Goal: Information Seeking & Learning: Learn about a topic

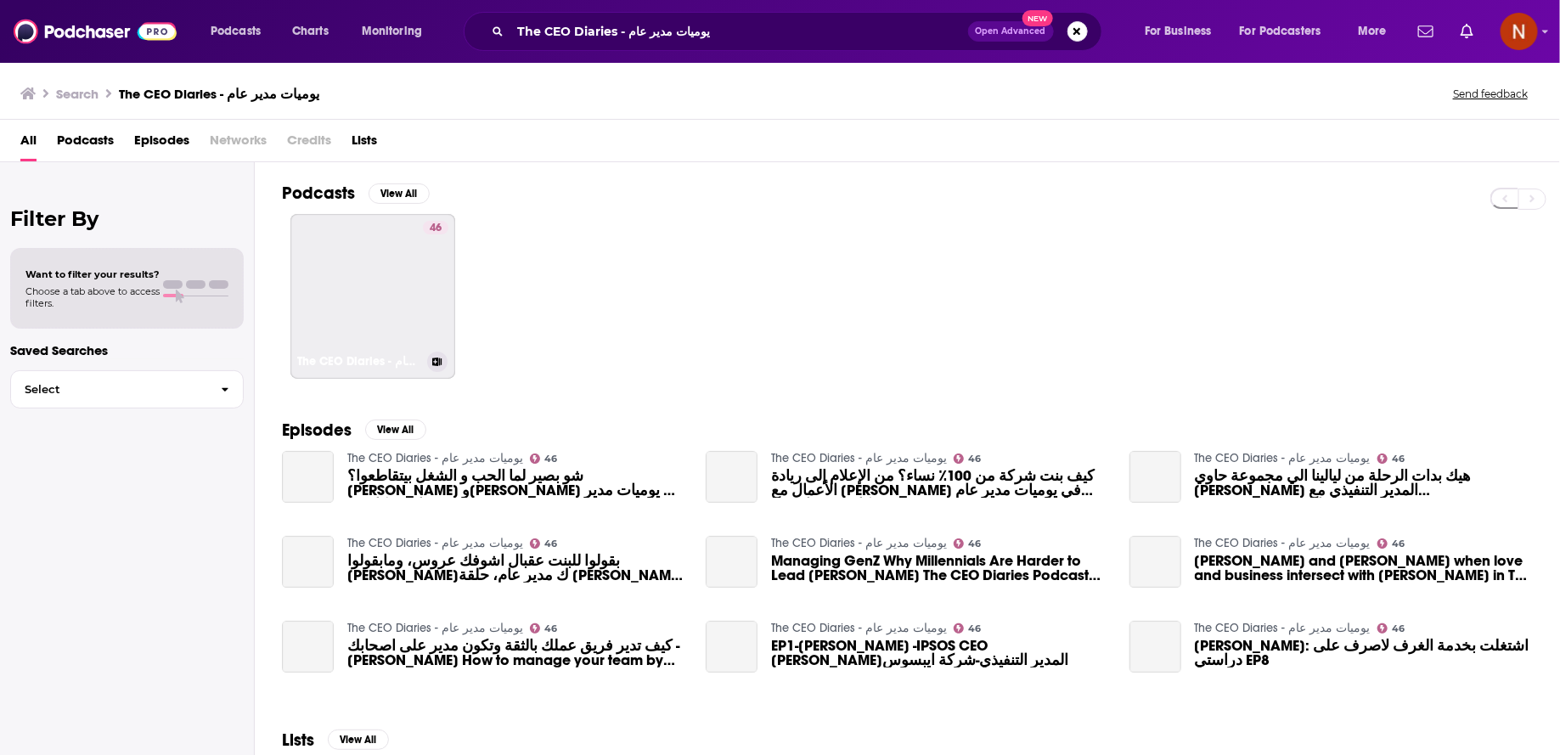
click at [375, 283] on link "46 The CEO Diaries - يوميات مدير عام" at bounding box center [372, 296] width 165 height 165
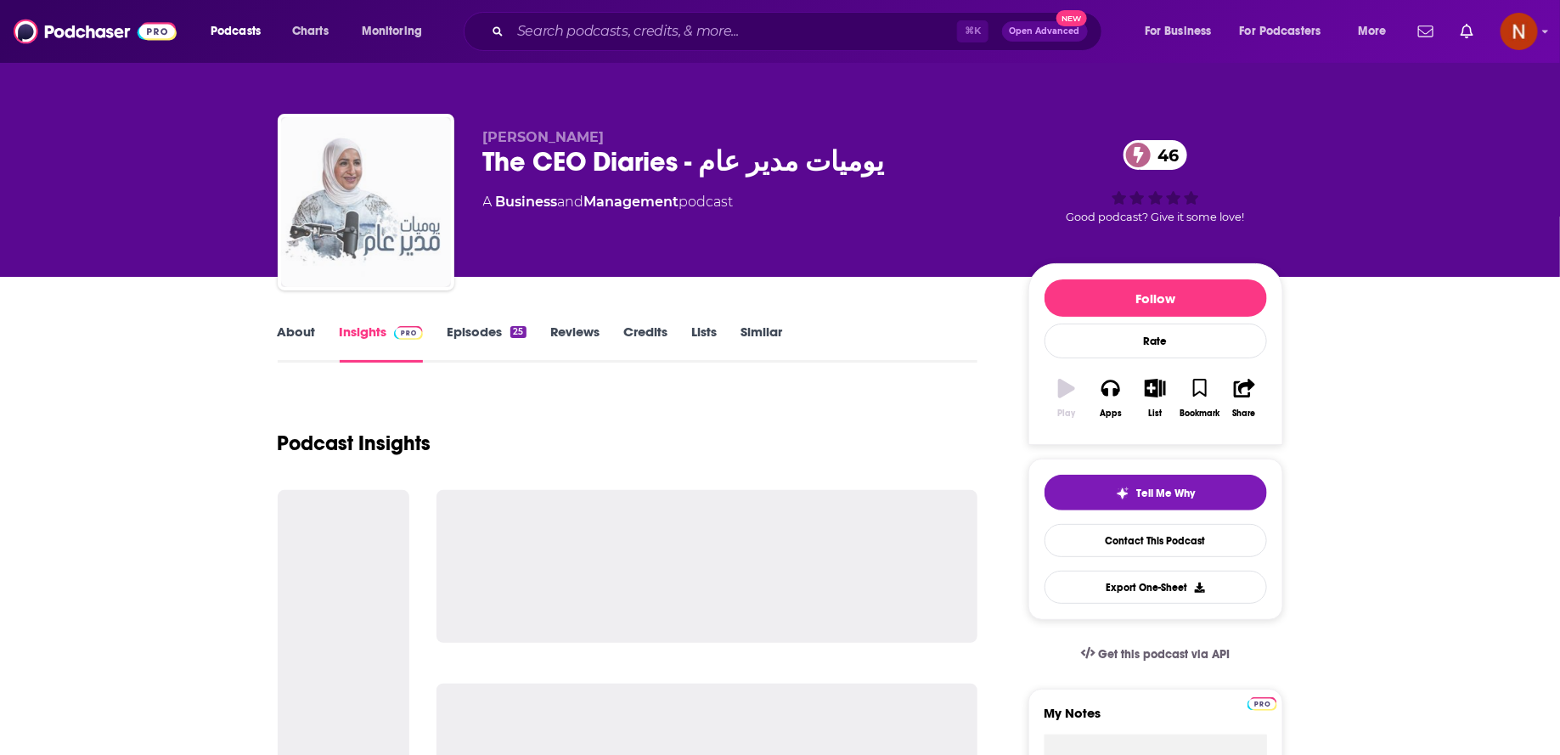
click at [388, 244] on img "The CEO Diaries - يوميات مدير عام" at bounding box center [366, 202] width 170 height 170
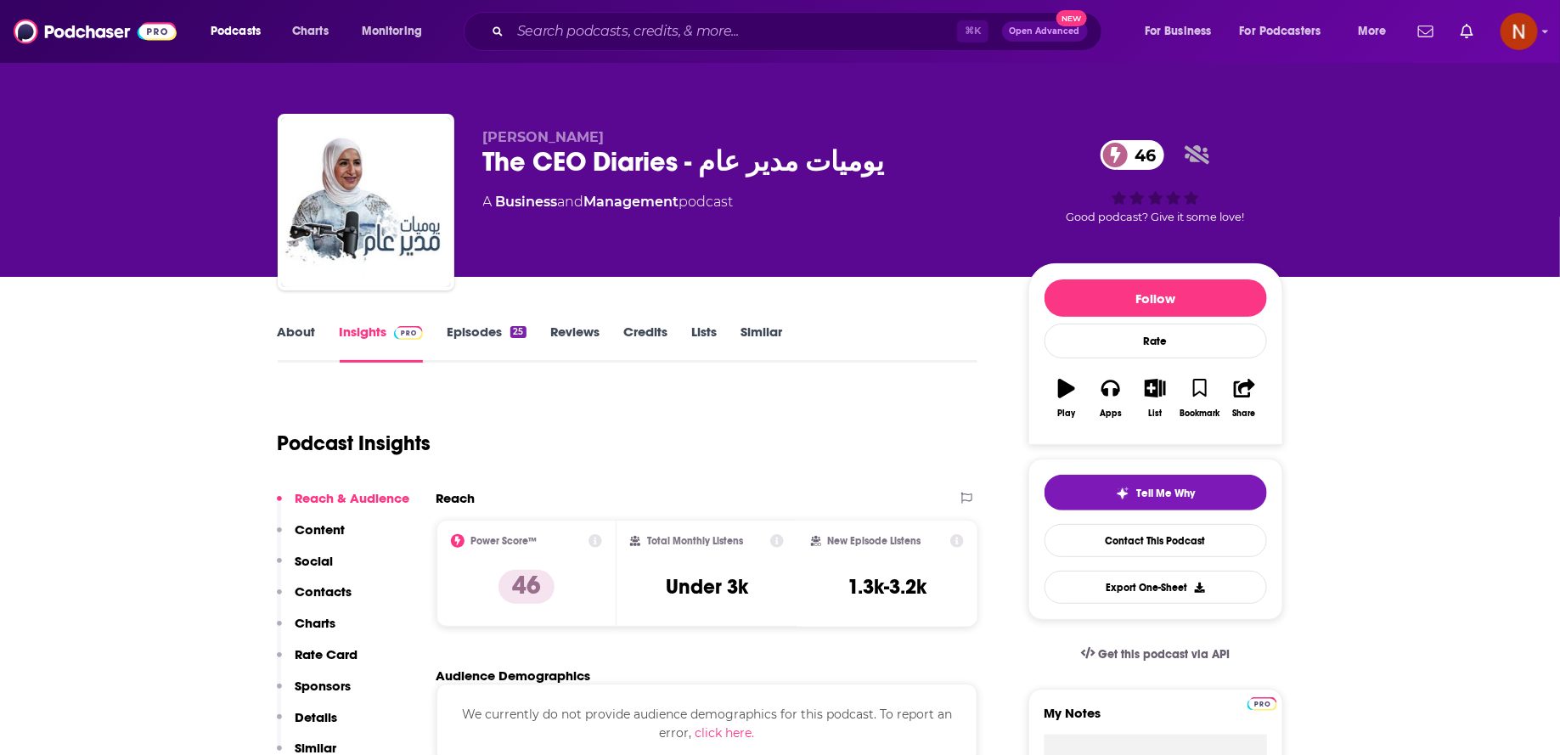
click at [674, 167] on div "The CEO Diaries - يوميات مدير عام 46" at bounding box center [742, 161] width 518 height 33
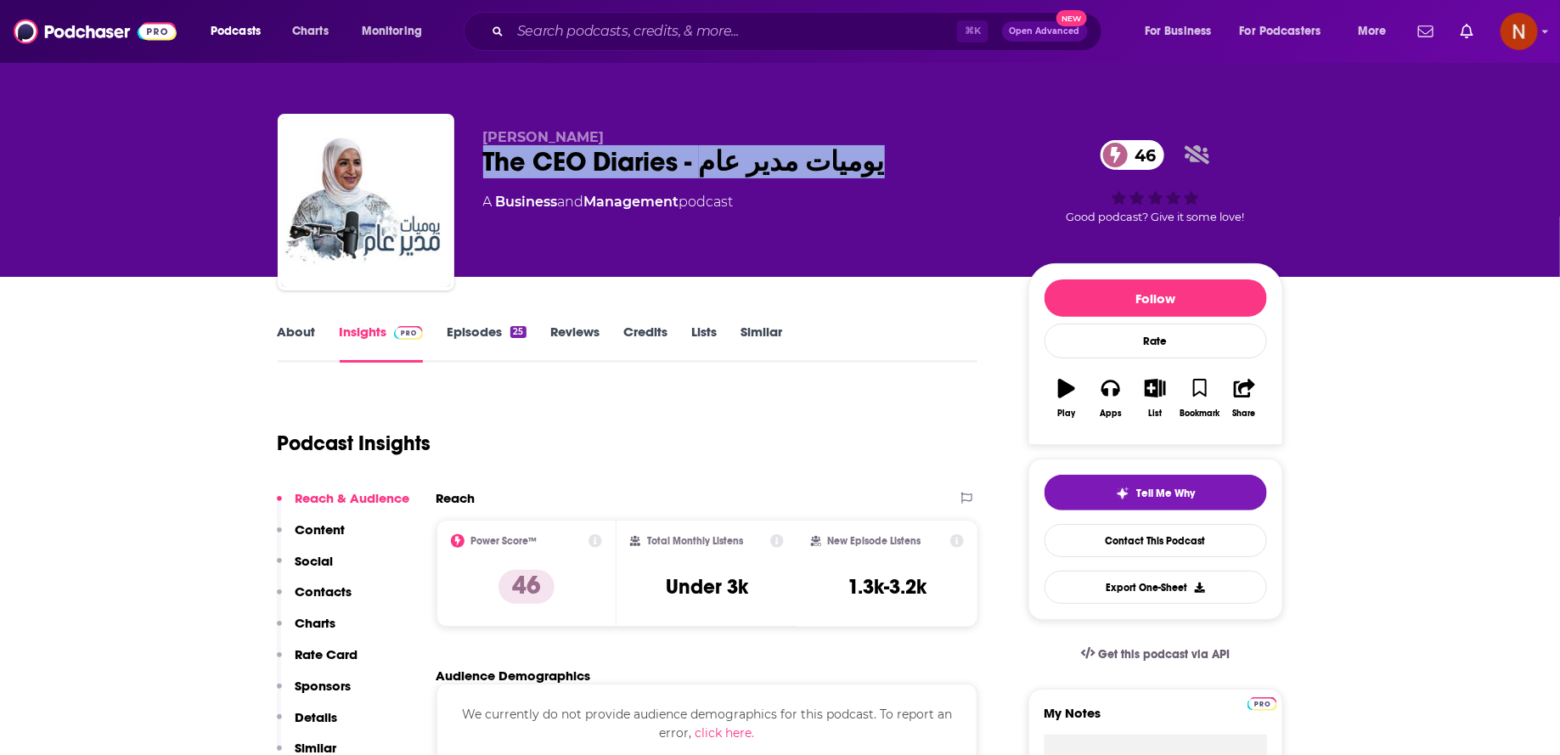
click at [674, 167] on div "The CEO Diaries - يوميات مدير عام 46" at bounding box center [742, 161] width 518 height 33
copy div "The CEO Diaries - يوميات مدير عام 46"
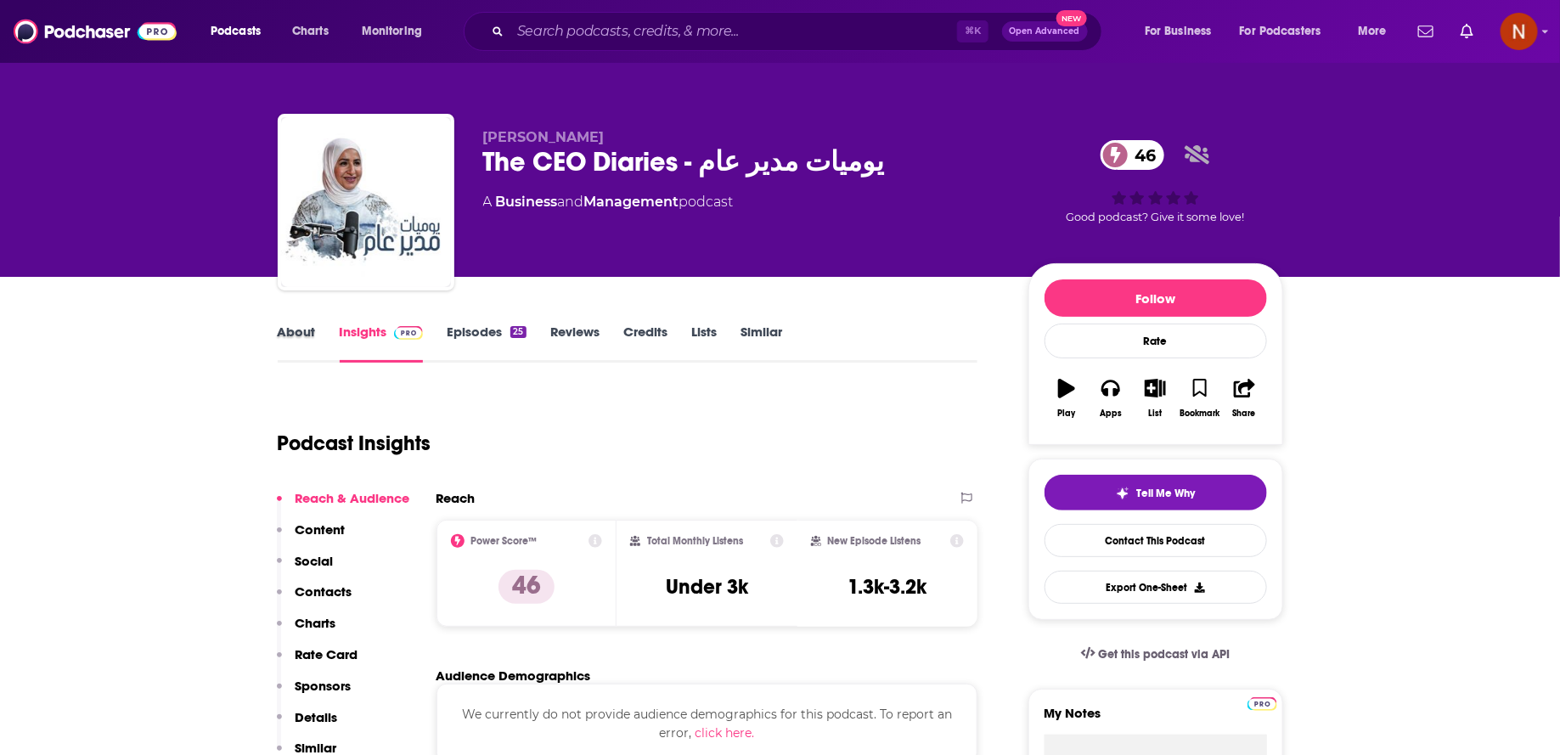
click at [326, 333] on div "About" at bounding box center [309, 343] width 62 height 39
click at [316, 333] on div "About" at bounding box center [309, 343] width 62 height 39
click at [296, 328] on link "About" at bounding box center [297, 343] width 38 height 39
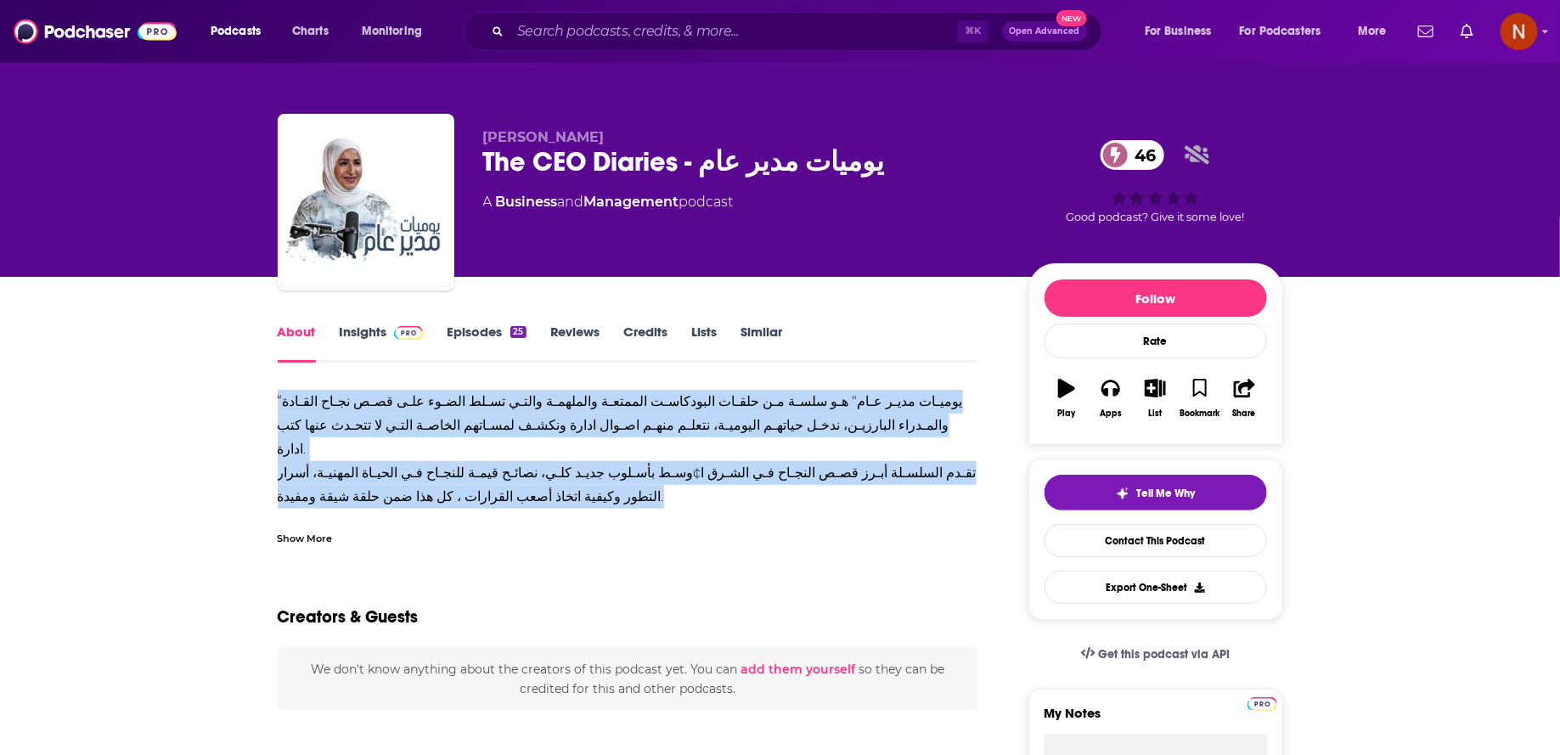
drag, startPoint x: 697, startPoint y: 470, endPoint x: 271, endPoint y: 403, distance: 431.6
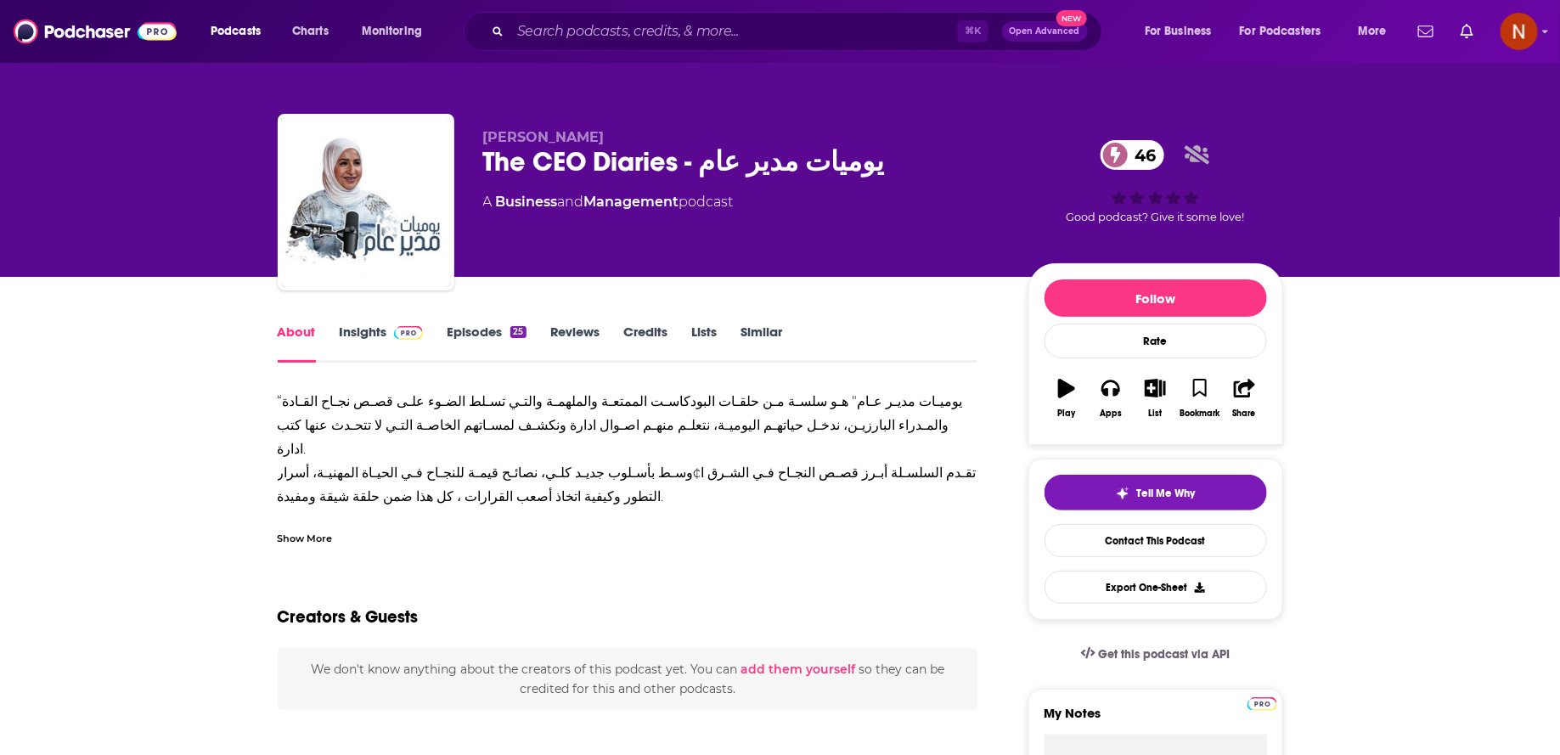
click at [304, 543] on div "Show More" at bounding box center [305, 537] width 55 height 16
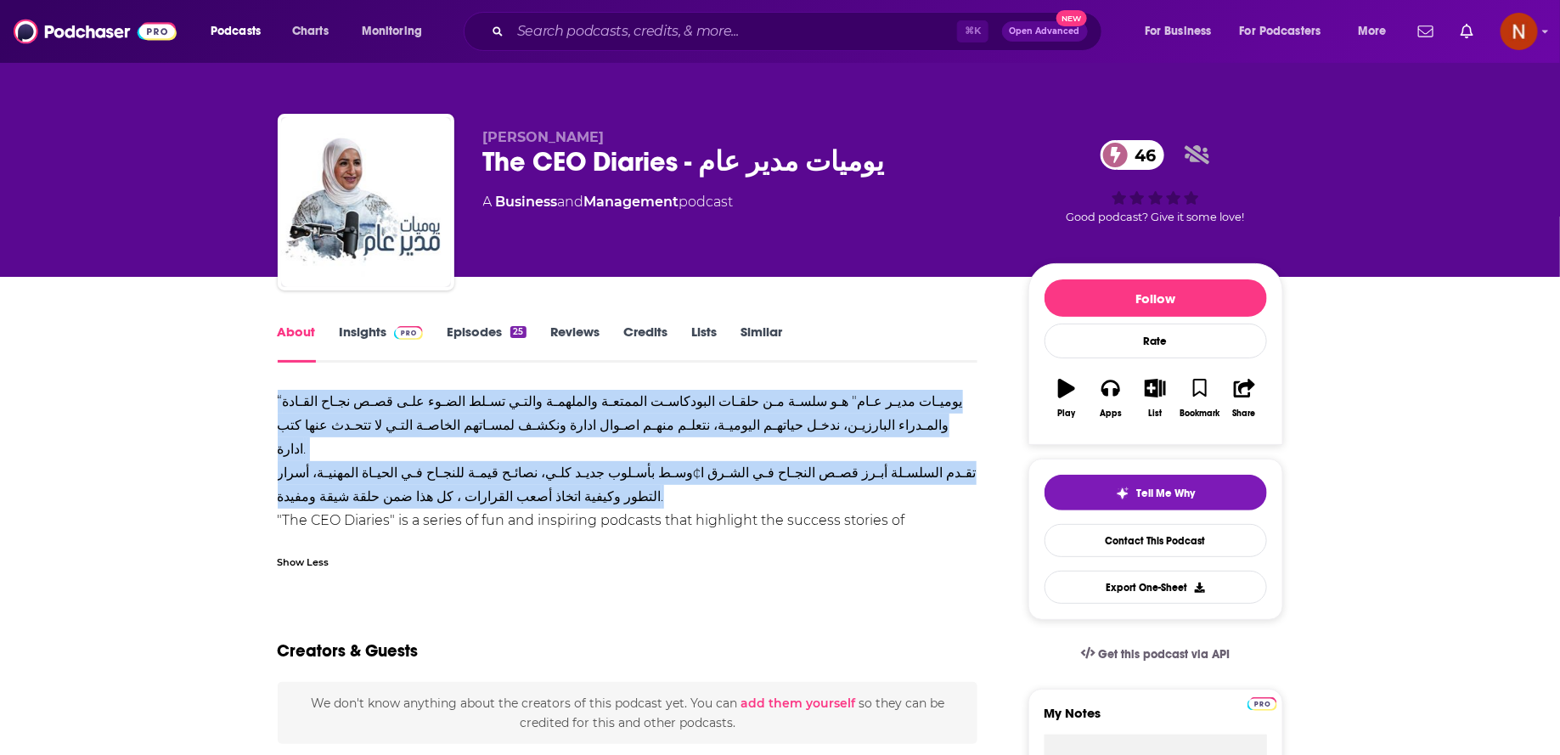
drag, startPoint x: 670, startPoint y: 471, endPoint x: 267, endPoint y: 387, distance: 411.9
copy div "“يوميـات مديـر عـام" هـو سلسـة مـن حلقـات البودكاسـت الممتعـة والملهمـة والتـي …"
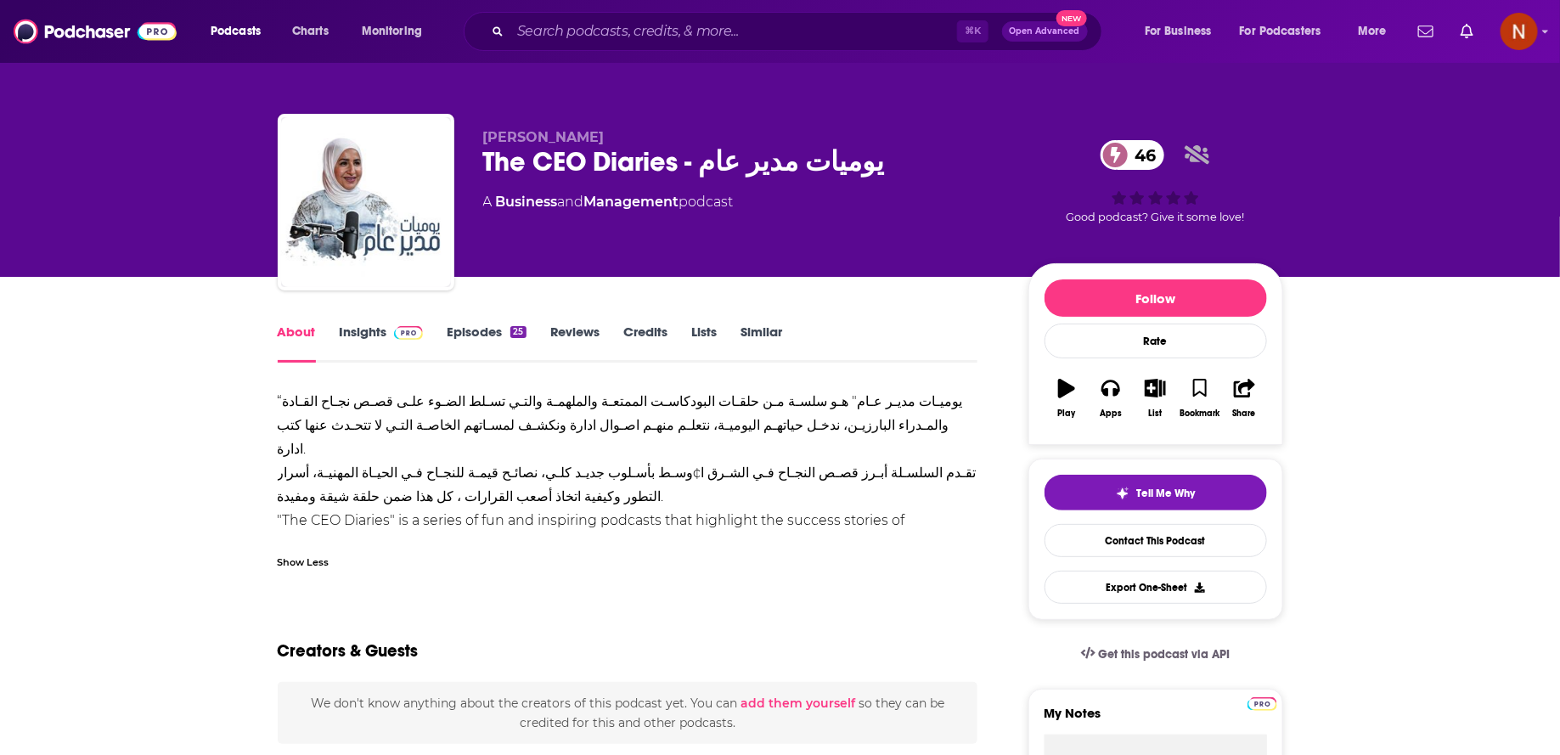
click at [562, 131] on span "Nadine Samra" at bounding box center [543, 137] width 121 height 16
copy p "Nadine Samra"
click at [479, 341] on link "Episodes 25" at bounding box center [486, 343] width 79 height 39
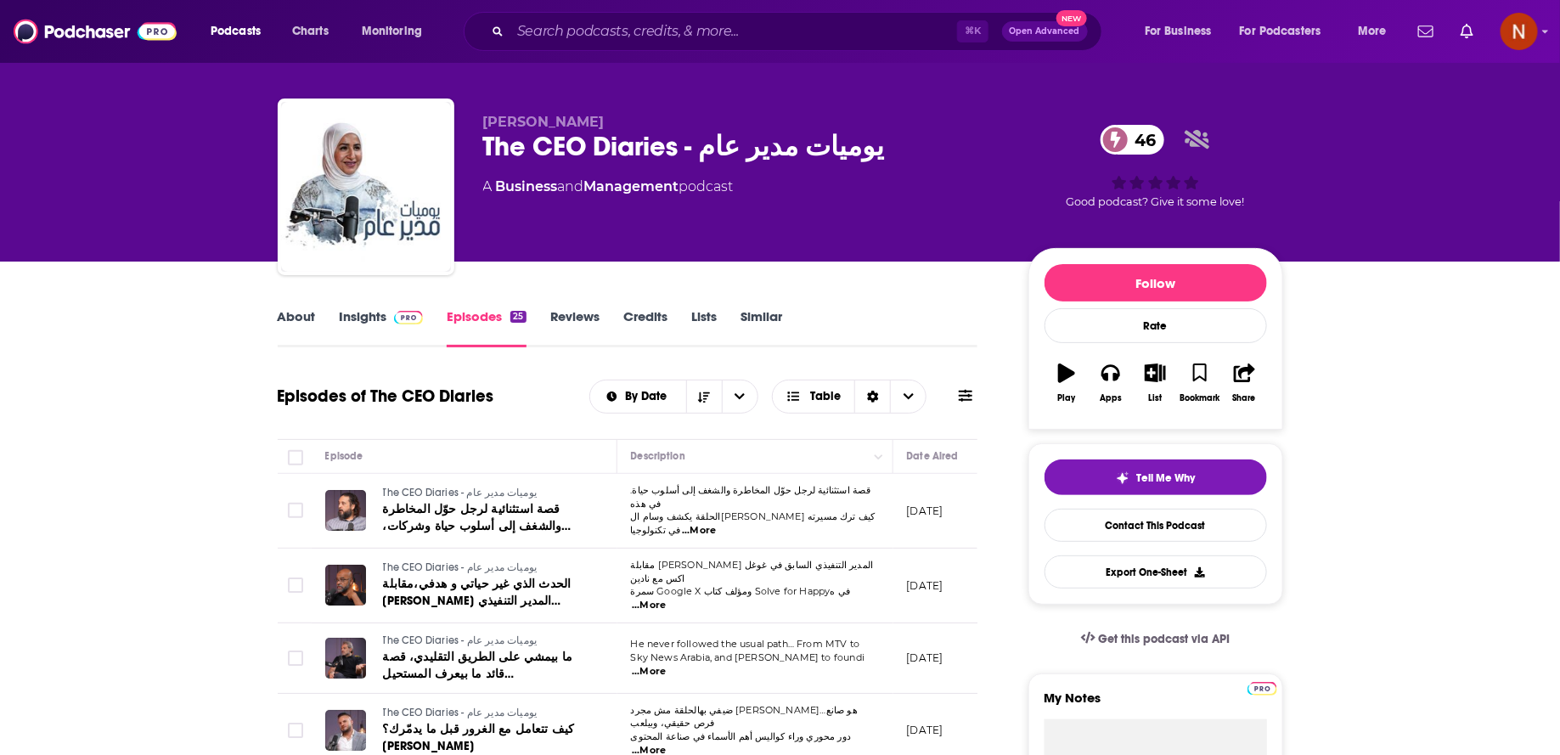
scroll to position [21, 0]
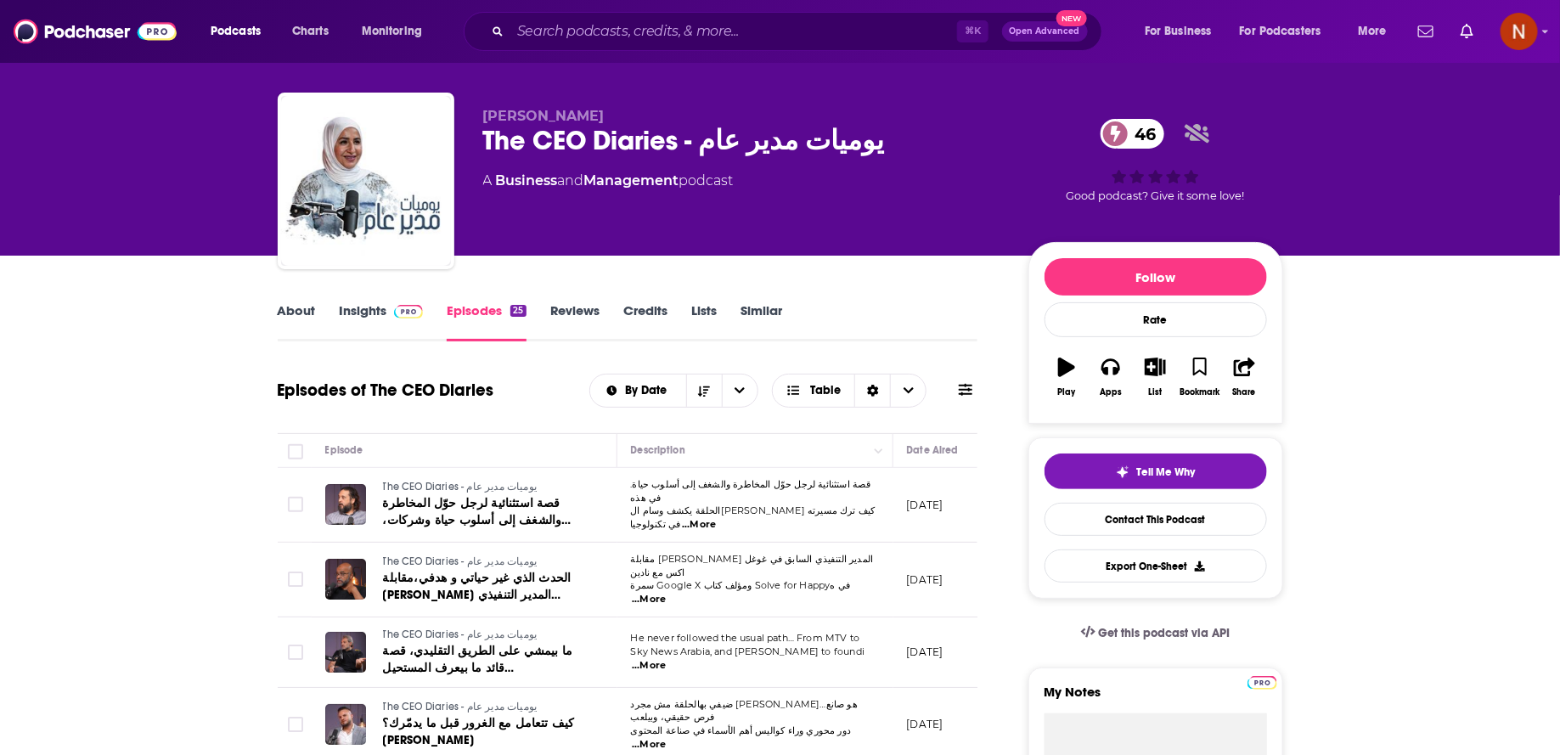
click at [716, 518] on span "...More" at bounding box center [699, 525] width 34 height 14
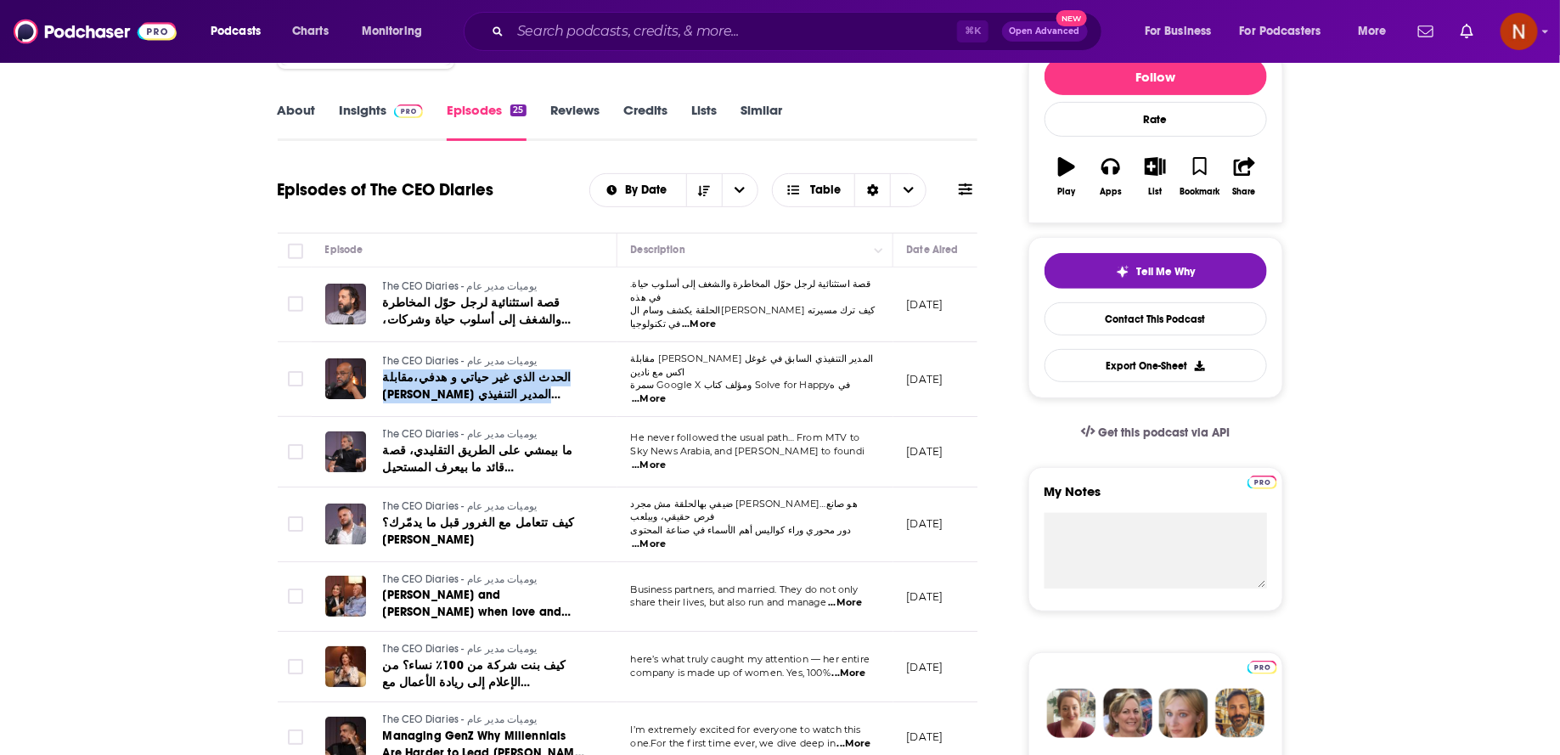
scroll to position [223, 0]
click at [666, 537] on span "...More" at bounding box center [649, 544] width 34 height 14
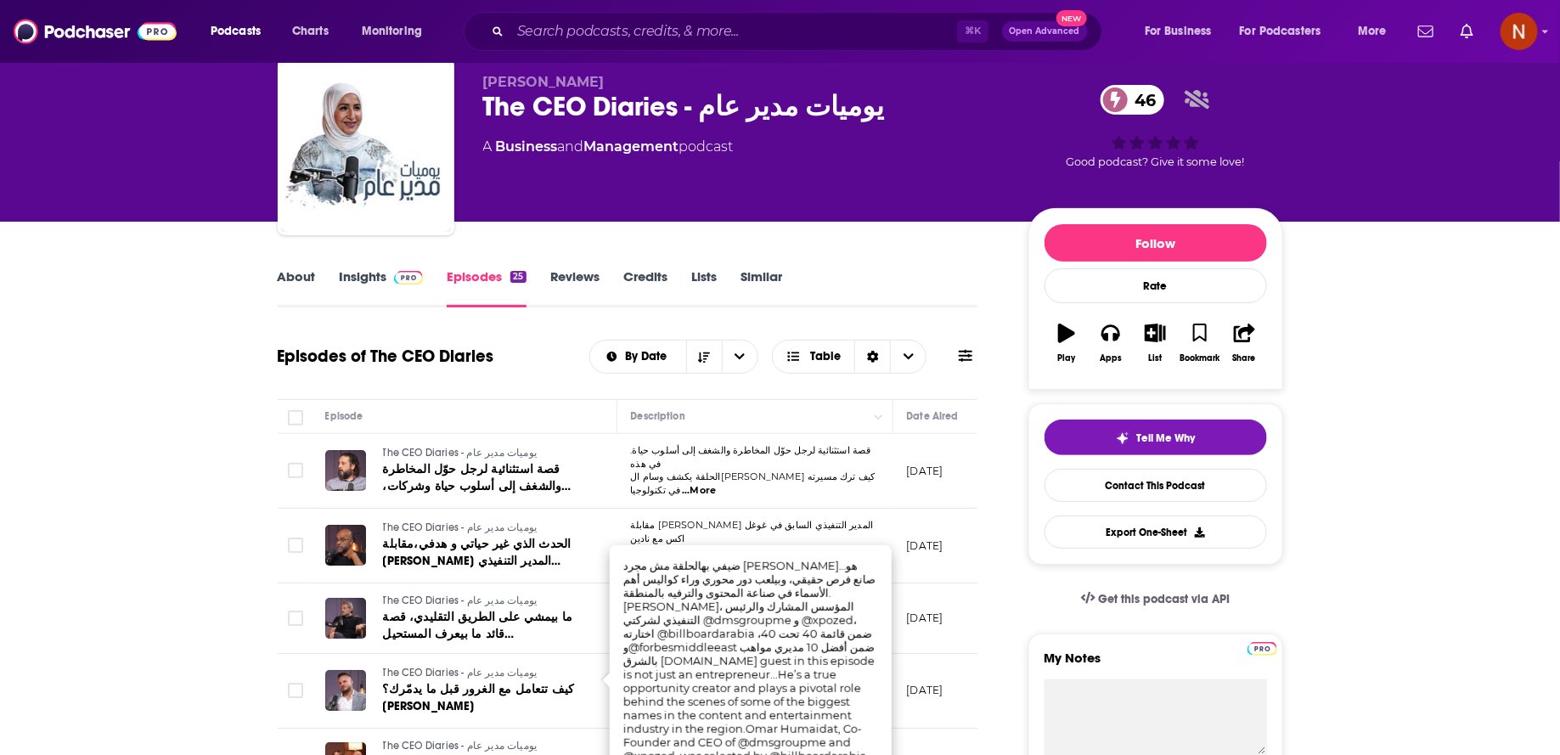
scroll to position [51, 0]
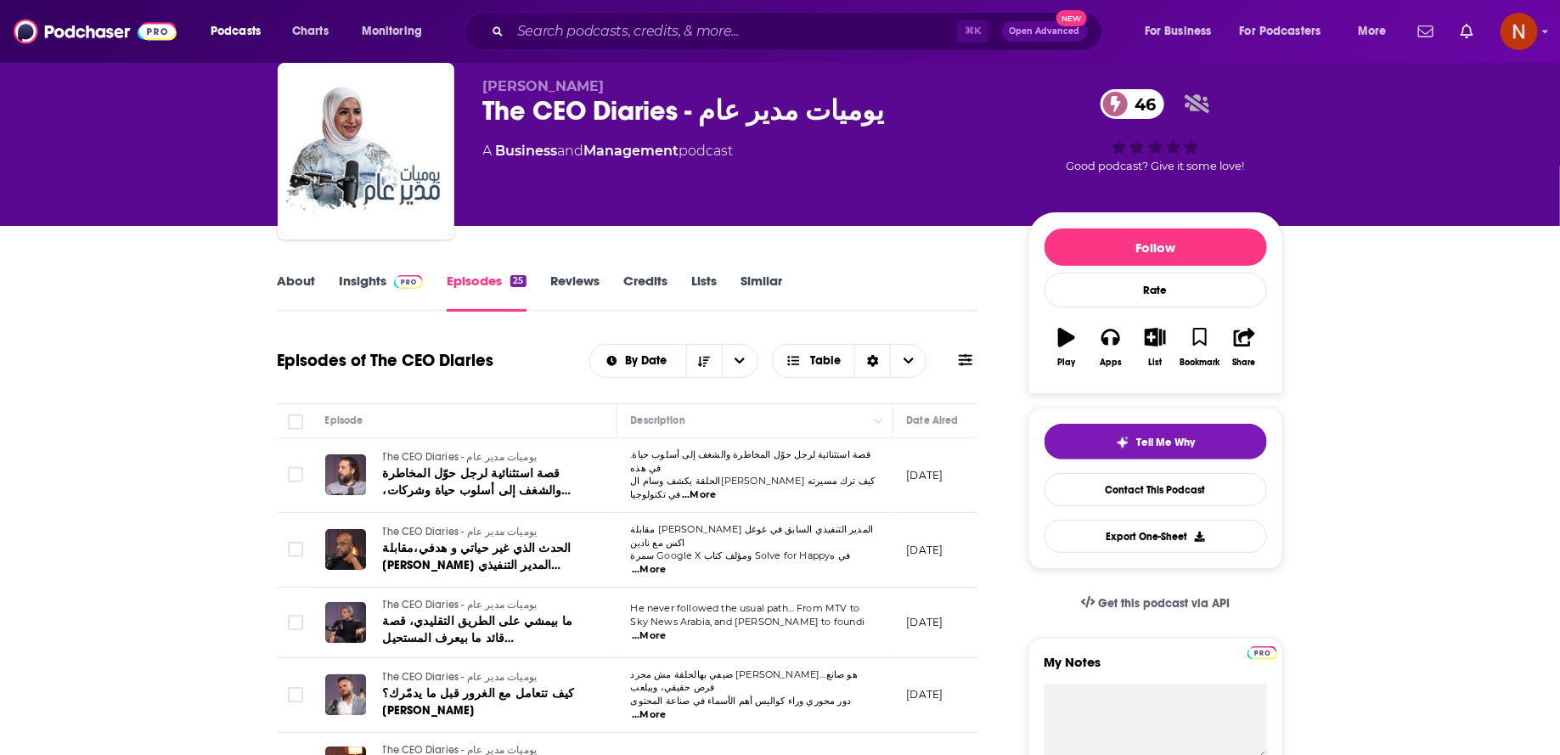
click at [744, 187] on div "Nadine Samra The CEO Diaries - يوميات مدير عام 46 A Business and Management pod…" at bounding box center [742, 146] width 518 height 136
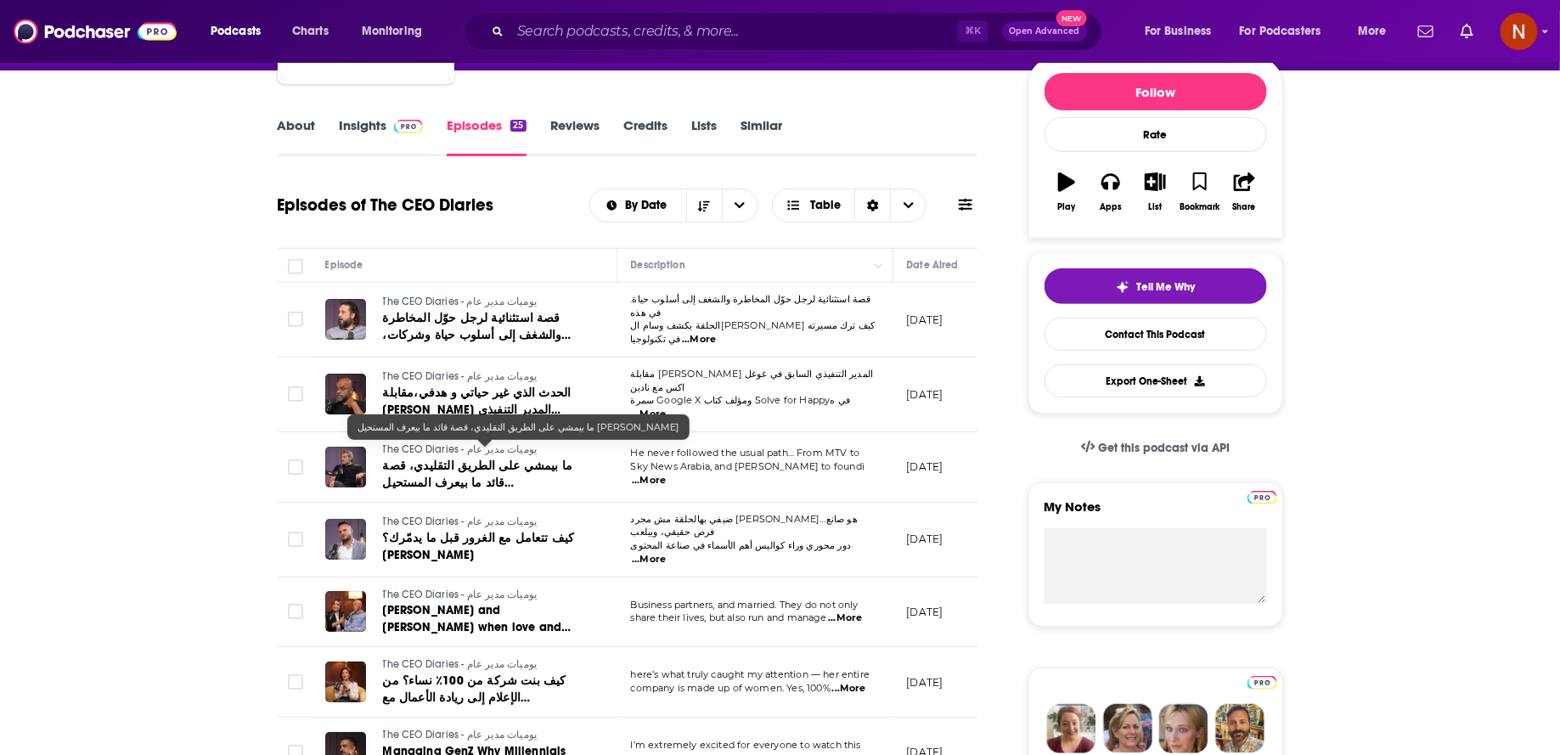
scroll to position [217, 0]
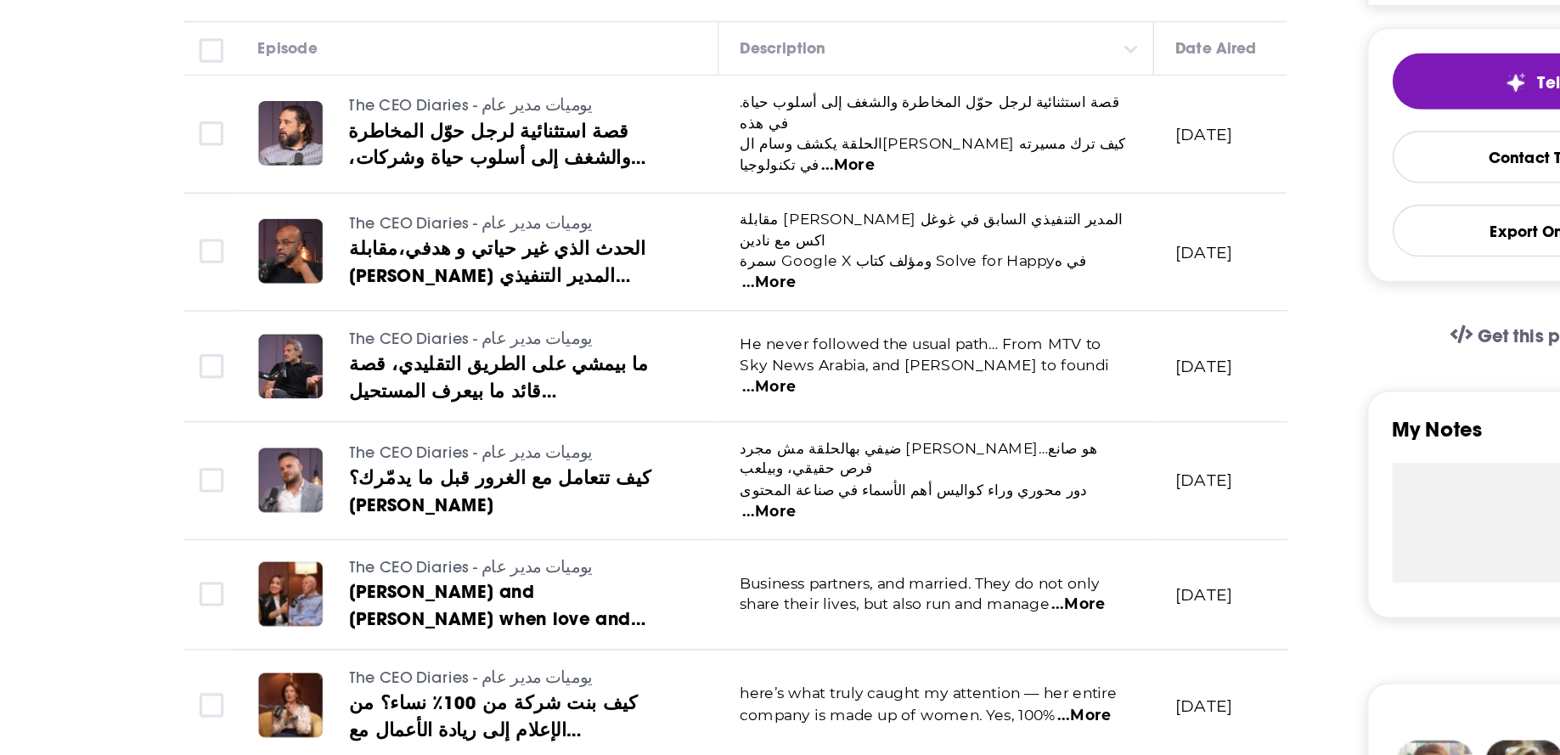
click at [666, 542] on span "...More" at bounding box center [649, 549] width 34 height 14
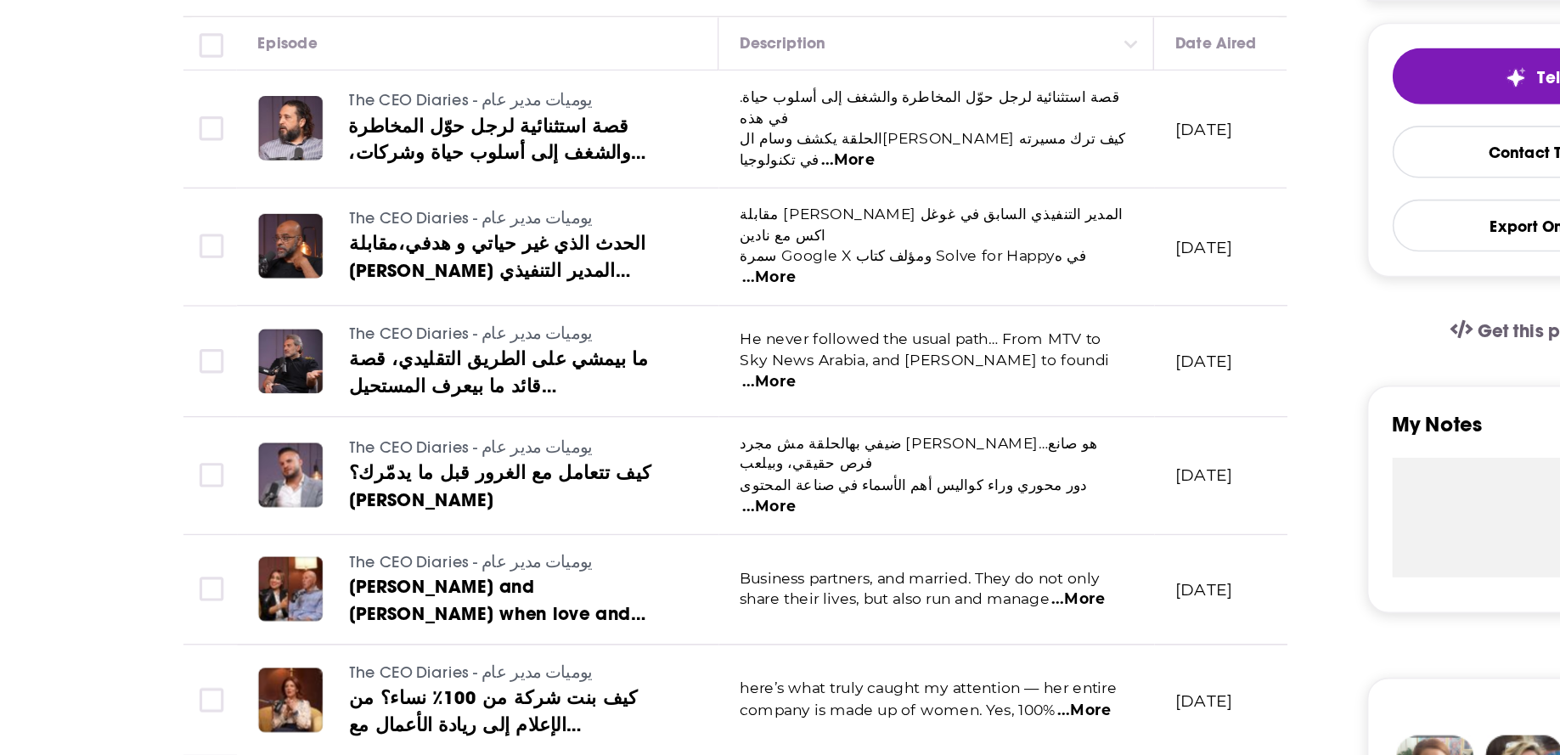
click at [666, 542] on span "...More" at bounding box center [649, 549] width 34 height 14
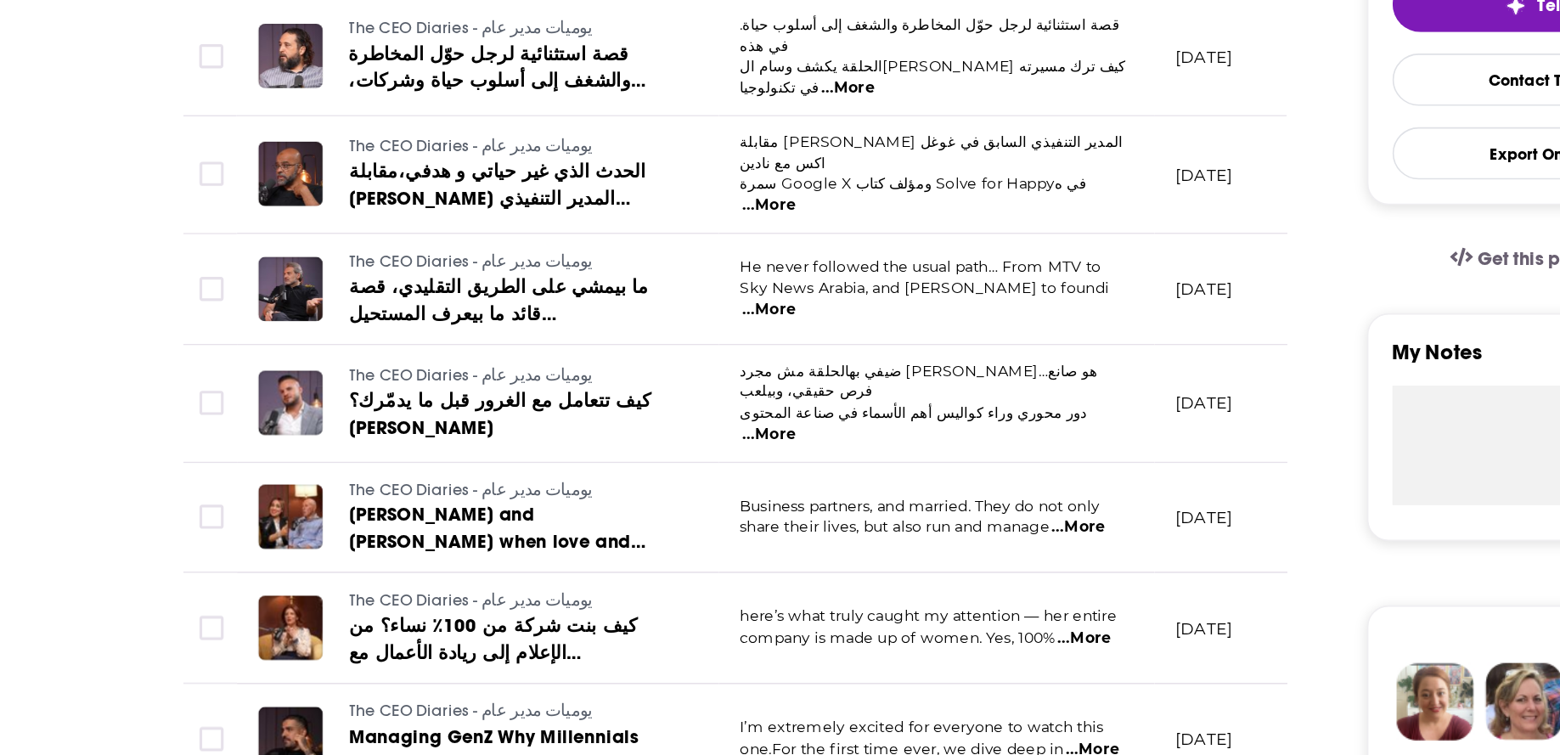
click at [858, 600] on span "...More" at bounding box center [845, 607] width 34 height 14
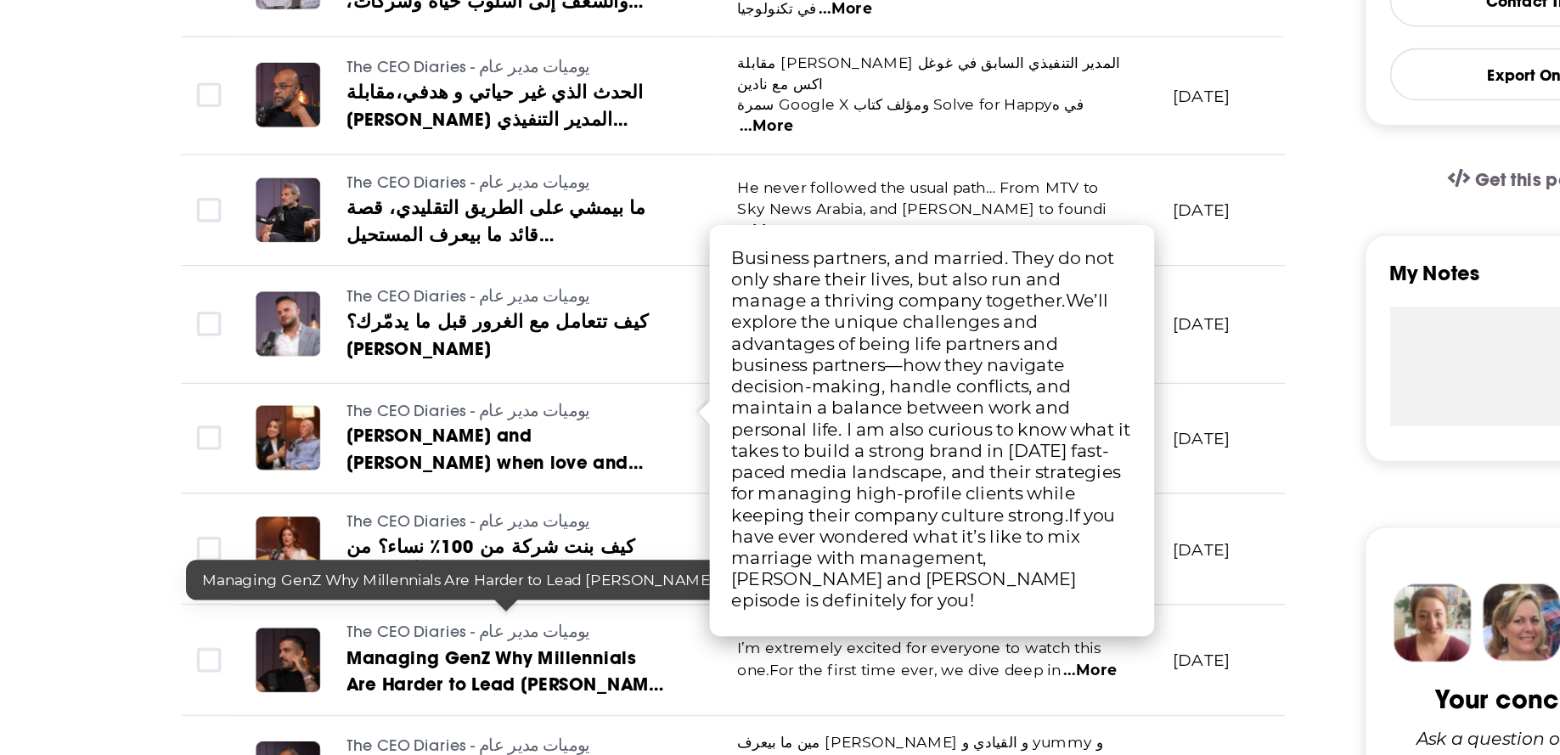
scroll to position [268, 0]
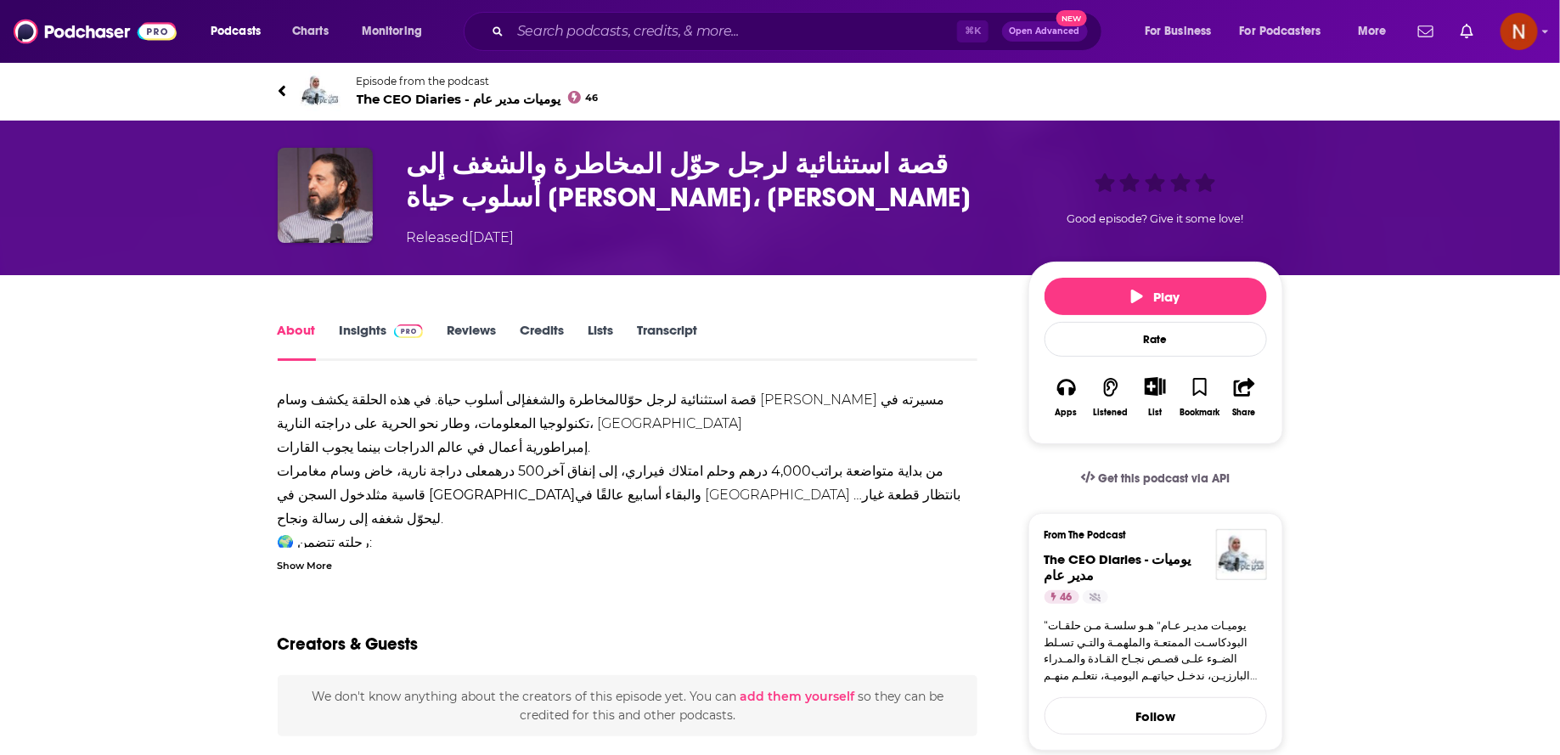
click at [488, 551] on div "قصة استثنائية لرجل حوّل المخاطرة والشغف إلى أسلوب حياة. في هذه الحلقة يكشف وسام…" at bounding box center [628, 480] width 701 height 184
click at [323, 564] on div "Show More" at bounding box center [305, 564] width 55 height 16
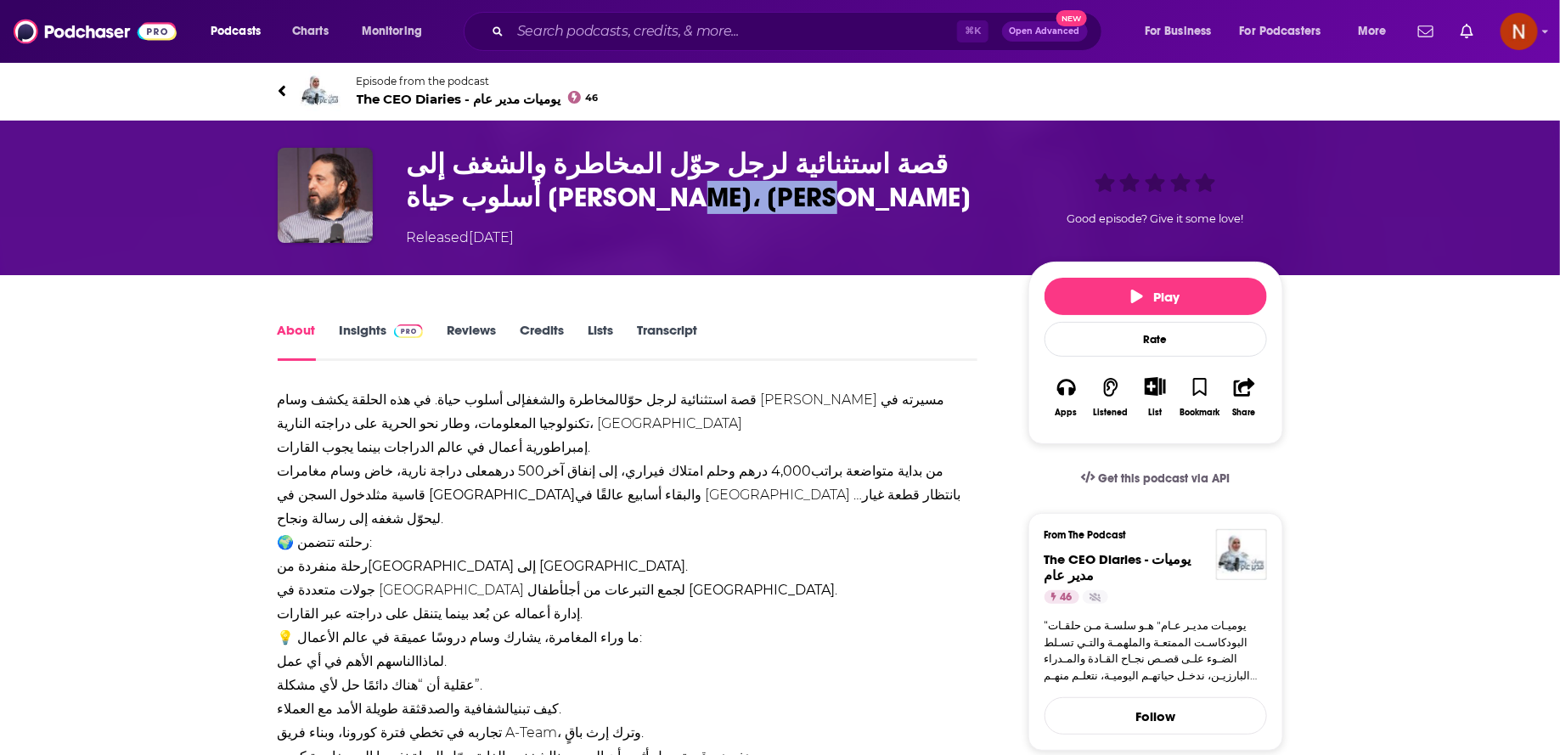
drag, startPoint x: 402, startPoint y: 206, endPoint x: 499, endPoint y: 210, distance: 97.7
click at [499, 210] on div "قصة استثنائية لرجل حوّل المخاطرة والشغف إلى أسلوب حياة وشركات، وسام الجيوسي Rel…" at bounding box center [781, 198] width 1006 height 100
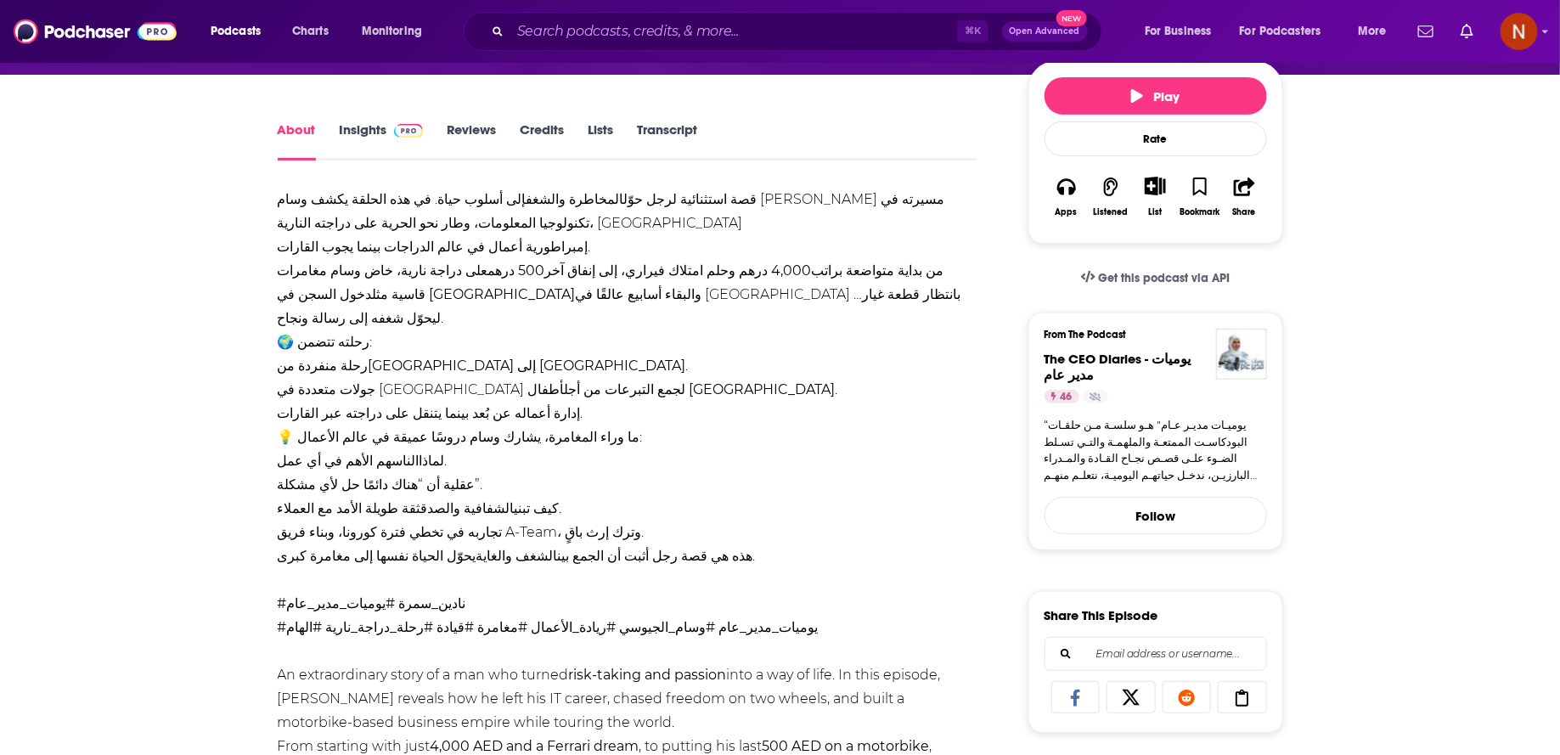
scroll to position [217, 0]
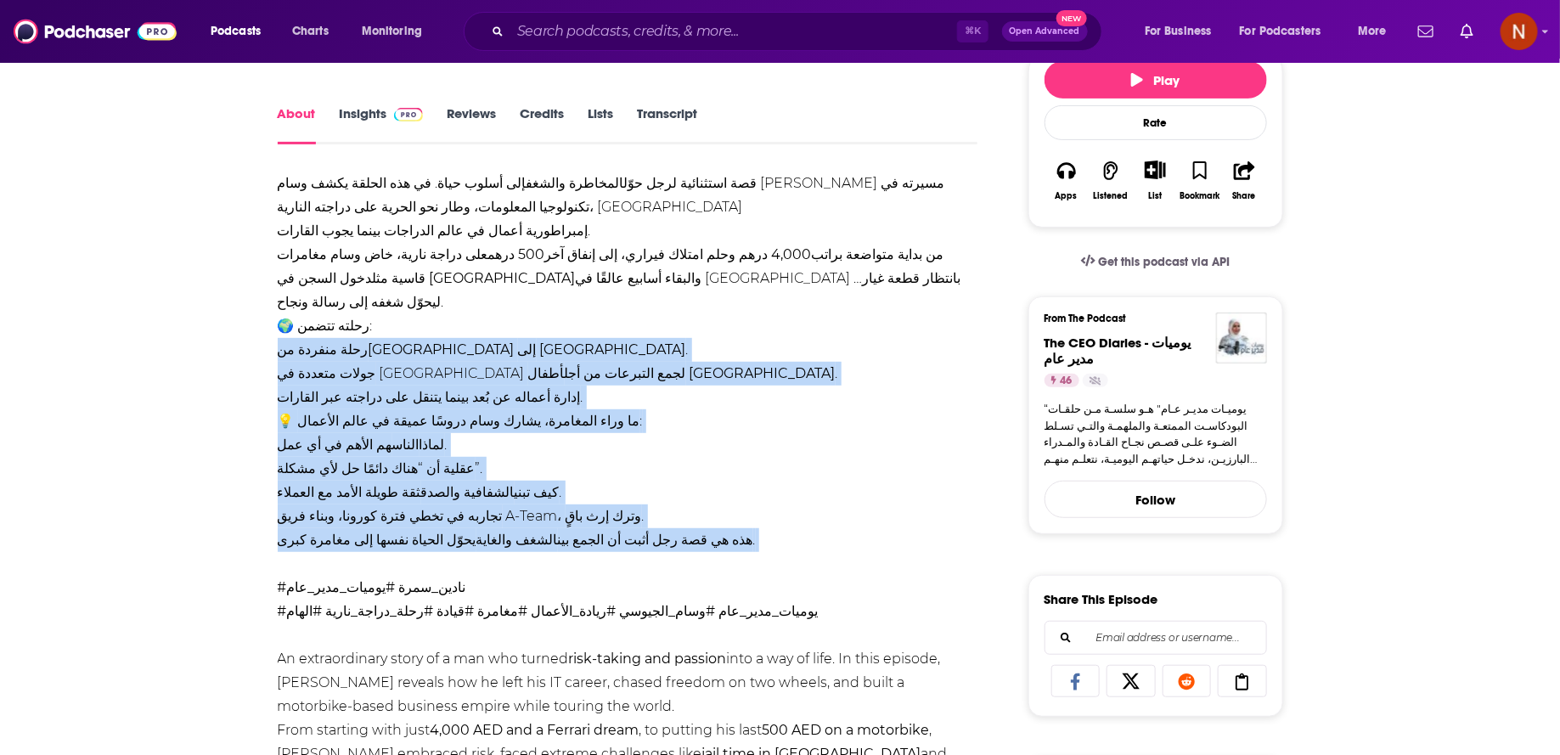
drag, startPoint x: 786, startPoint y: 542, endPoint x: 245, endPoint y: 331, distance: 581.4
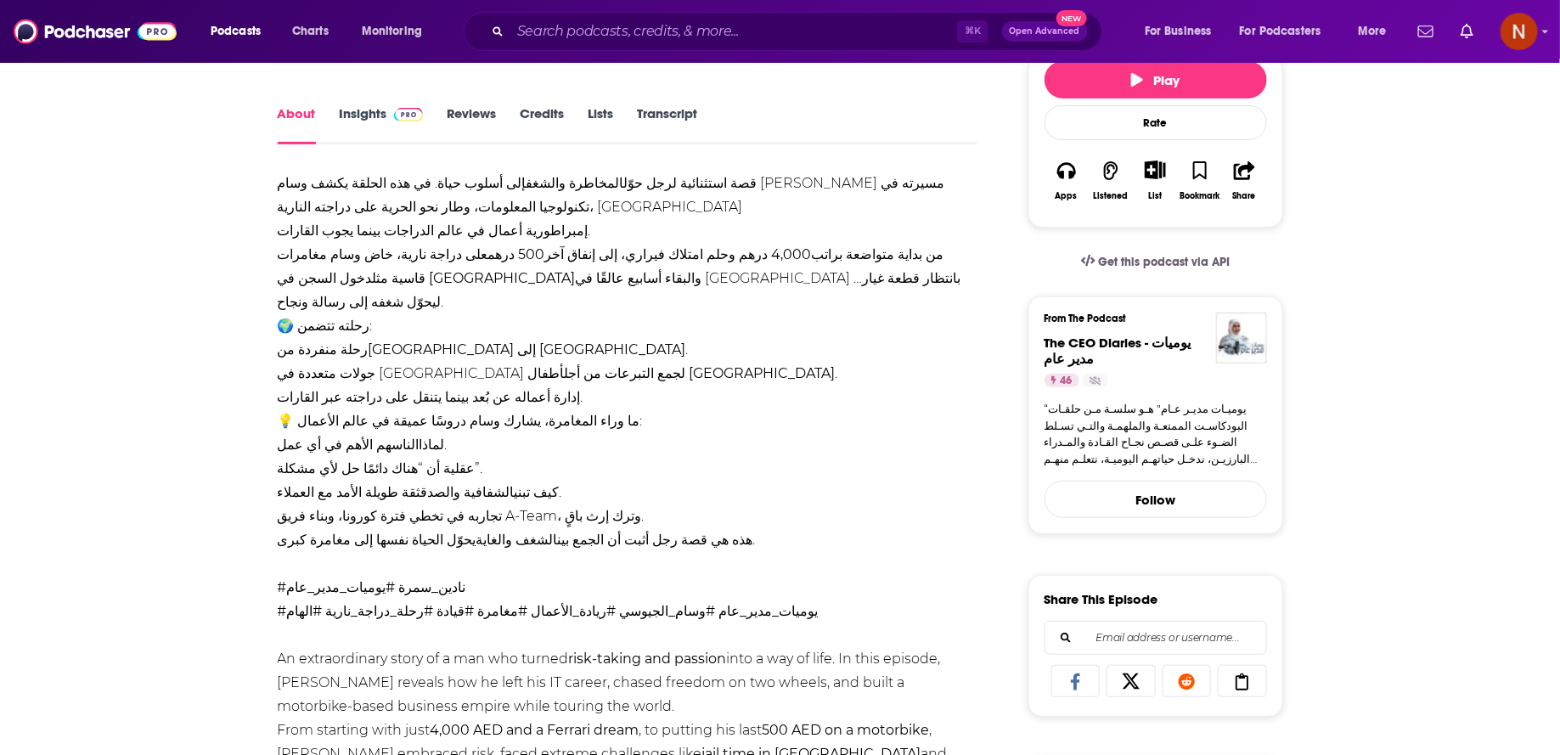
drag, startPoint x: 787, startPoint y: 515, endPoint x: 224, endPoint y: 179, distance: 655.5
copy div "قصة استثنائية لرجل حوّل المخاطرة والشغف إلى أسلوب حياة. في هذه الحلقة يكشف وسام…"
click at [703, 386] on li "إدارة أعماله عن بُعد بينما يتنقل على دراجته عبر القارات." at bounding box center [628, 398] width 701 height 24
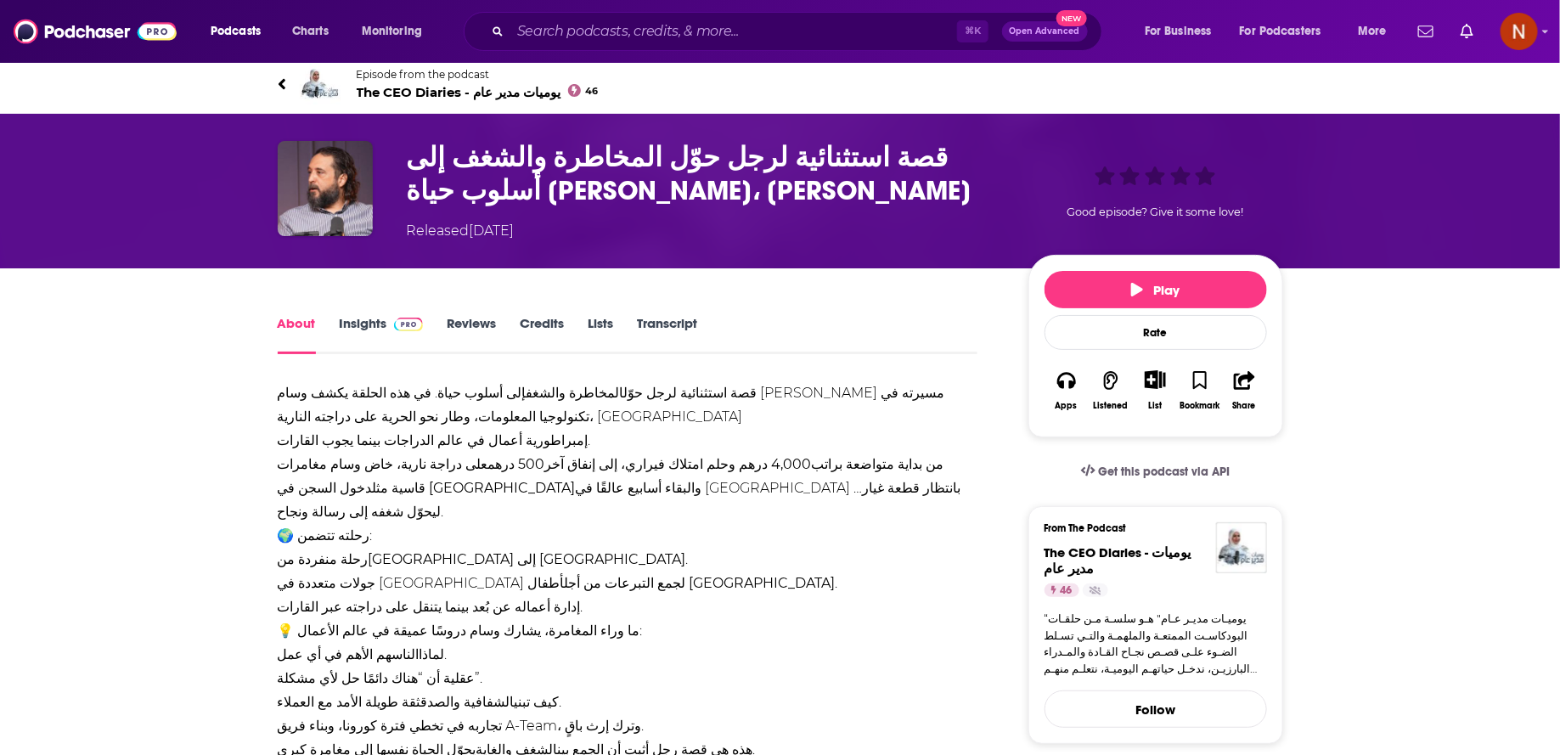
scroll to position [0, 0]
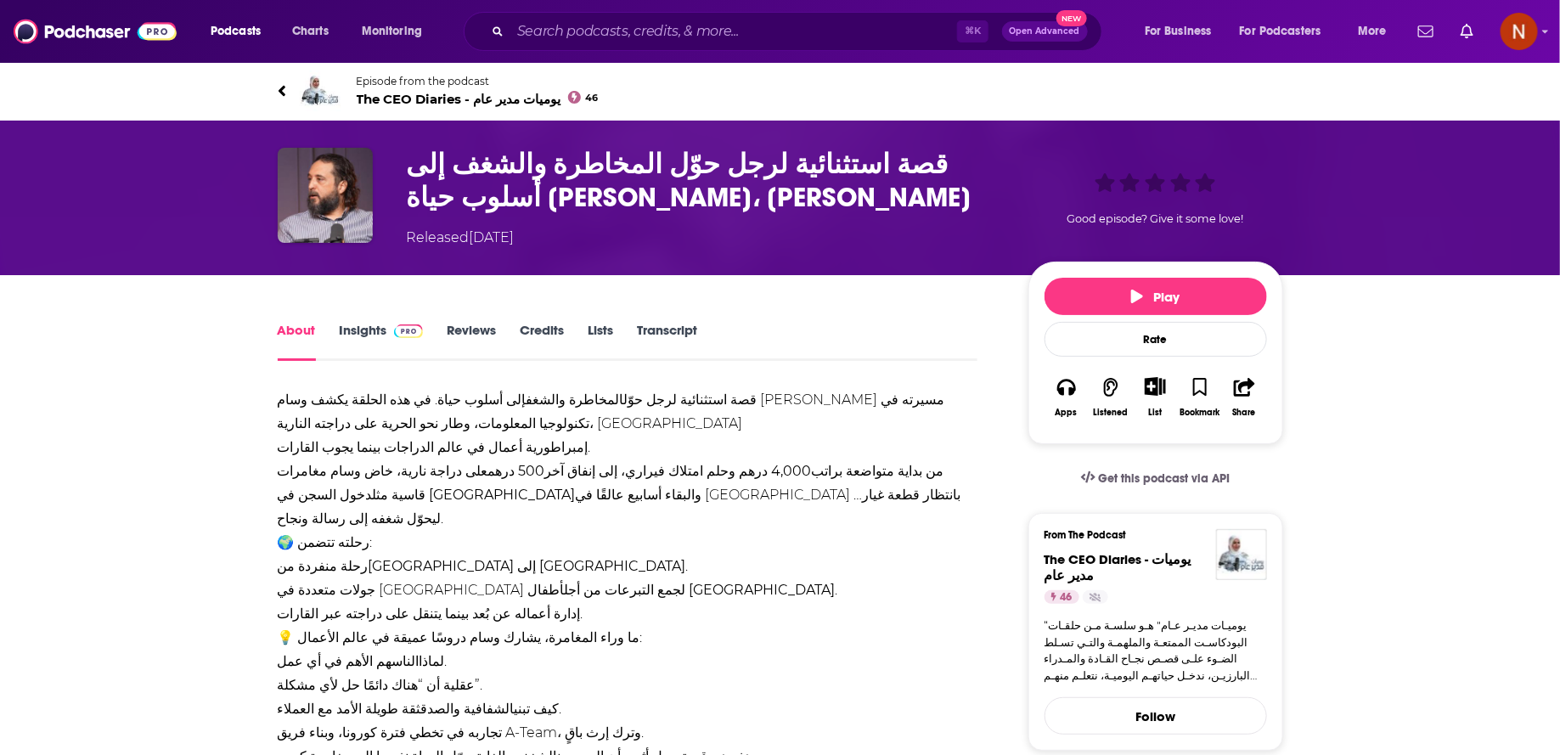
click at [503, 96] on span "The CEO Diaries - يوميات مدير عام 46" at bounding box center [478, 99] width 242 height 16
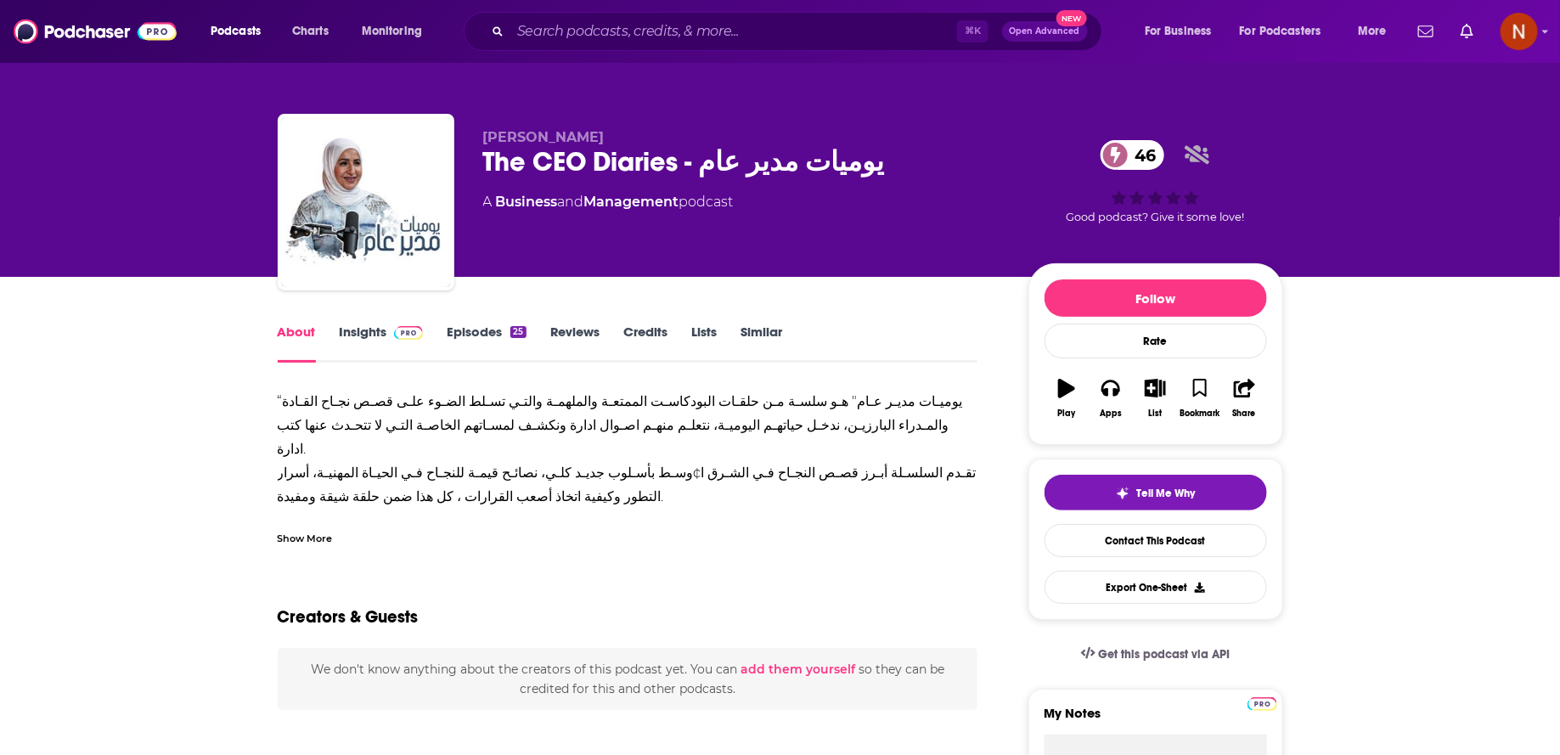
click at [471, 330] on link "Episodes 25" at bounding box center [486, 343] width 79 height 39
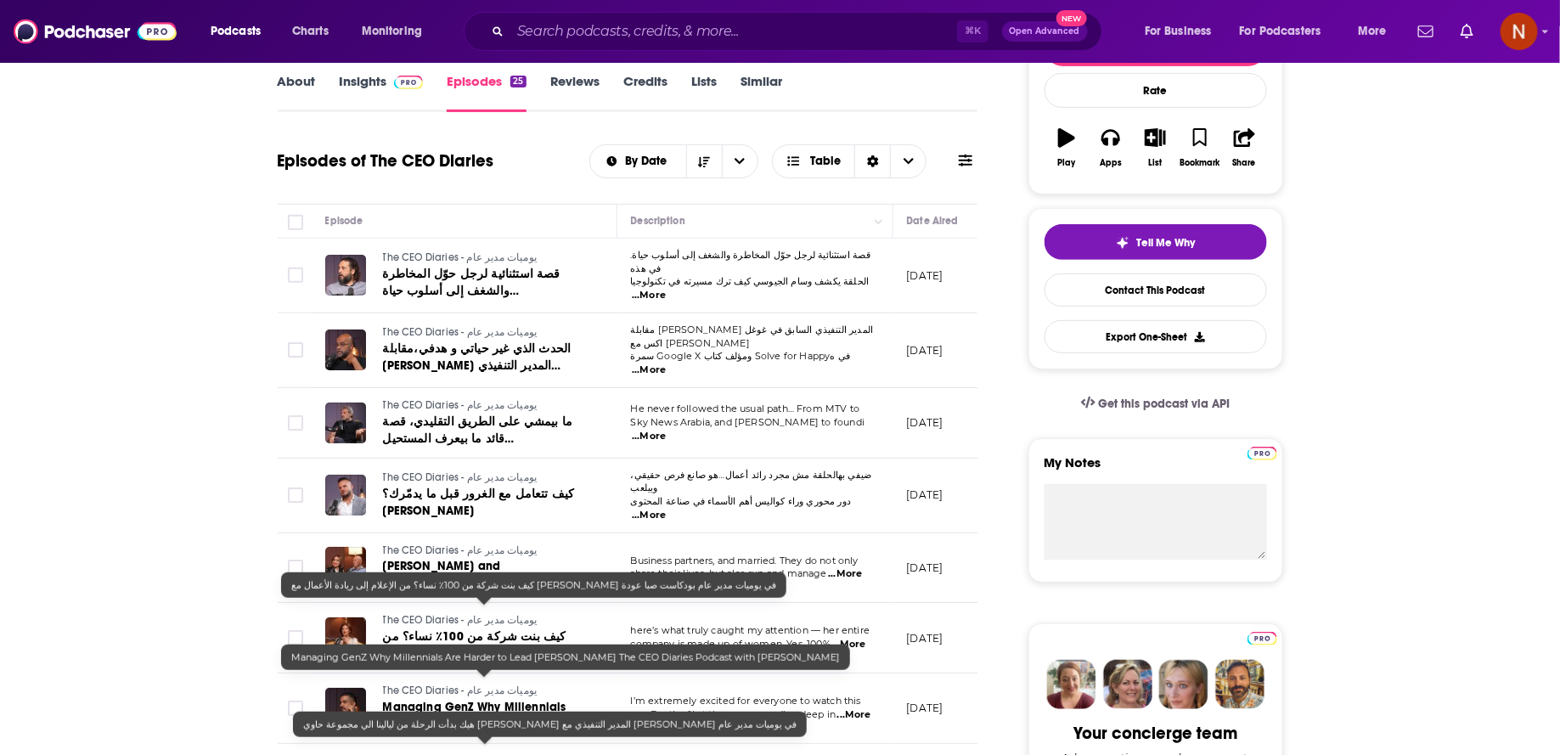
scroll to position [201, 0]
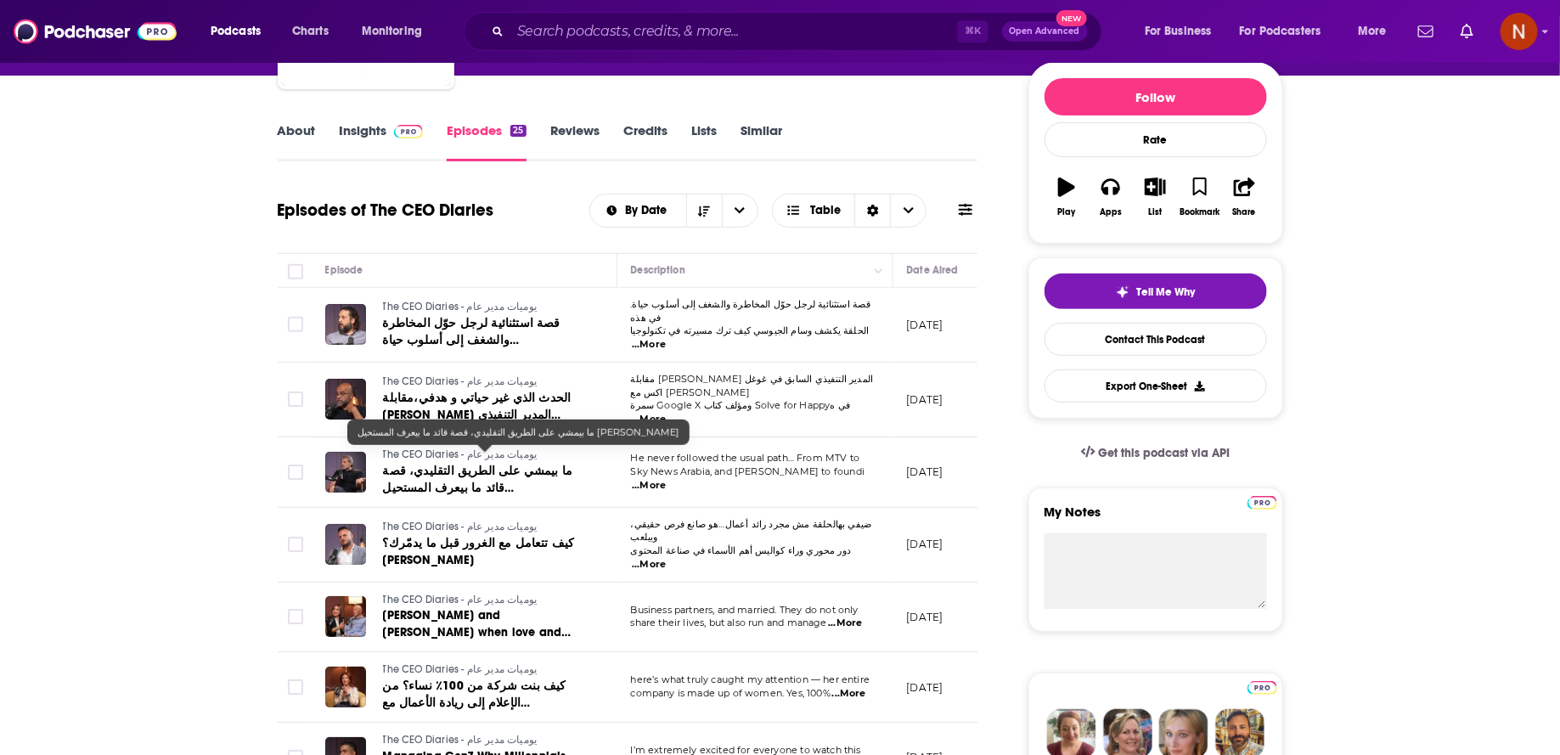
click at [502, 464] on span "ما بيمشي على الطريق التقليدي، قصة قائد ما بيعرف المستحيل باتريك سماحة" at bounding box center [478, 488] width 190 height 48
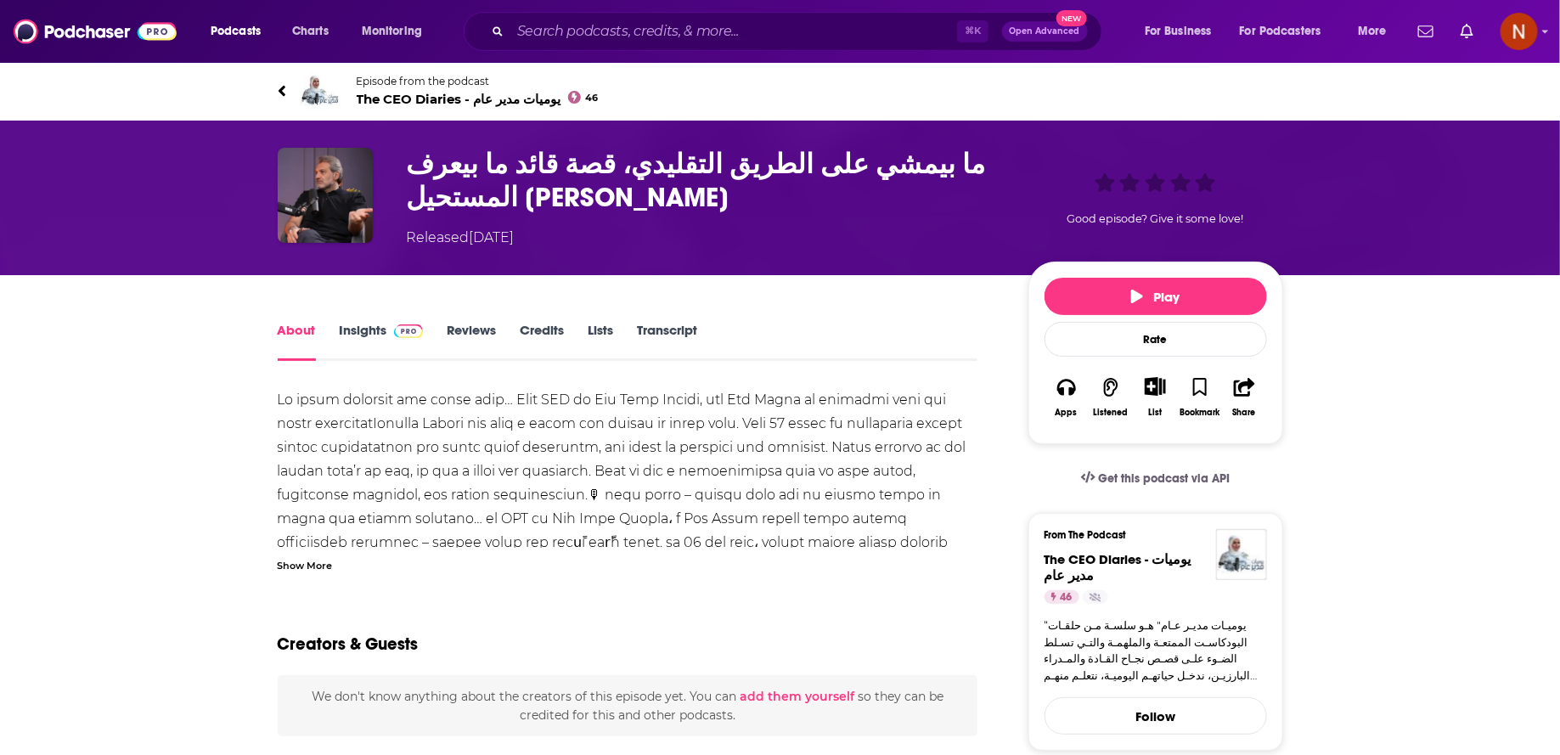
click at [303, 572] on div "Show More" at bounding box center [305, 564] width 55 height 16
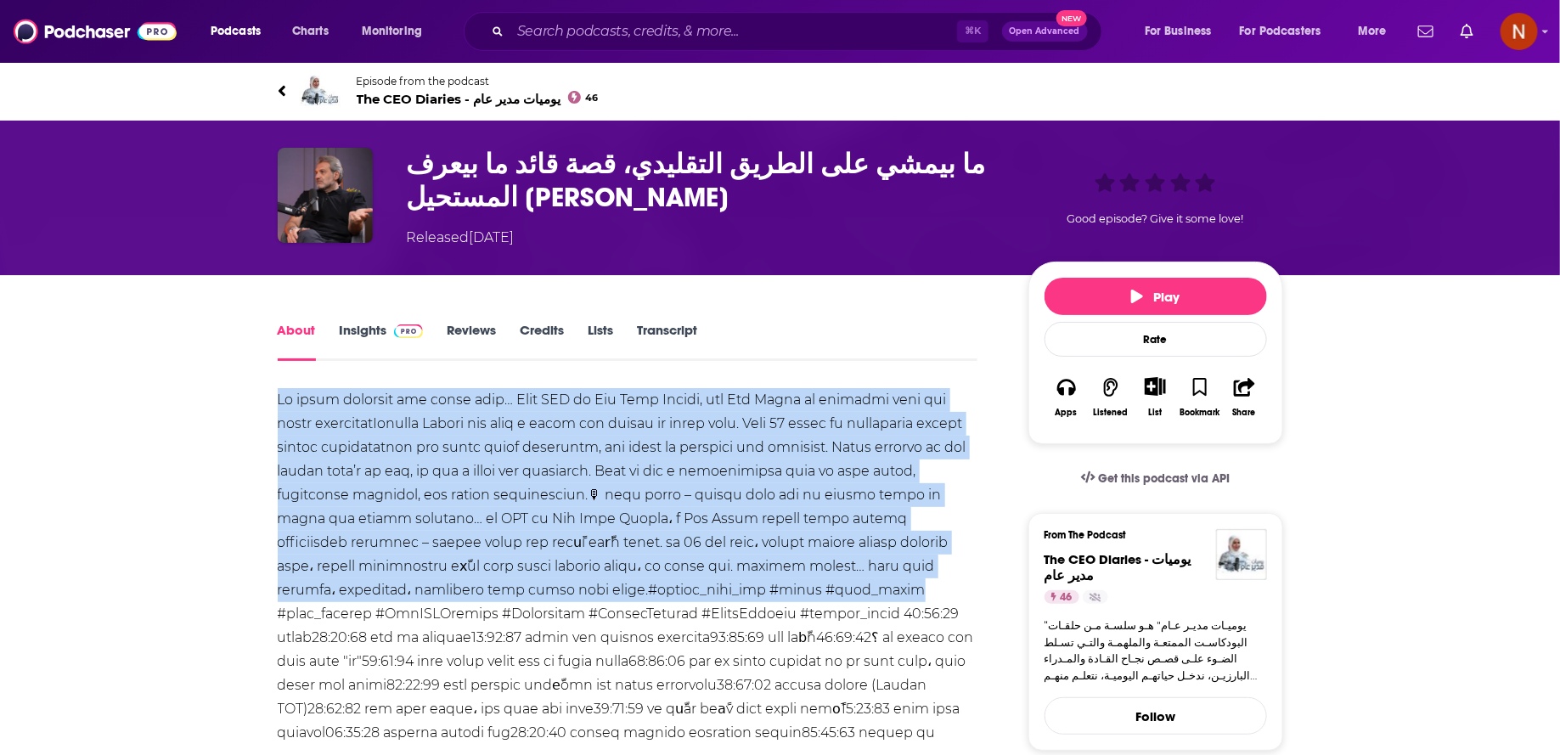
drag, startPoint x: 268, startPoint y: 397, endPoint x: 952, endPoint y: 574, distance: 707.0
copy div "He never followed the usual path… From MTV to Sky News Arabia, and Zee Alwan to…"
click at [318, 213] on img "ما بيمشي على الطريق التقليدي، قصة قائد ما بيعرف المستحيل باتريك سماحة" at bounding box center [325, 195] width 95 height 95
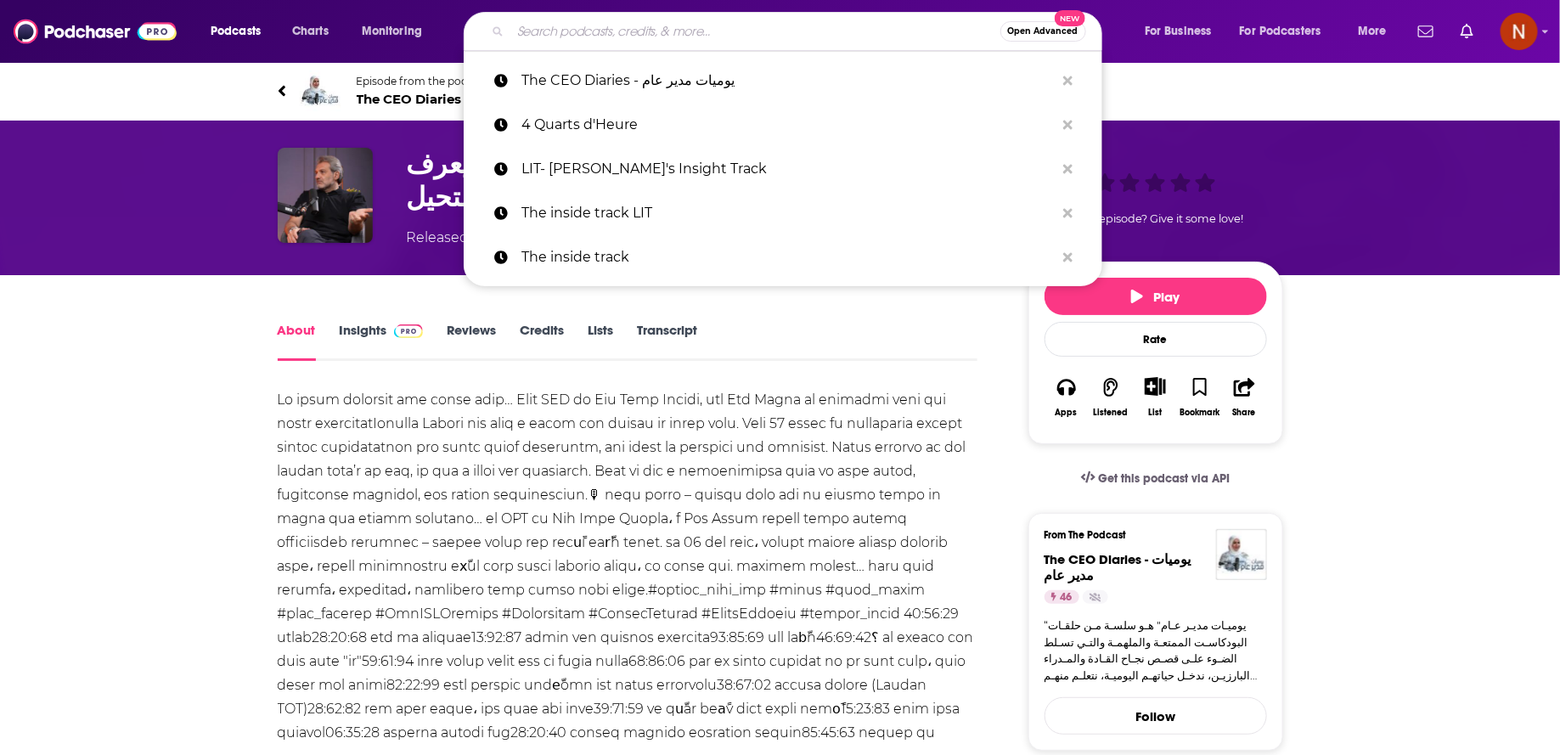
click at [615, 21] on input "Search podcasts, credits, & more..." at bounding box center [755, 31] width 490 height 27
paste input "LIT- [PERSON_NAME]'s Insight Track"
type input "LIT- [PERSON_NAME]'s Insight Track"
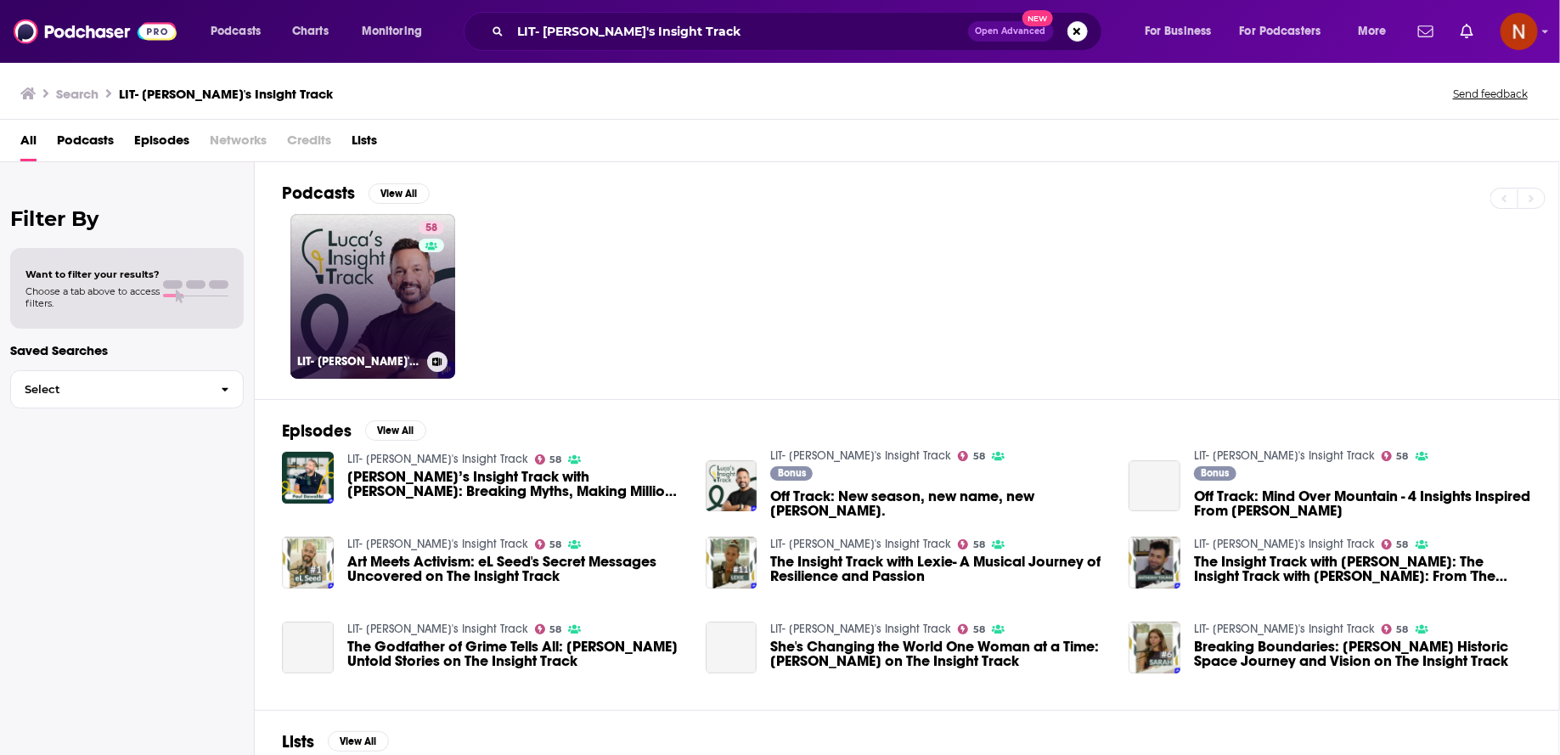
click at [374, 345] on link "58 LIT- Luca's Insight Track" at bounding box center [372, 296] width 165 height 165
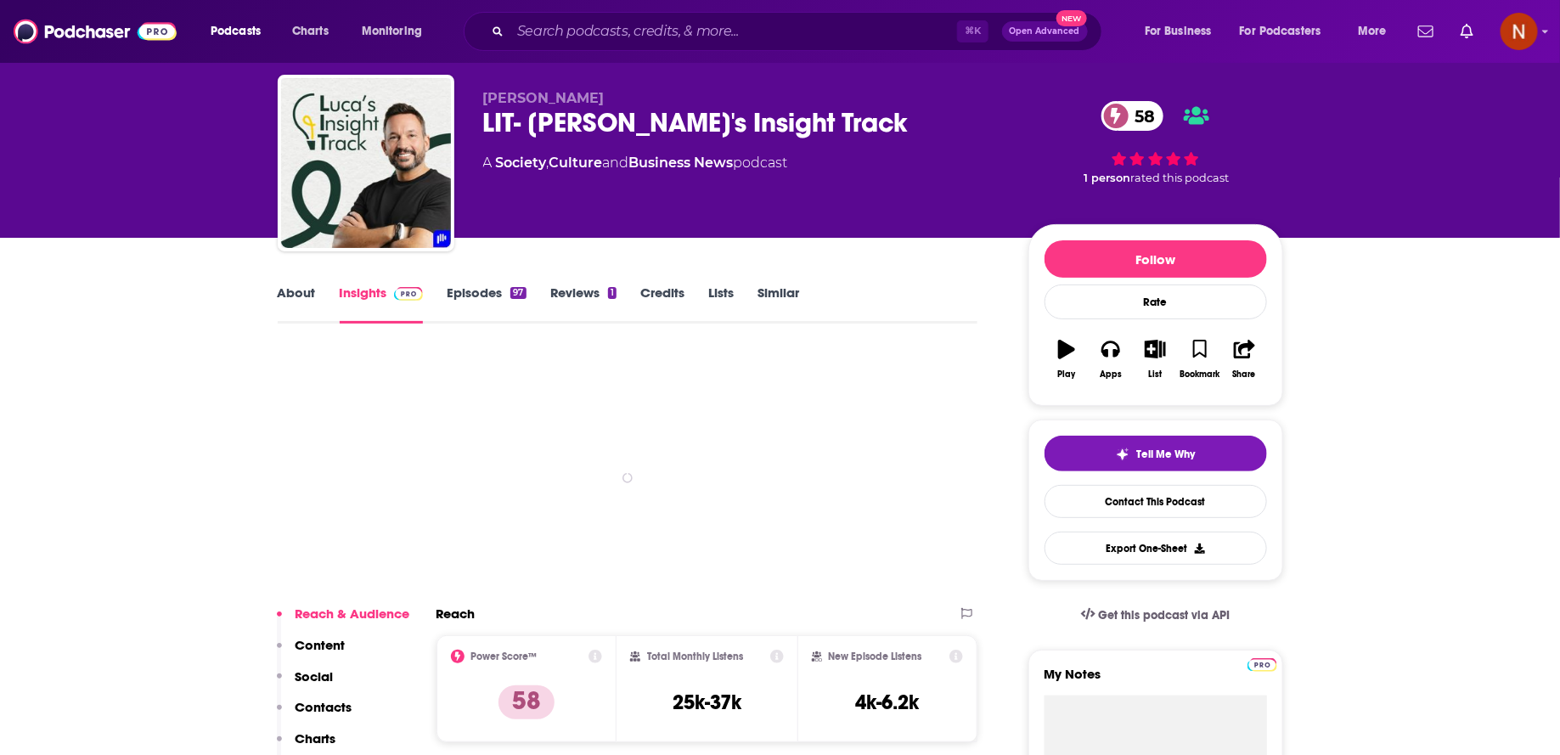
scroll to position [90, 0]
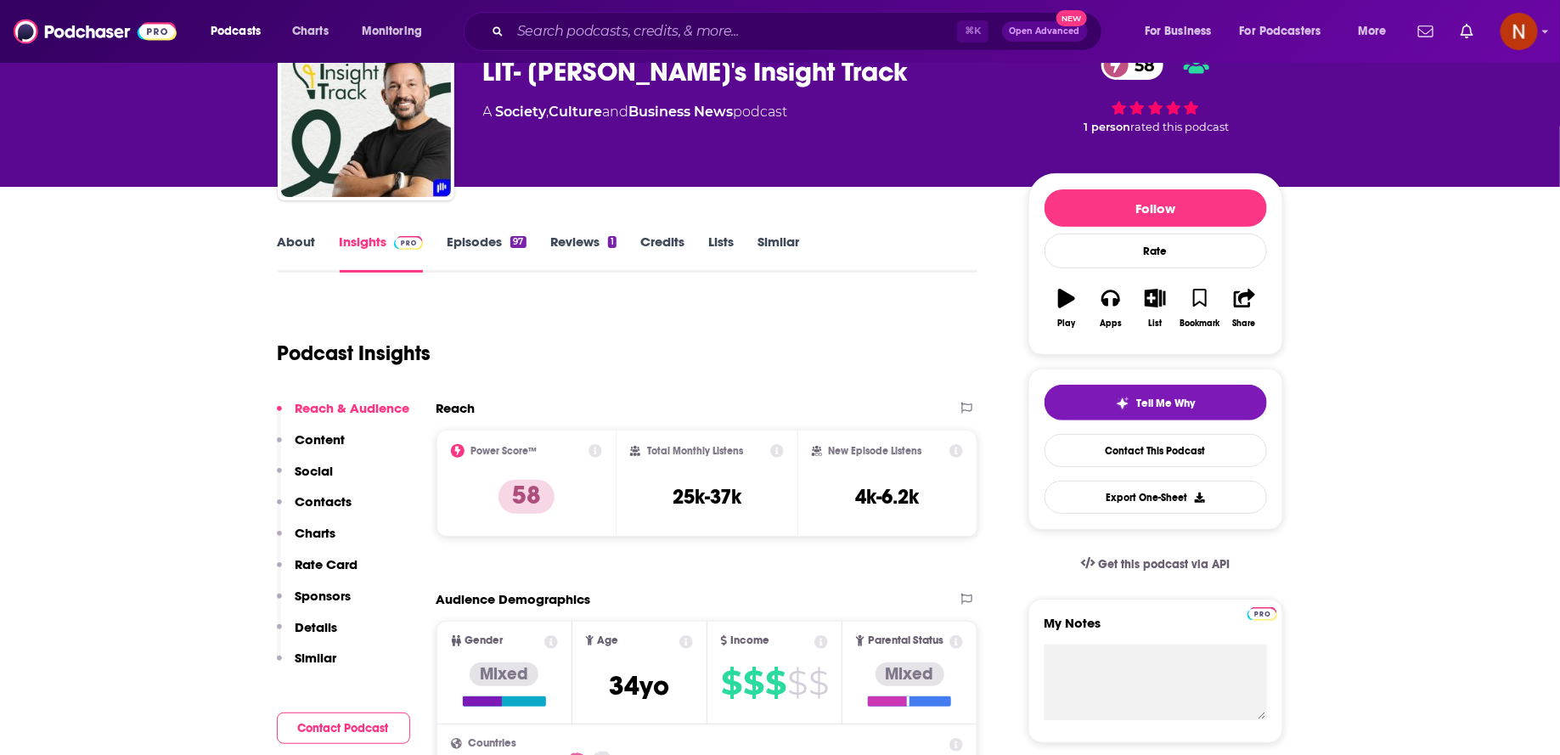
click at [497, 239] on link "Episodes 97" at bounding box center [486, 253] width 79 height 39
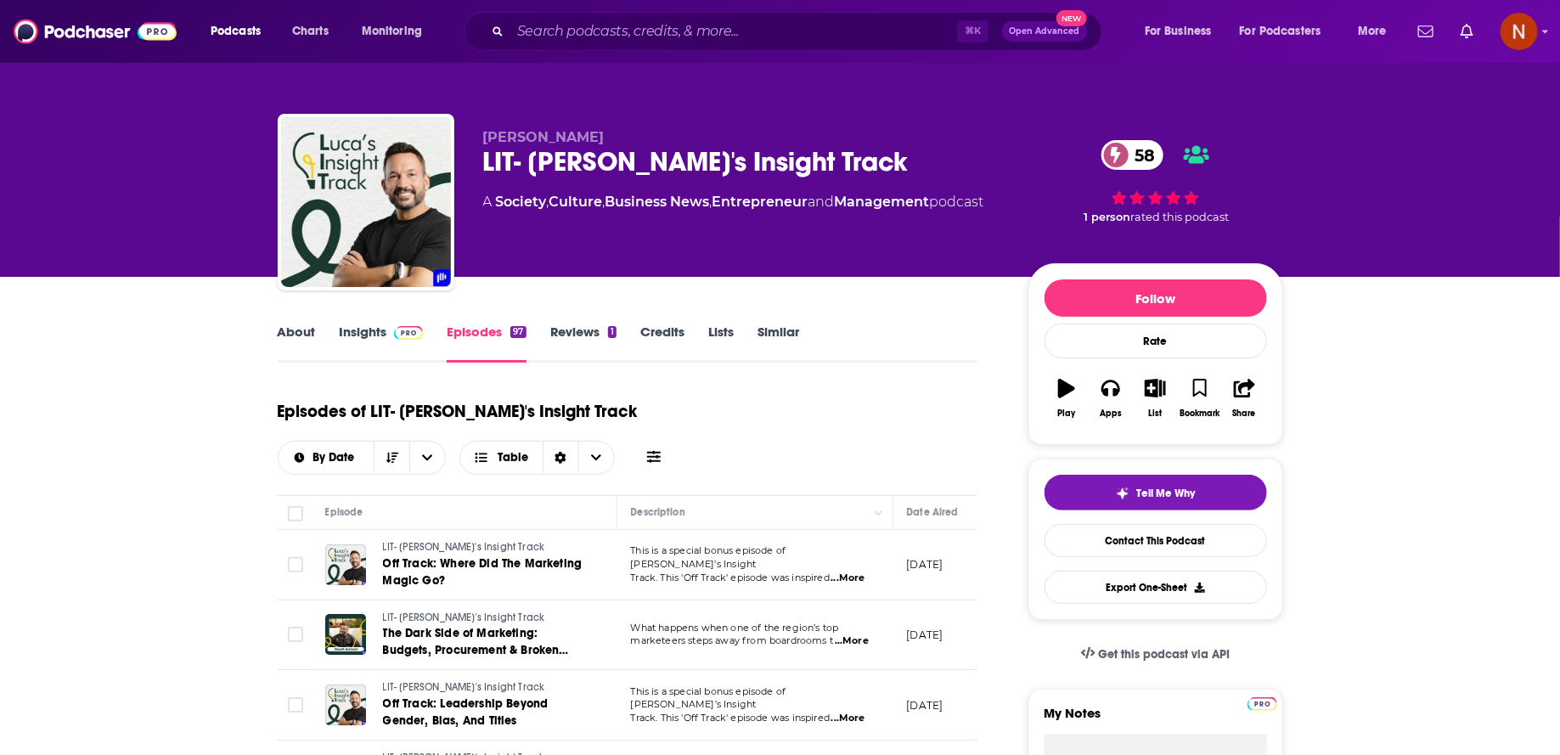
click at [865, 572] on span "...More" at bounding box center [849, 579] width 34 height 14
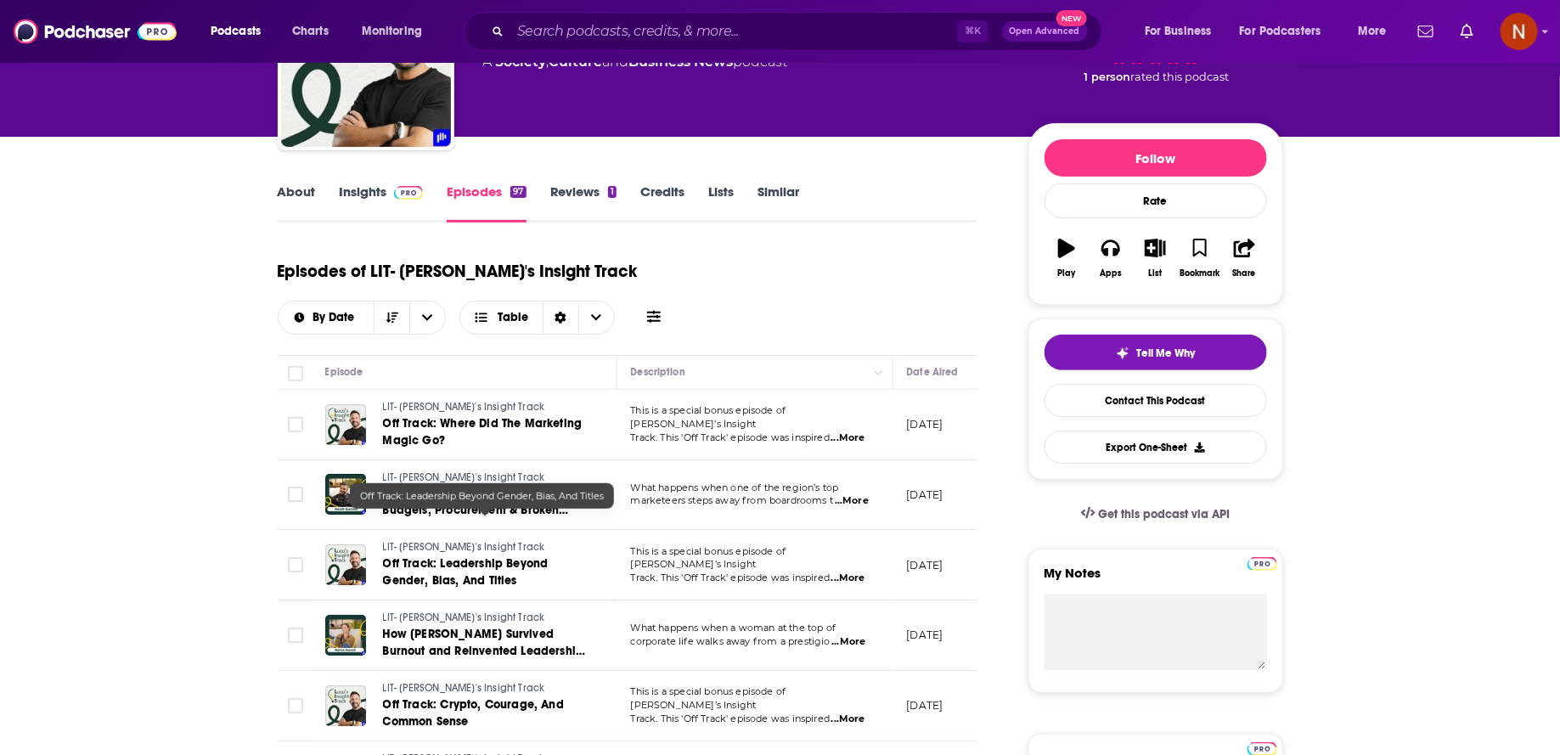
scroll to position [147, 0]
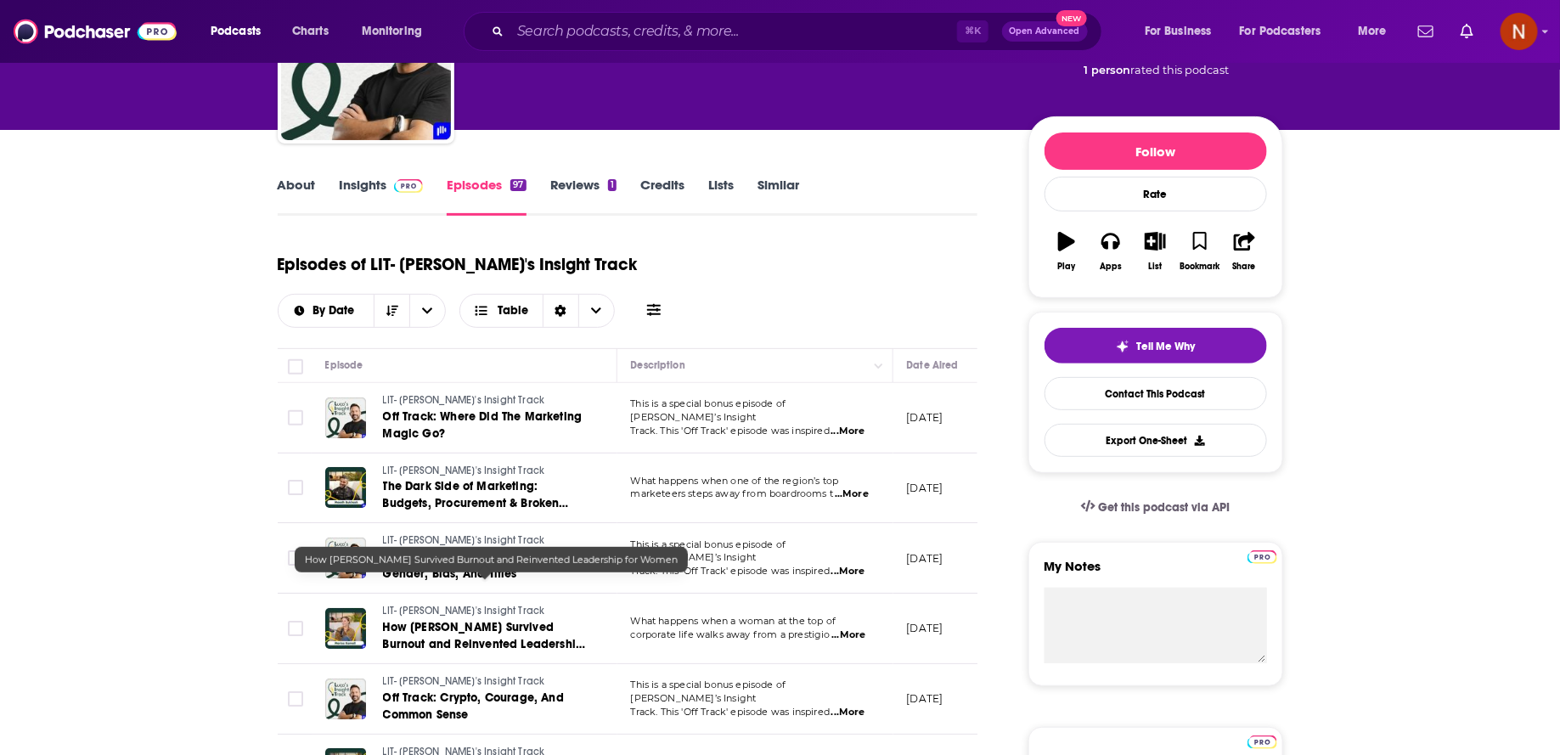
click at [493, 610] on td "LIT- Luca's Insight Track How Marisa Kamall Survived Burnout and Reinvented Lea…" at bounding box center [465, 629] width 306 height 70
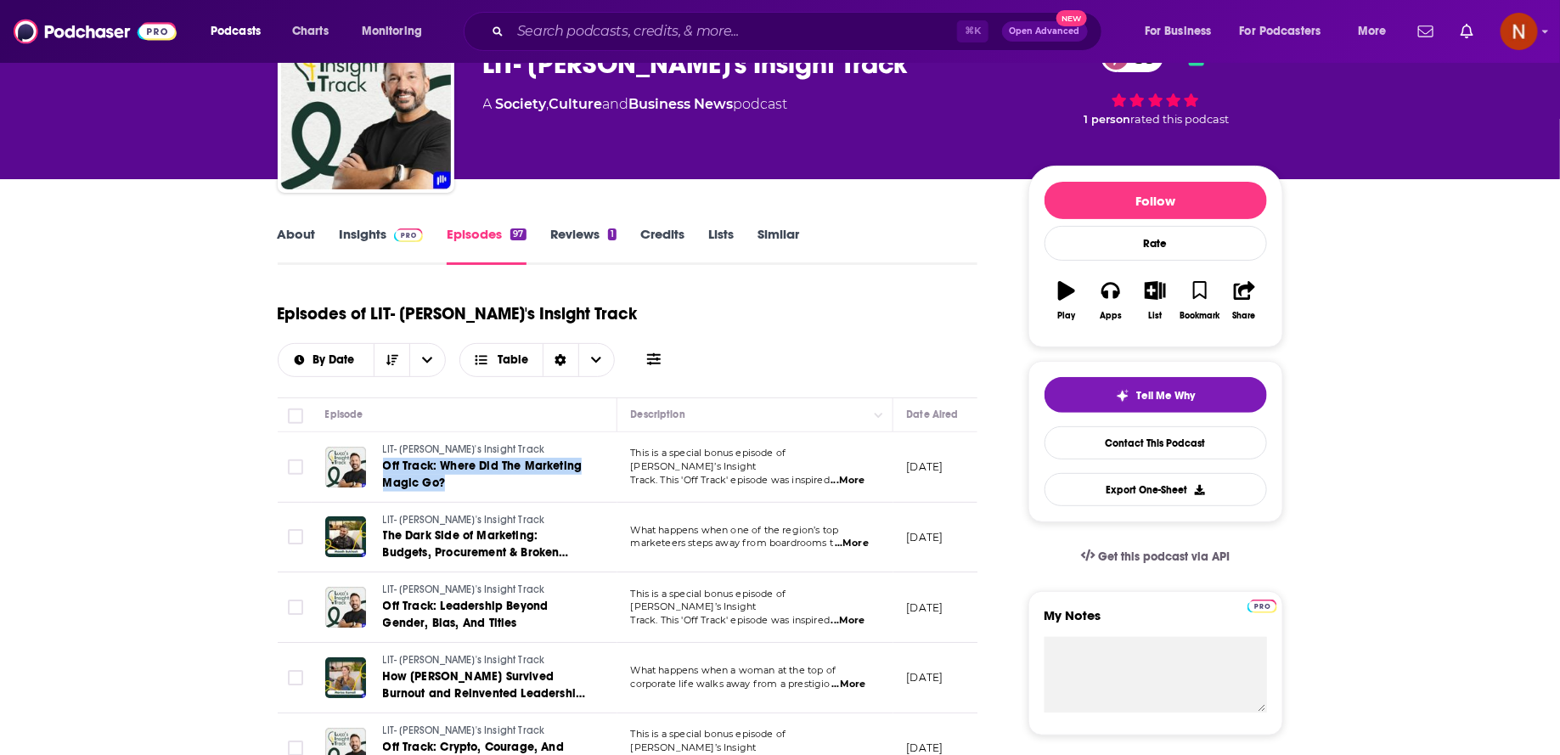
scroll to position [99, 0]
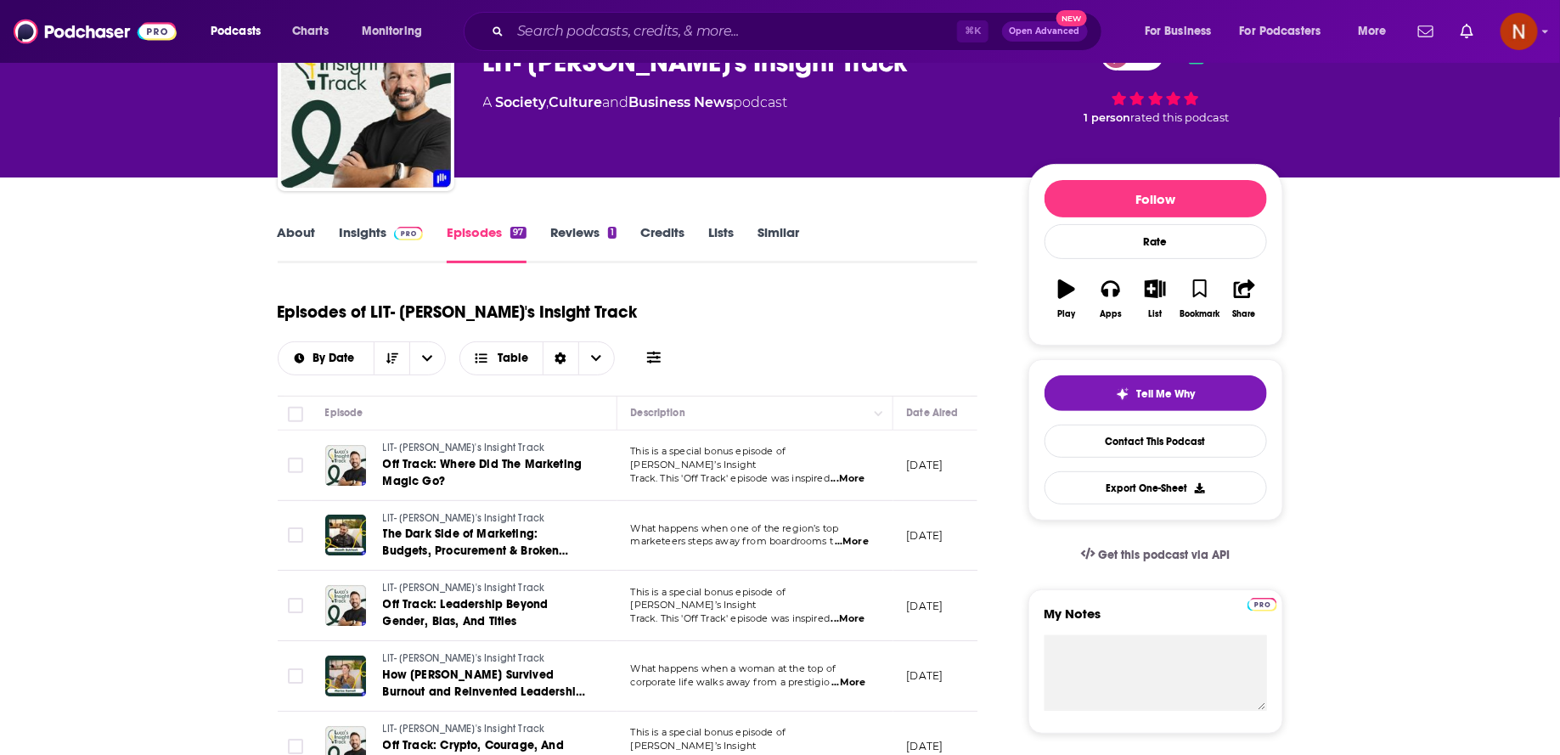
click at [854, 612] on span "...More" at bounding box center [849, 619] width 34 height 14
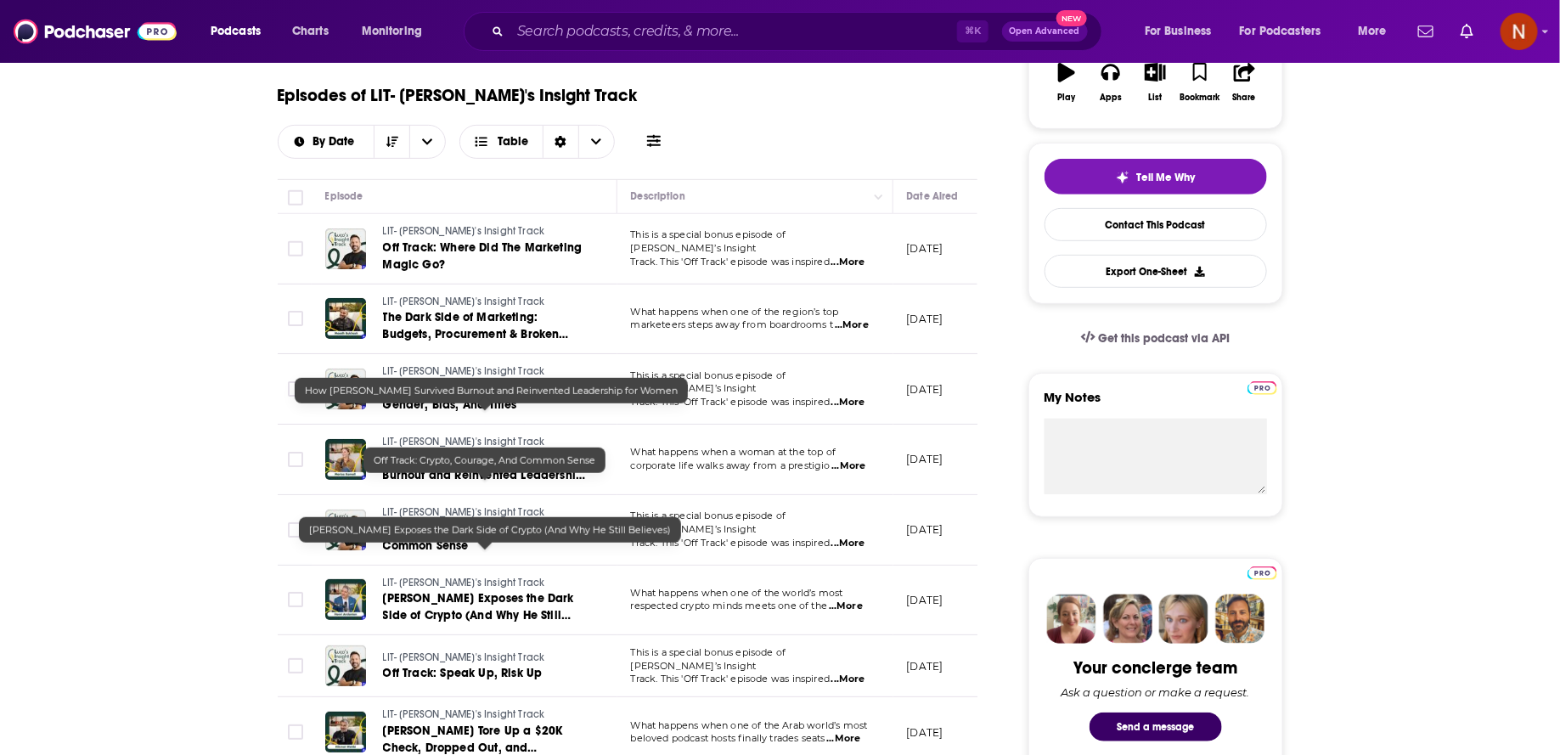
scroll to position [334, 0]
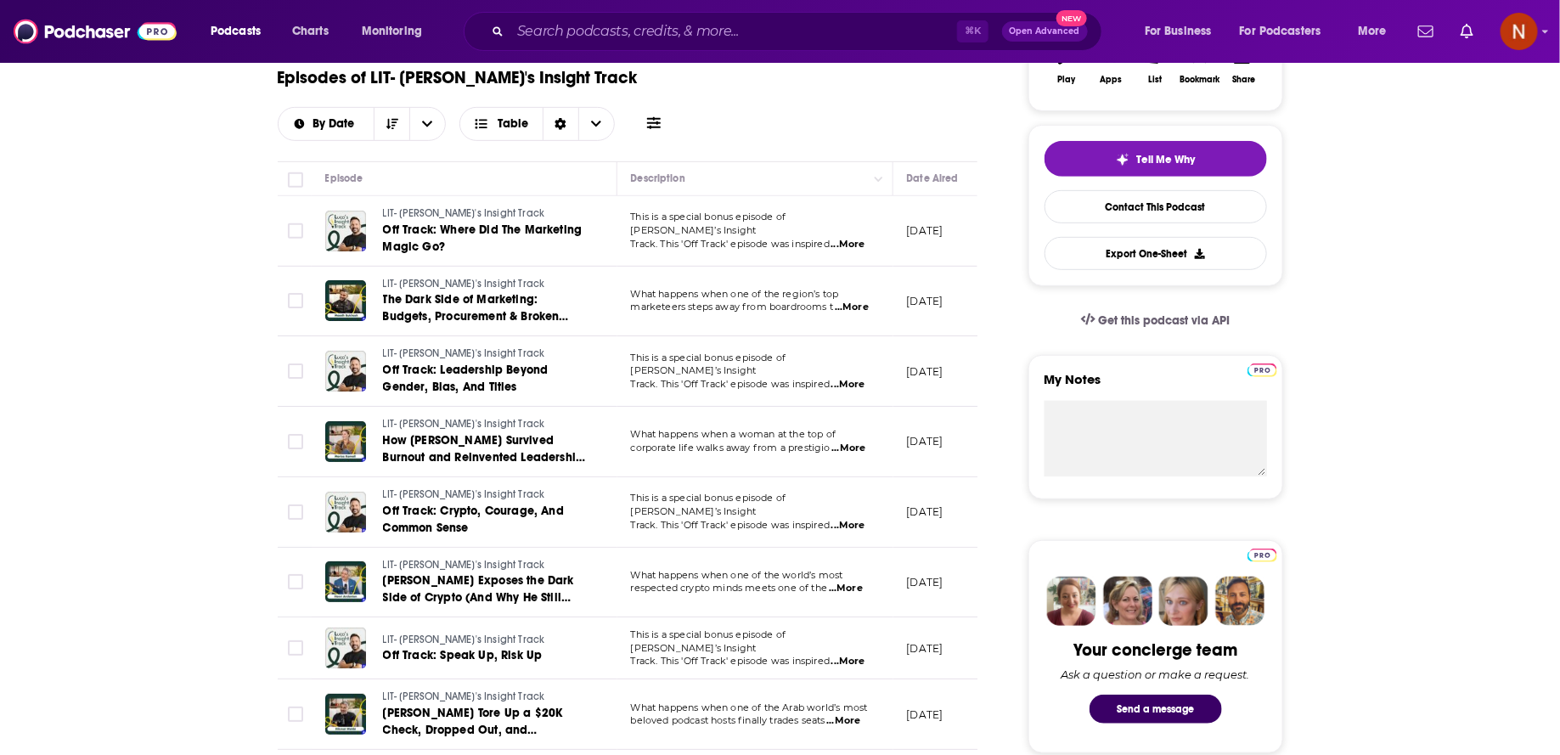
click at [854, 442] on span "...More" at bounding box center [849, 449] width 34 height 14
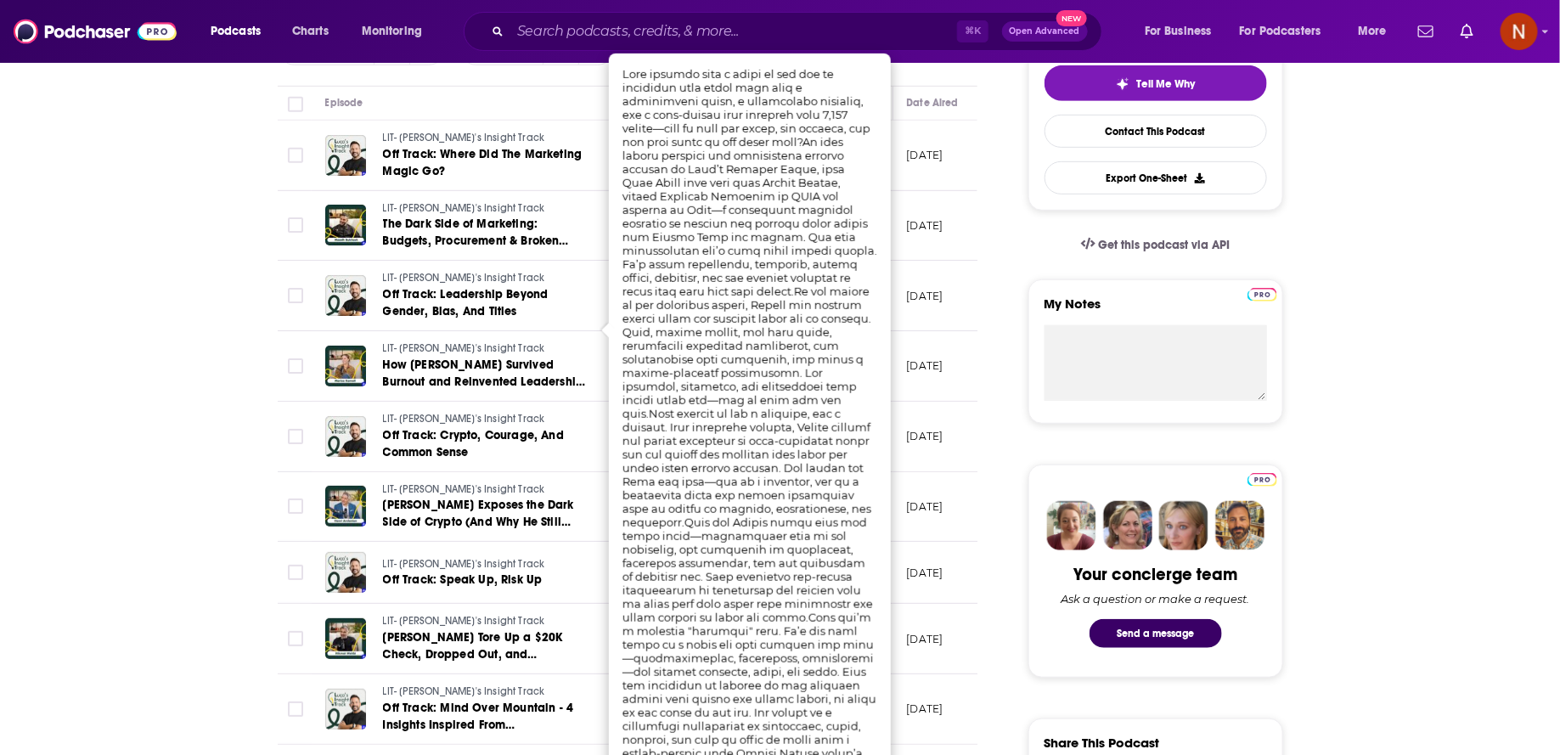
scroll to position [425, 0]
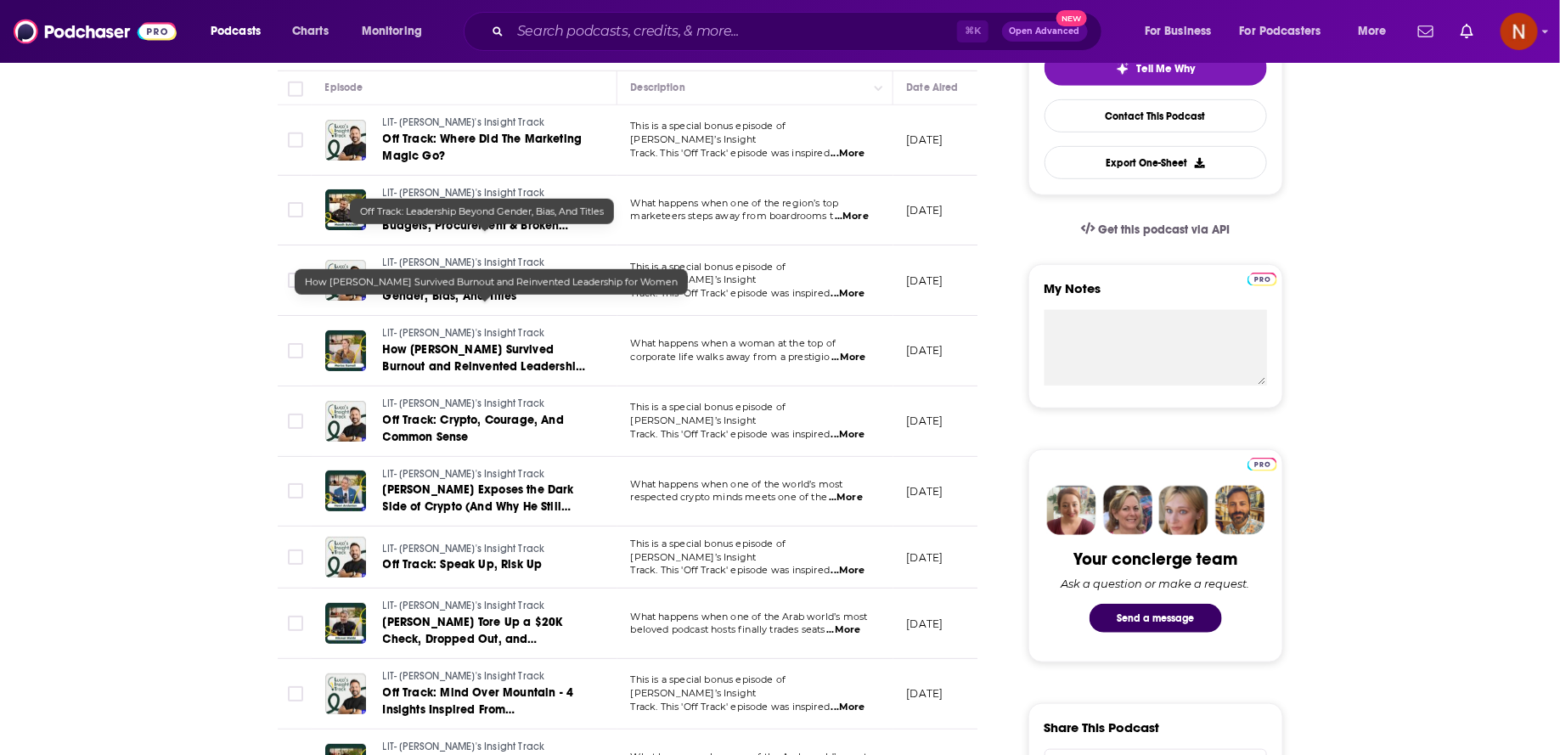
click at [465, 342] on span "How Marisa Kamall Survived Burnout and Reinvented Leadership for Women" at bounding box center [484, 366] width 202 height 48
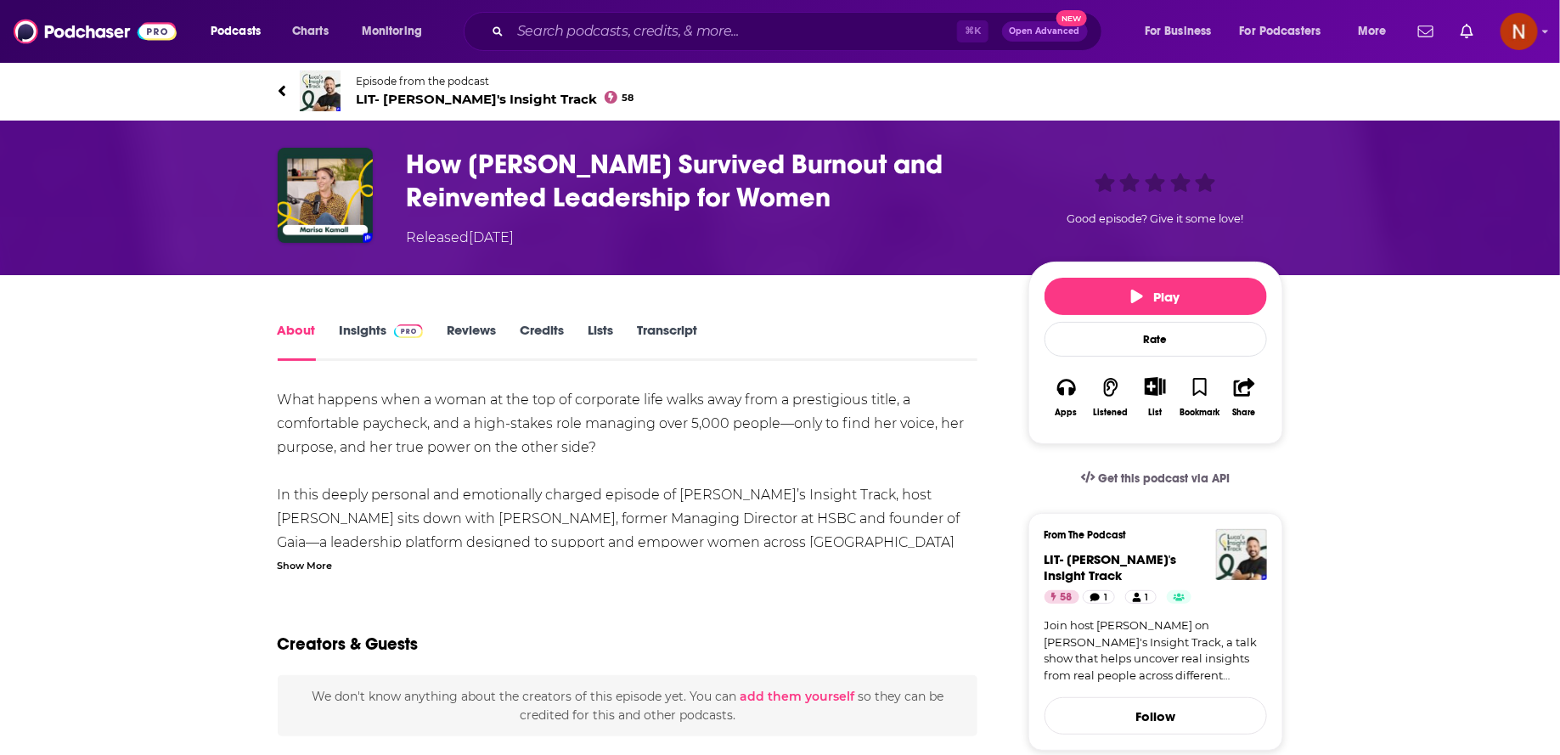
click at [322, 570] on div "Show More" at bounding box center [305, 564] width 55 height 16
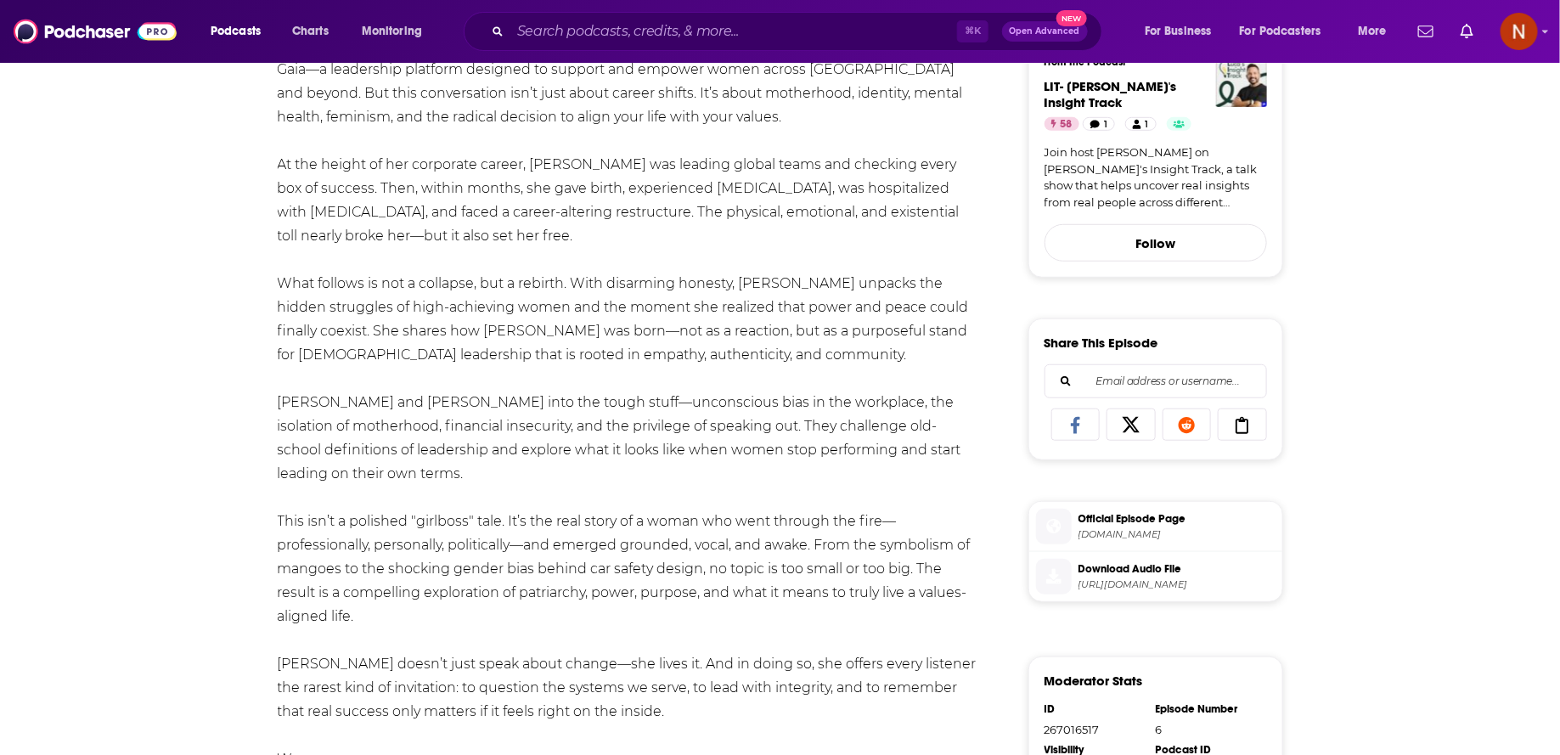
scroll to position [638, 0]
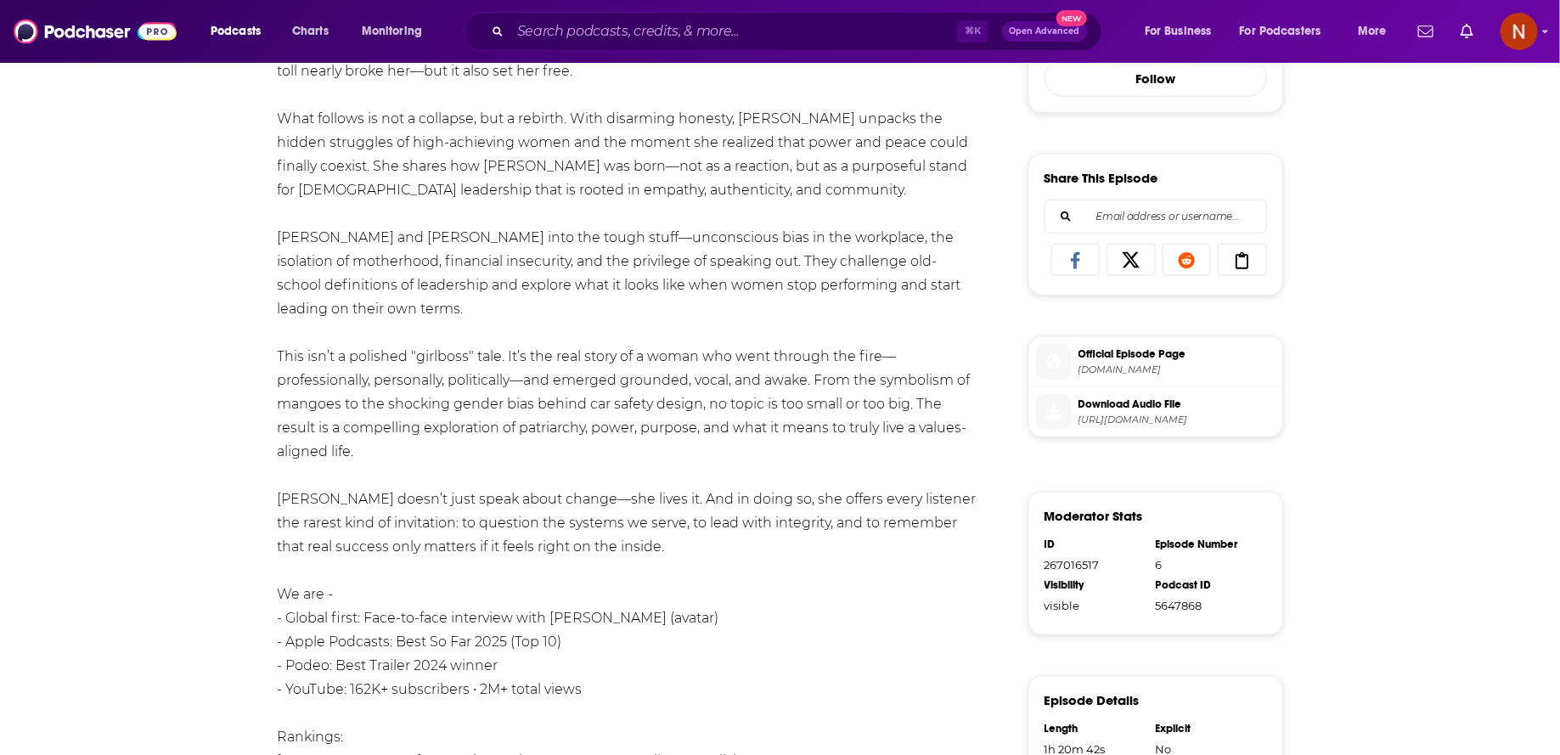
drag, startPoint x: 273, startPoint y: 394, endPoint x: 632, endPoint y: 540, distance: 387.8
click at [632, 540] on div "About Insights Reviews Credits Lists Transcript What happens when a woman at th…" at bounding box center [640, 480] width 778 height 1598
copy div "What happens when a woman at the top of corporate life walks away from a presti…"
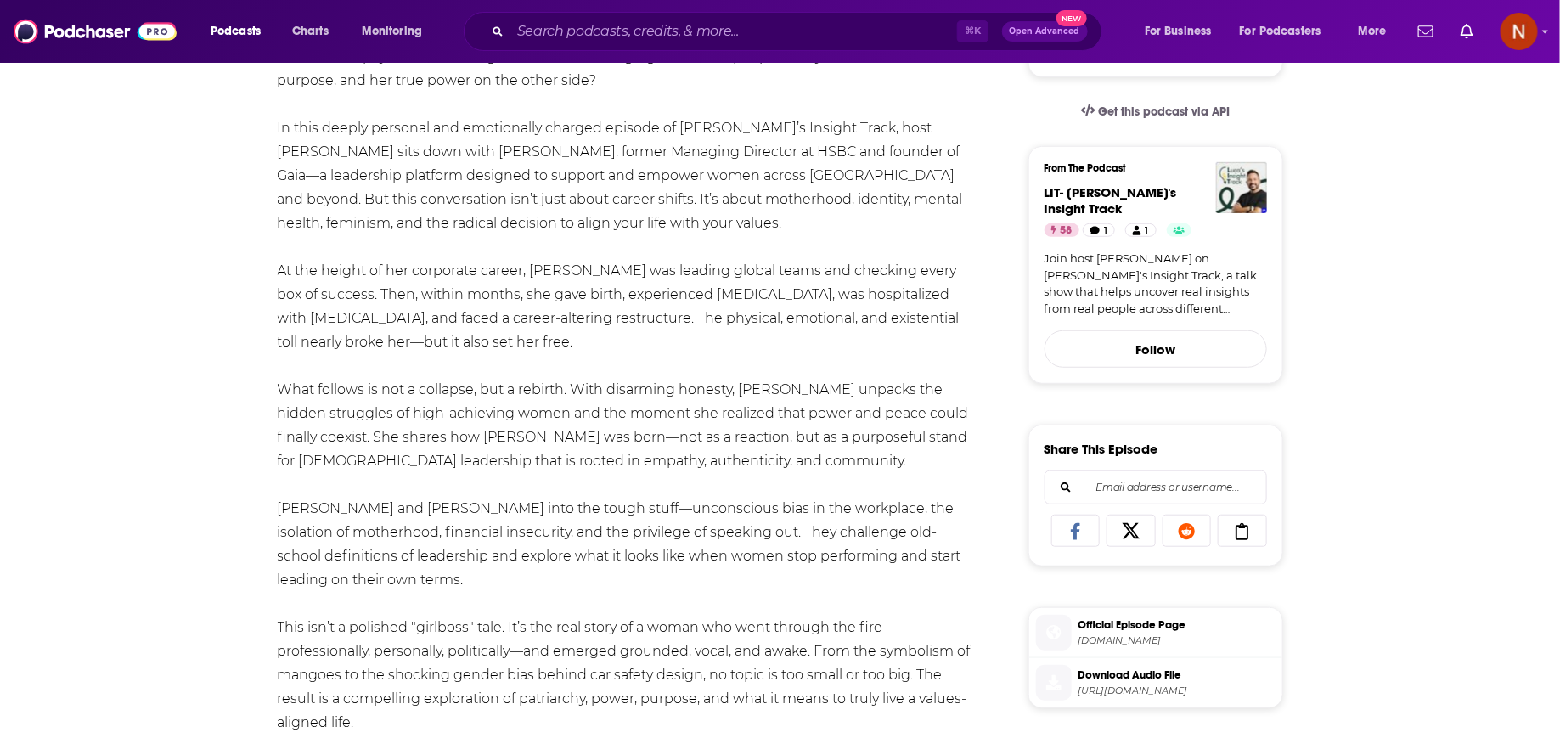
scroll to position [0, 0]
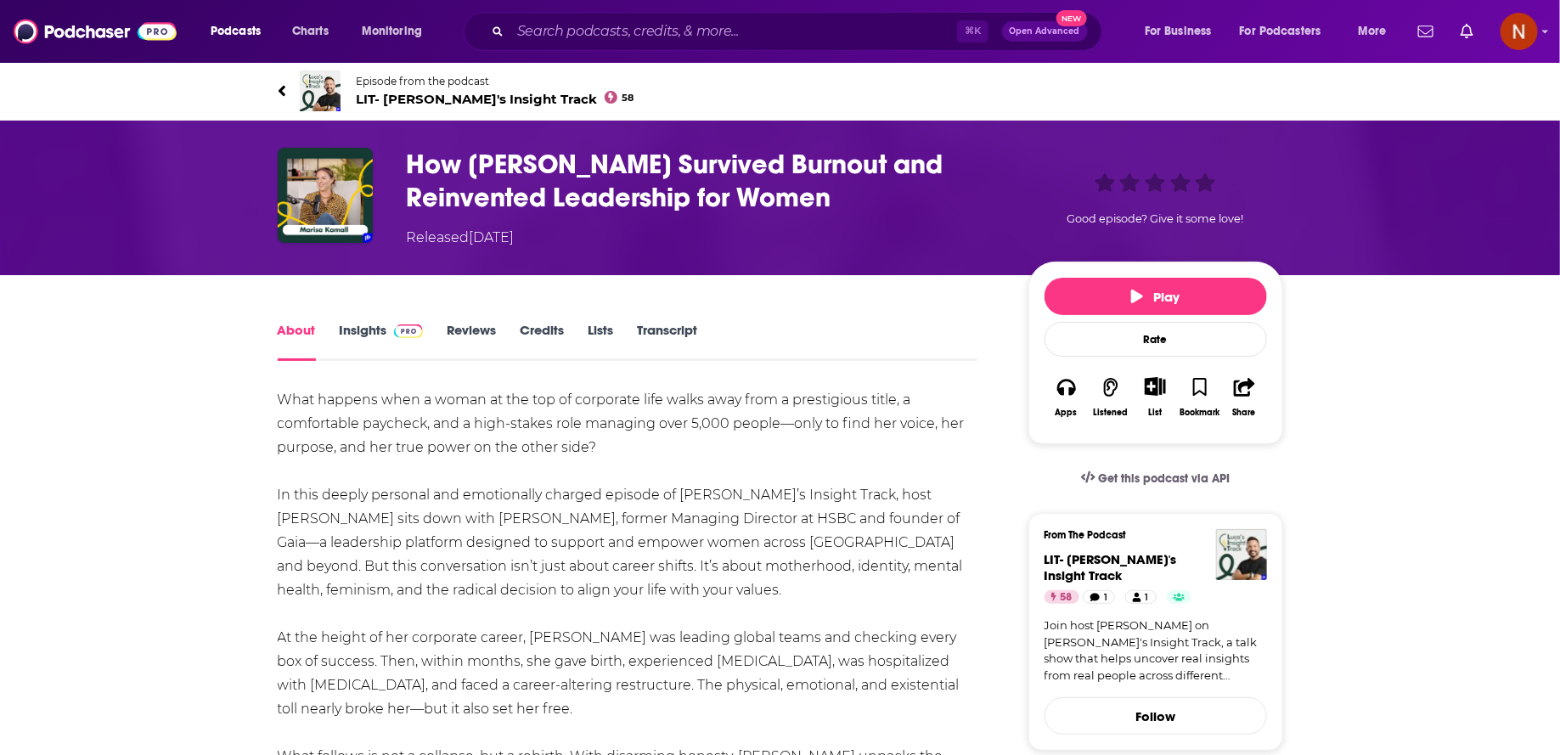
click at [458, 100] on span "LIT- Luca's Insight Track 58" at bounding box center [496, 99] width 278 height 16
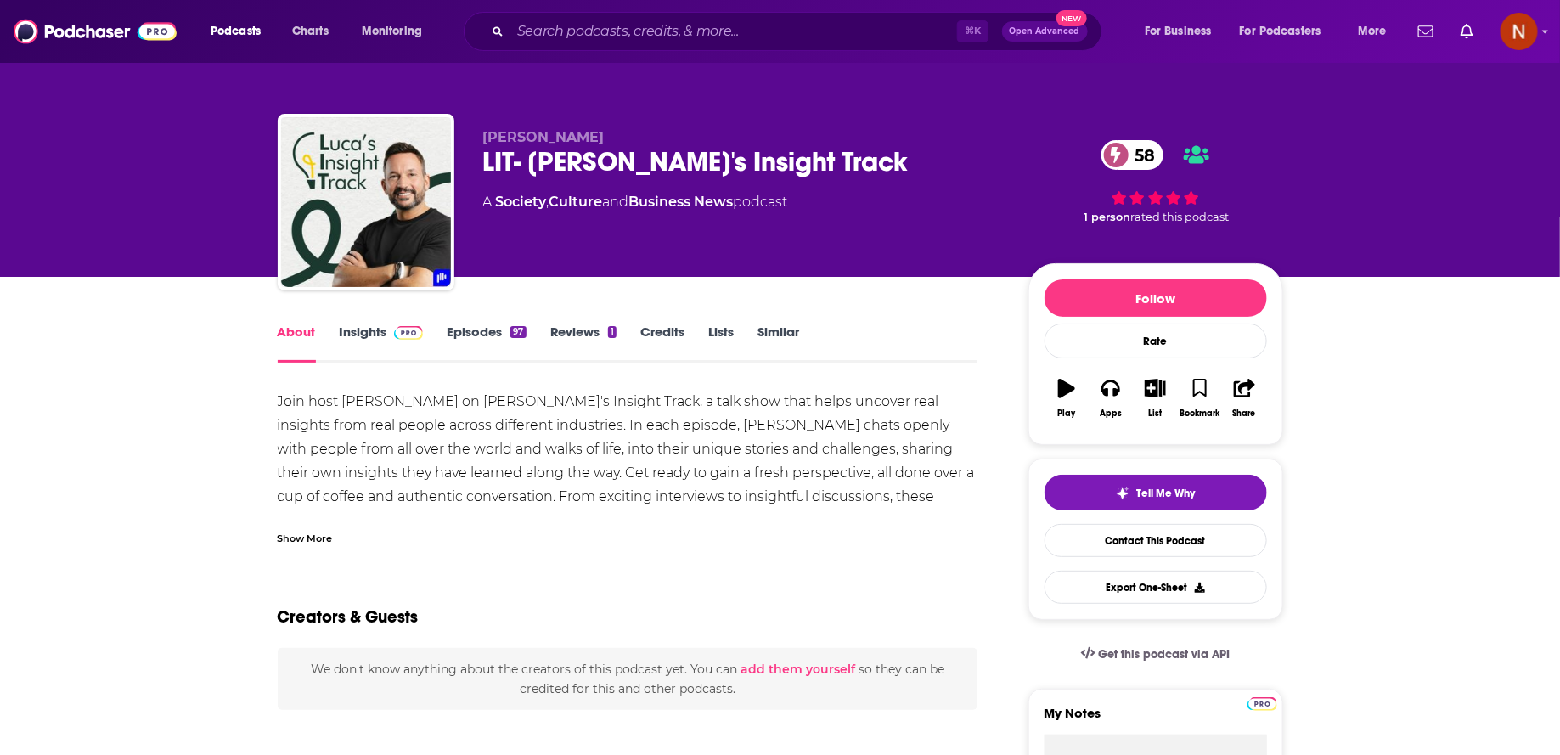
click at [544, 161] on div "LIT- Luca's Insight Track 58" at bounding box center [742, 161] width 518 height 33
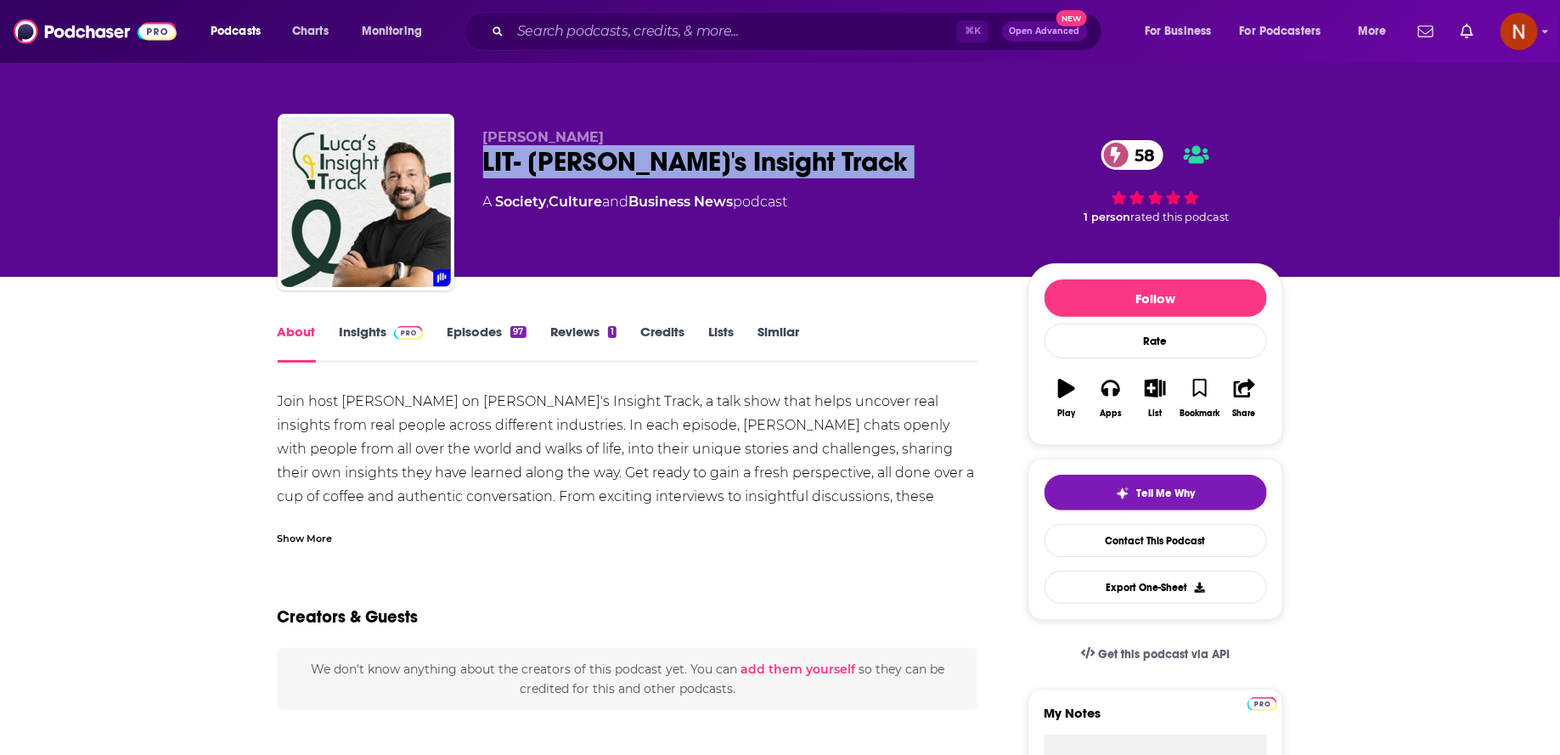
click at [544, 161] on div "LIT- Luca's Insight Track 58" at bounding box center [742, 161] width 518 height 33
copy div "LIT- Luca's Insight Track 58"
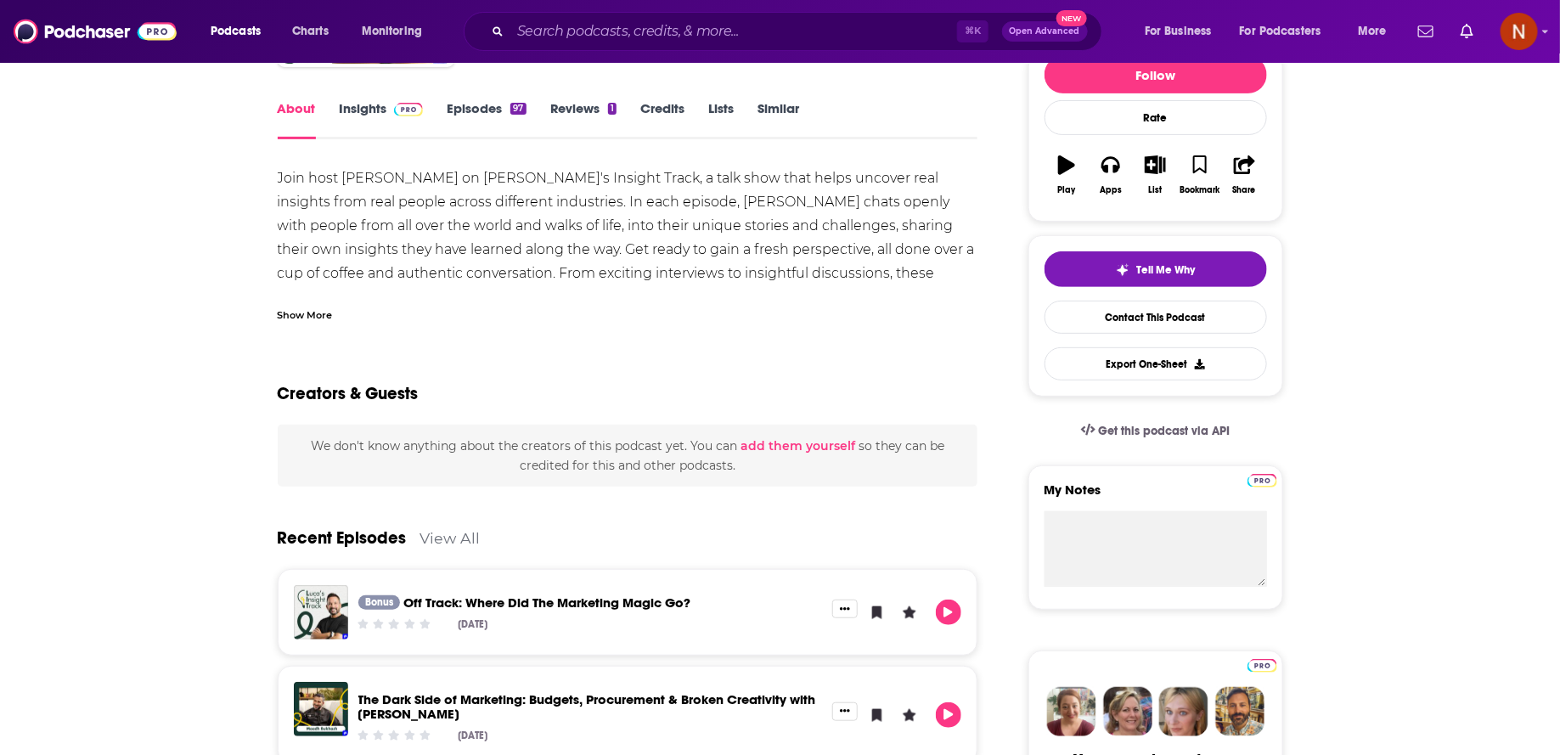
scroll to position [178, 0]
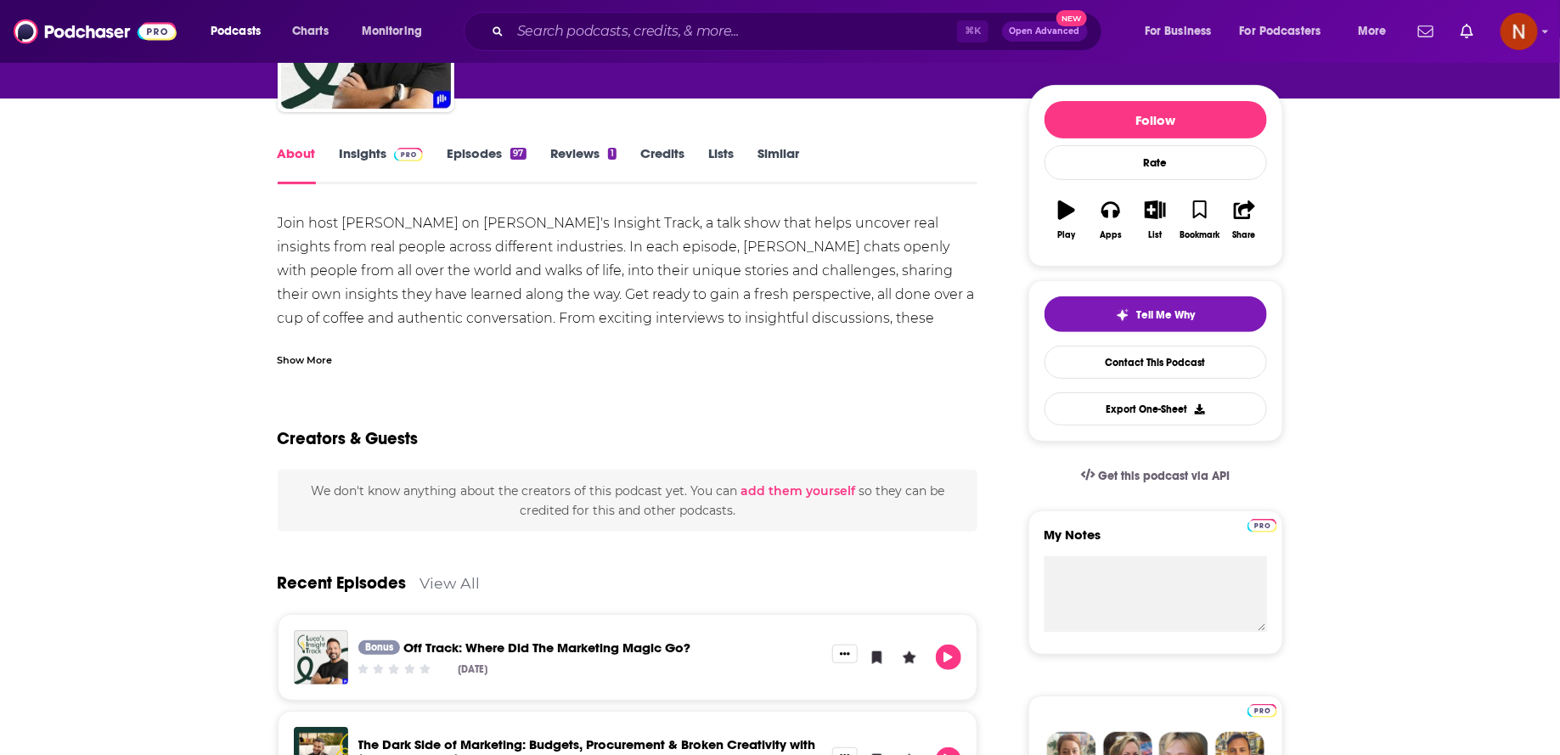
click at [391, 148] on span at bounding box center [405, 153] width 37 height 16
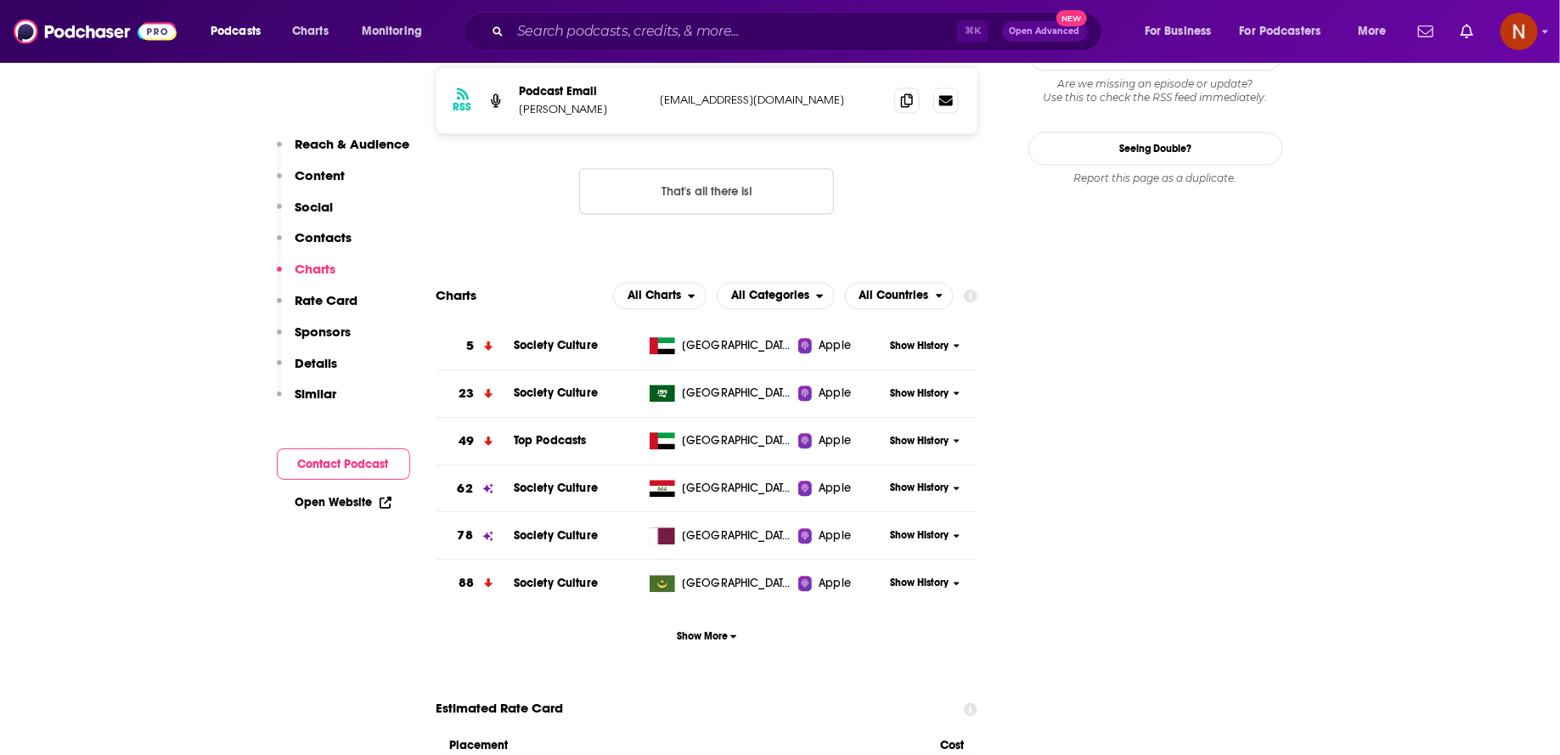
scroll to position [1637, 0]
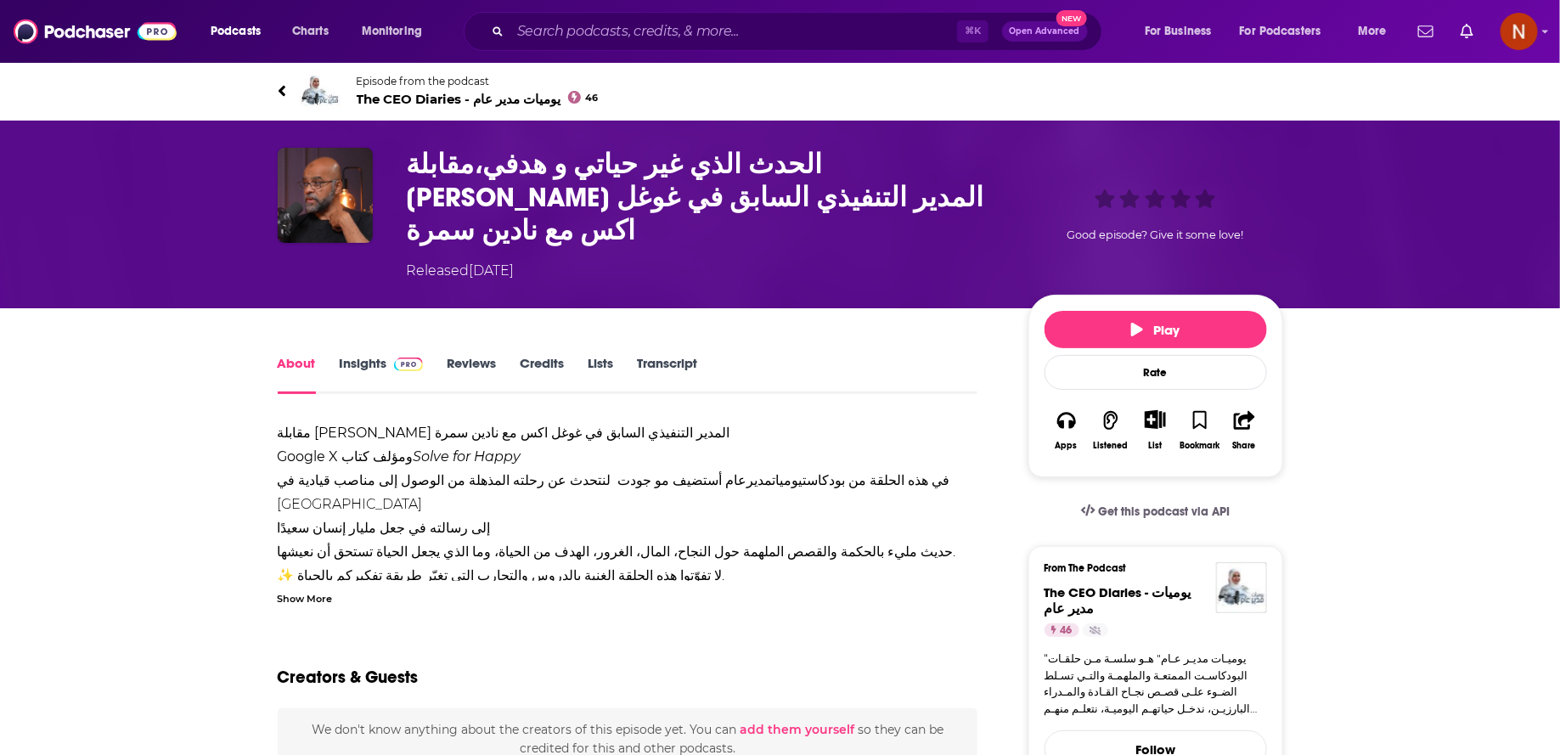
click at [328, 589] on div "Show More" at bounding box center [305, 597] width 55 height 16
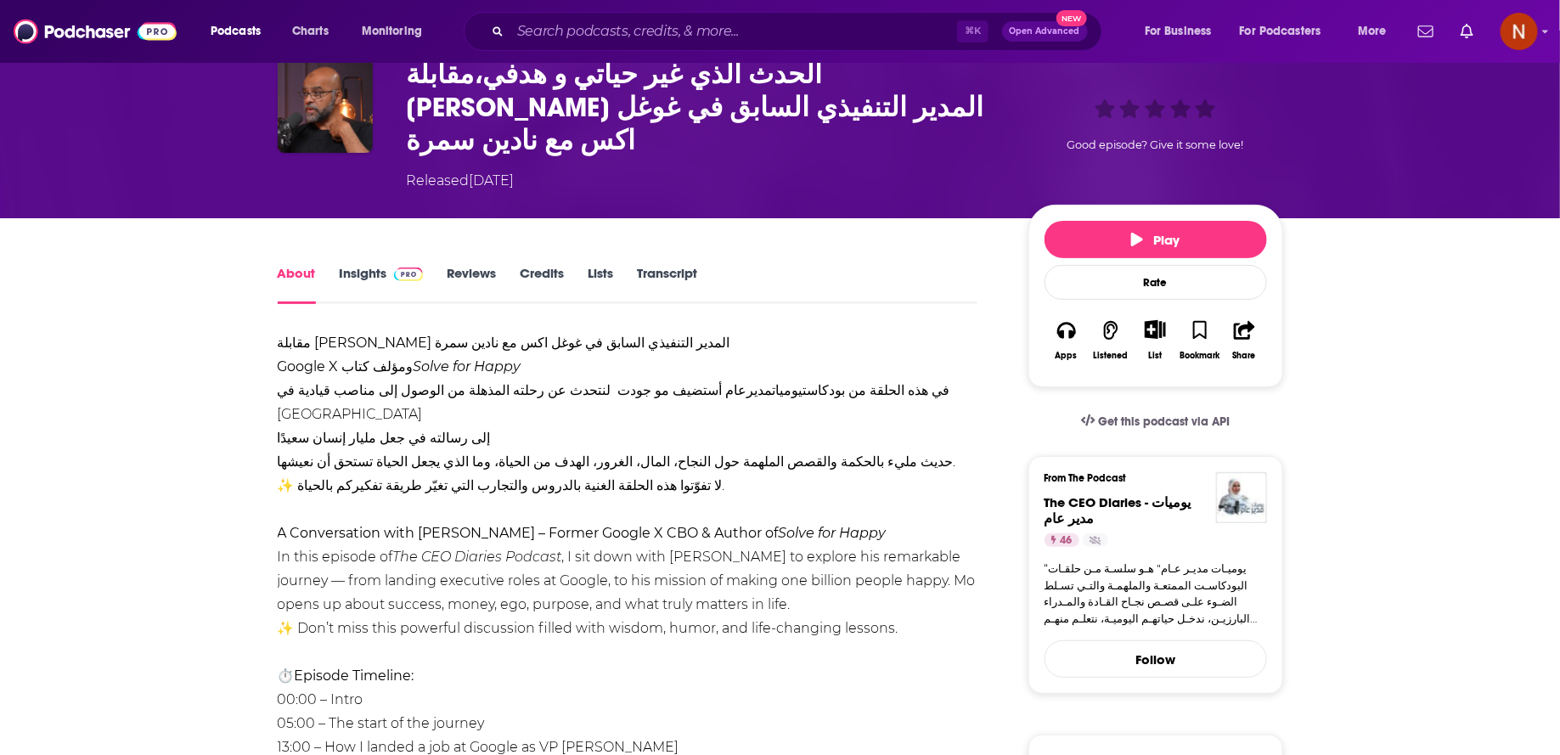
scroll to position [91, 0]
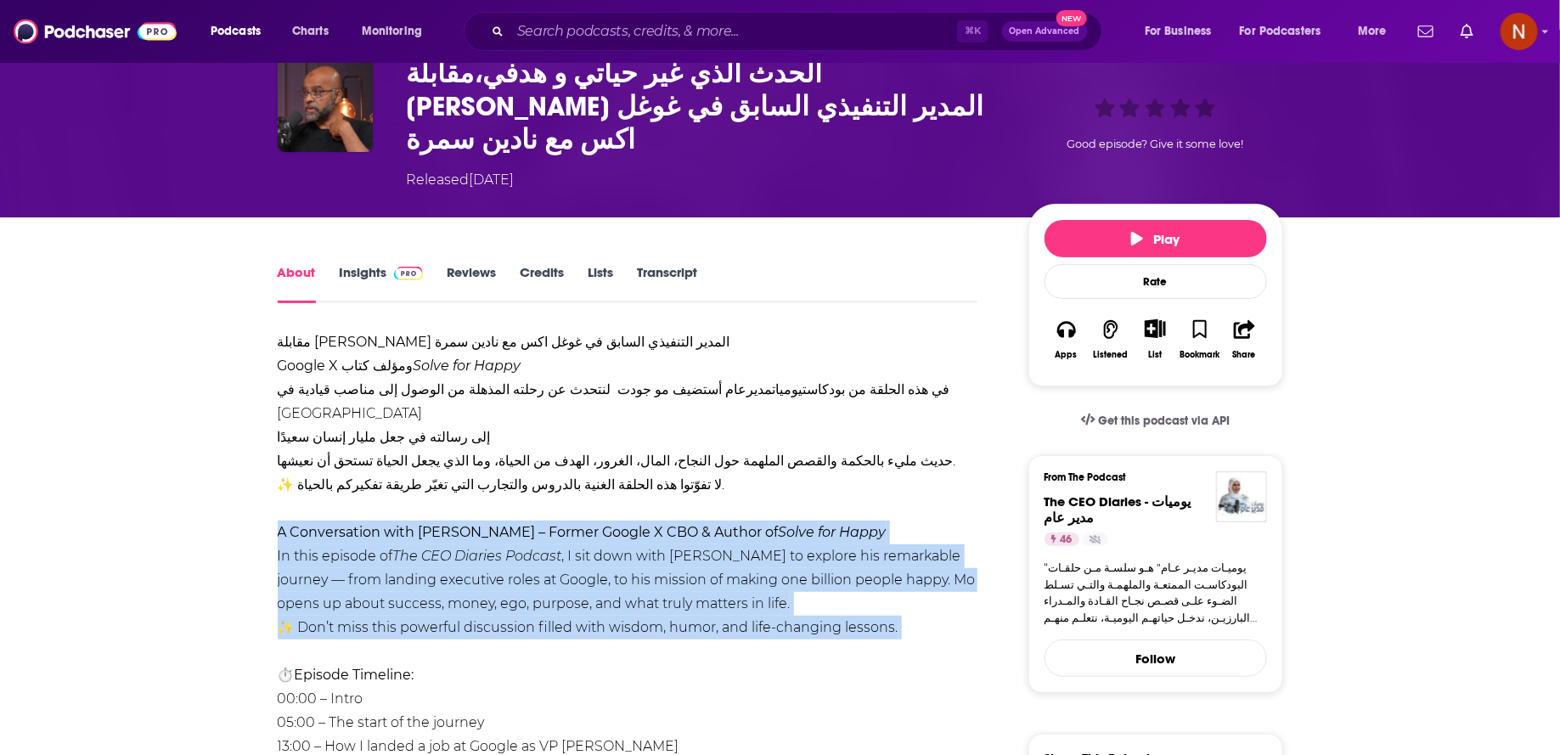
drag, startPoint x: 268, startPoint y: 481, endPoint x: 849, endPoint y: 600, distance: 593.0
copy div "A Conversation with Mo Gawdat – Former Google X CBO & Author of Solve for Happy…"
click at [848, 600] on div "مقابلة محمد جودت المدير التنفيذي السابق في غوغل اكس مع نادين سمرة Google X ومؤل…" at bounding box center [628, 758] width 701 height 856
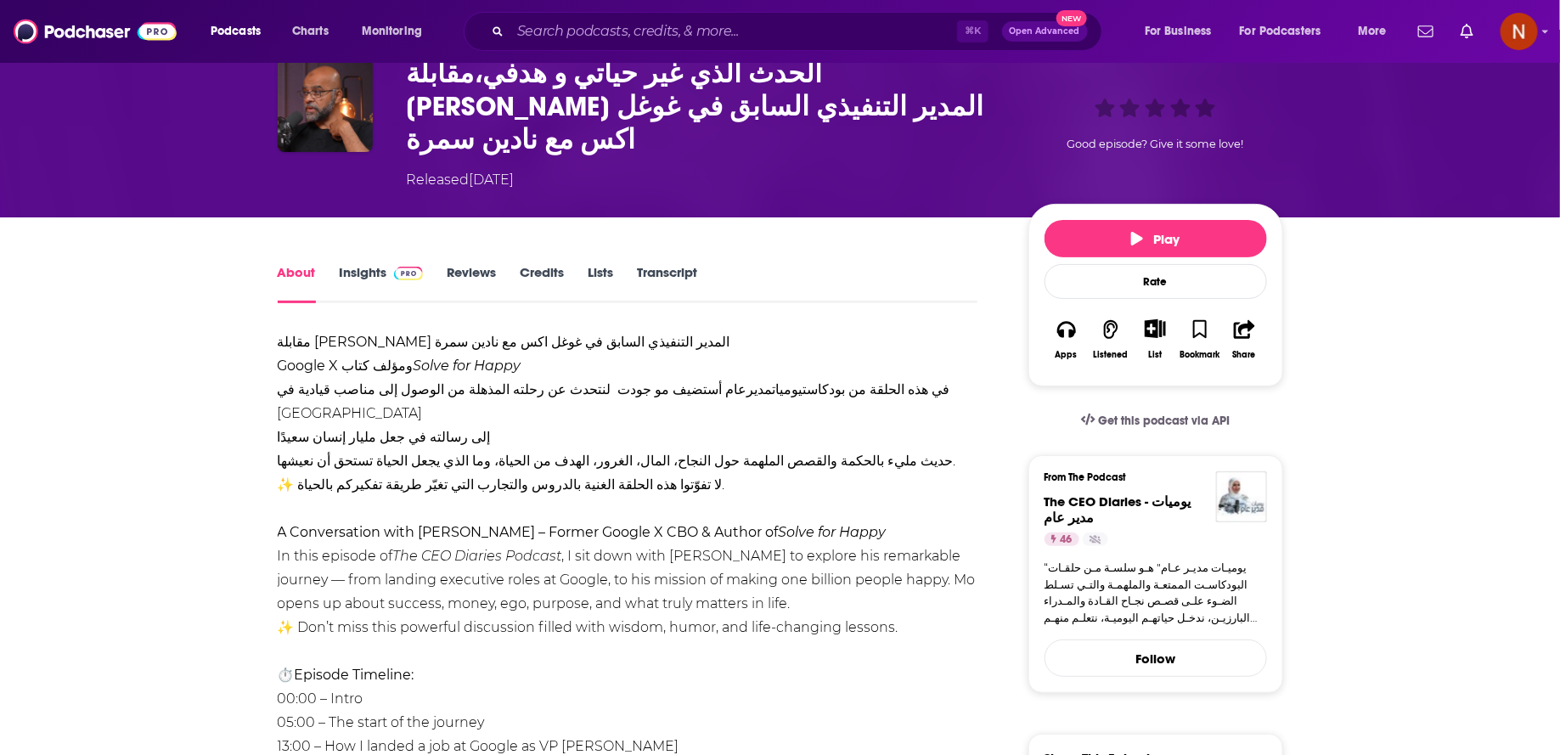
drag, startPoint x: 268, startPoint y: 305, endPoint x: 905, endPoint y: 577, distance: 691.8
copy div "مقابلة محمد جودت المدير التنفيذي السابق في غوغل اكس مع نادين سمرة Google X ومؤل…"
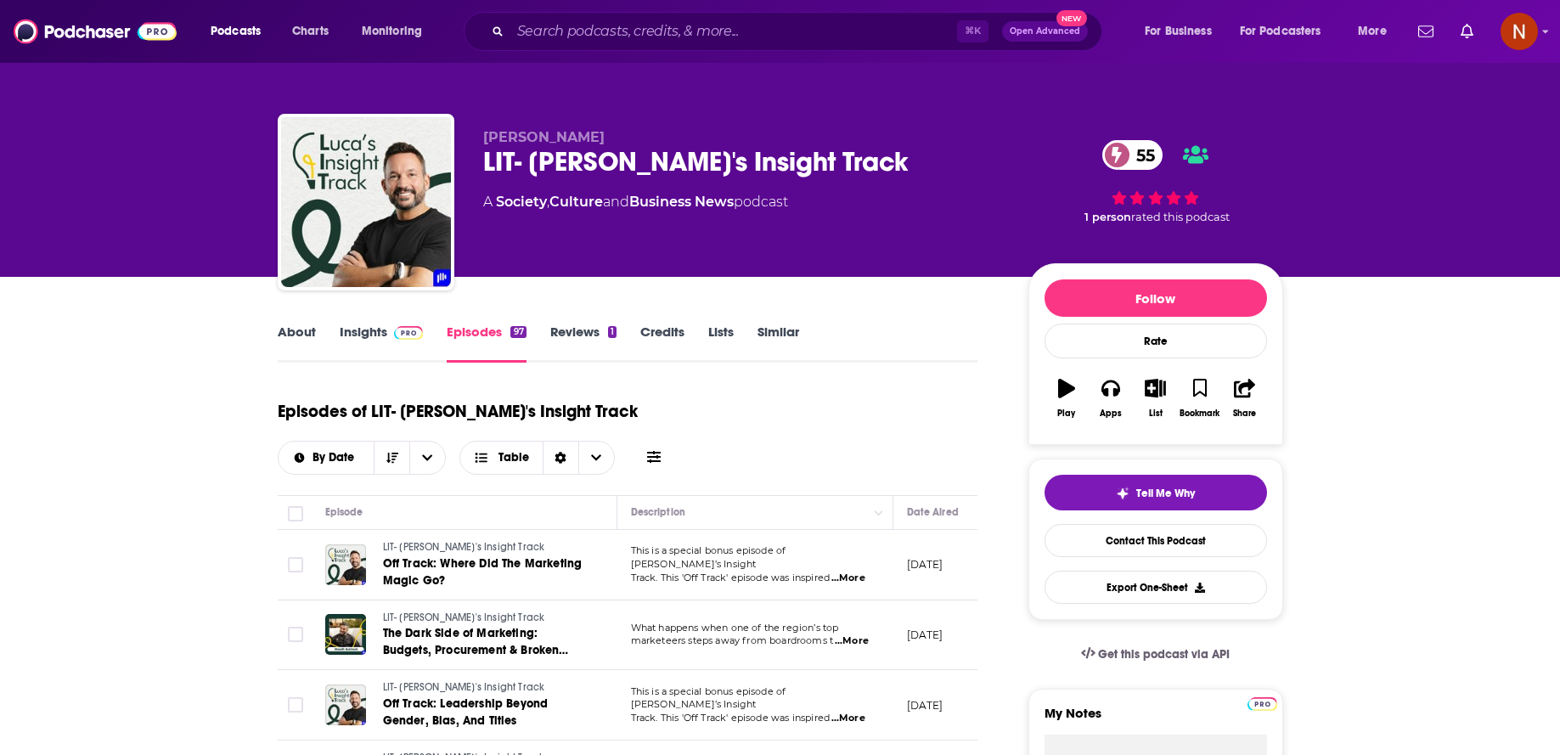
scroll to position [1463, 0]
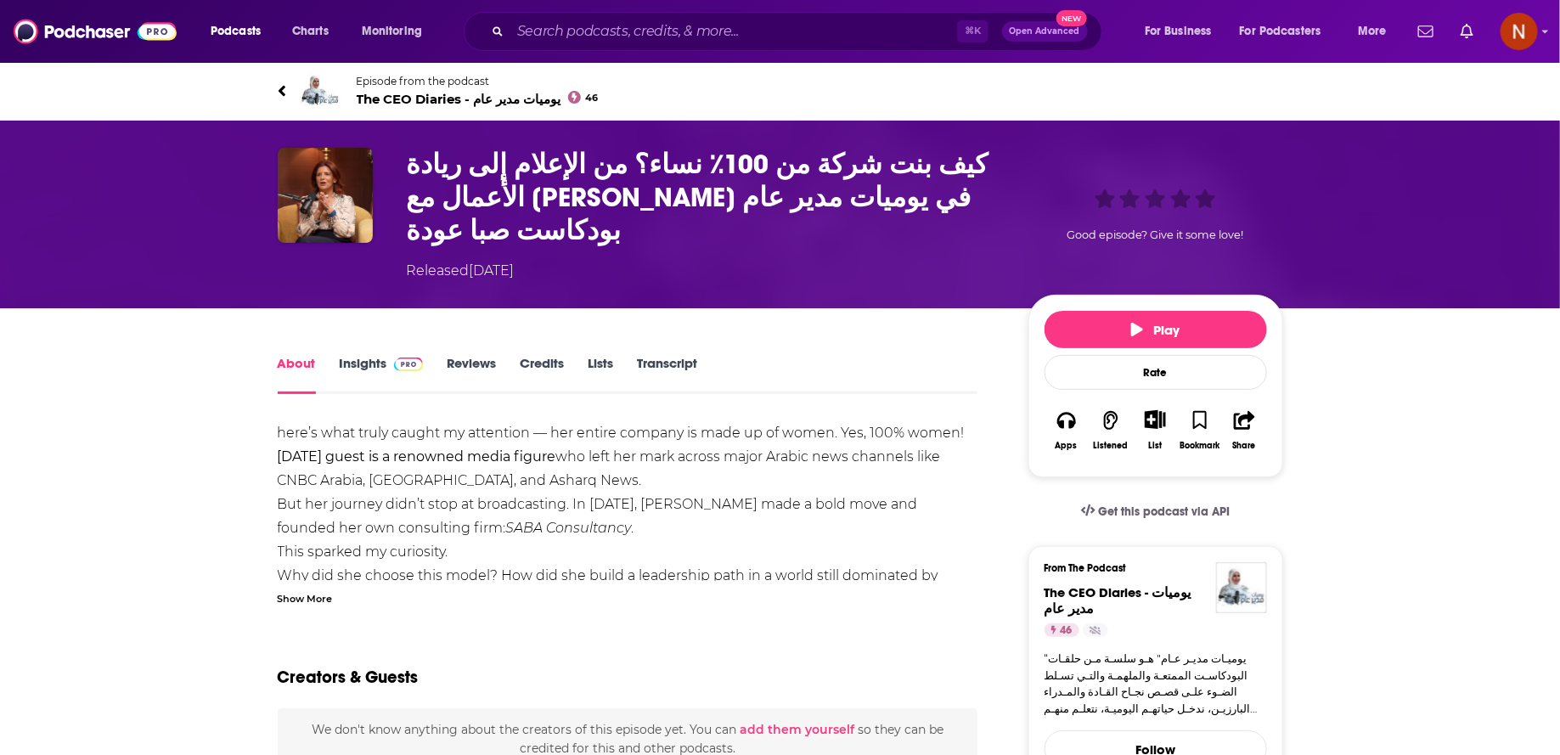
click at [321, 589] on div "Show More" at bounding box center [305, 597] width 55 height 16
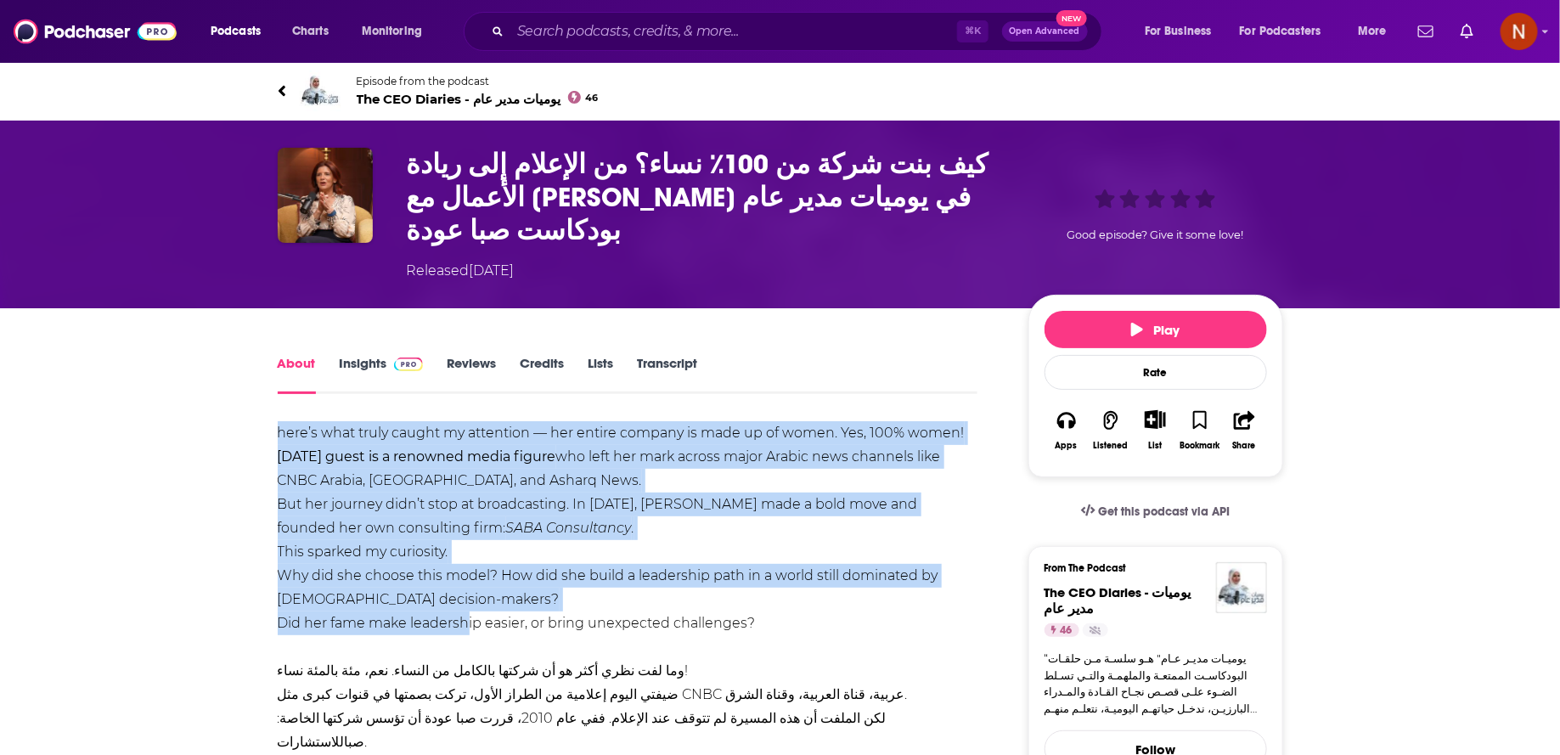
drag, startPoint x: 259, startPoint y: 405, endPoint x: 451, endPoint y: 600, distance: 273.9
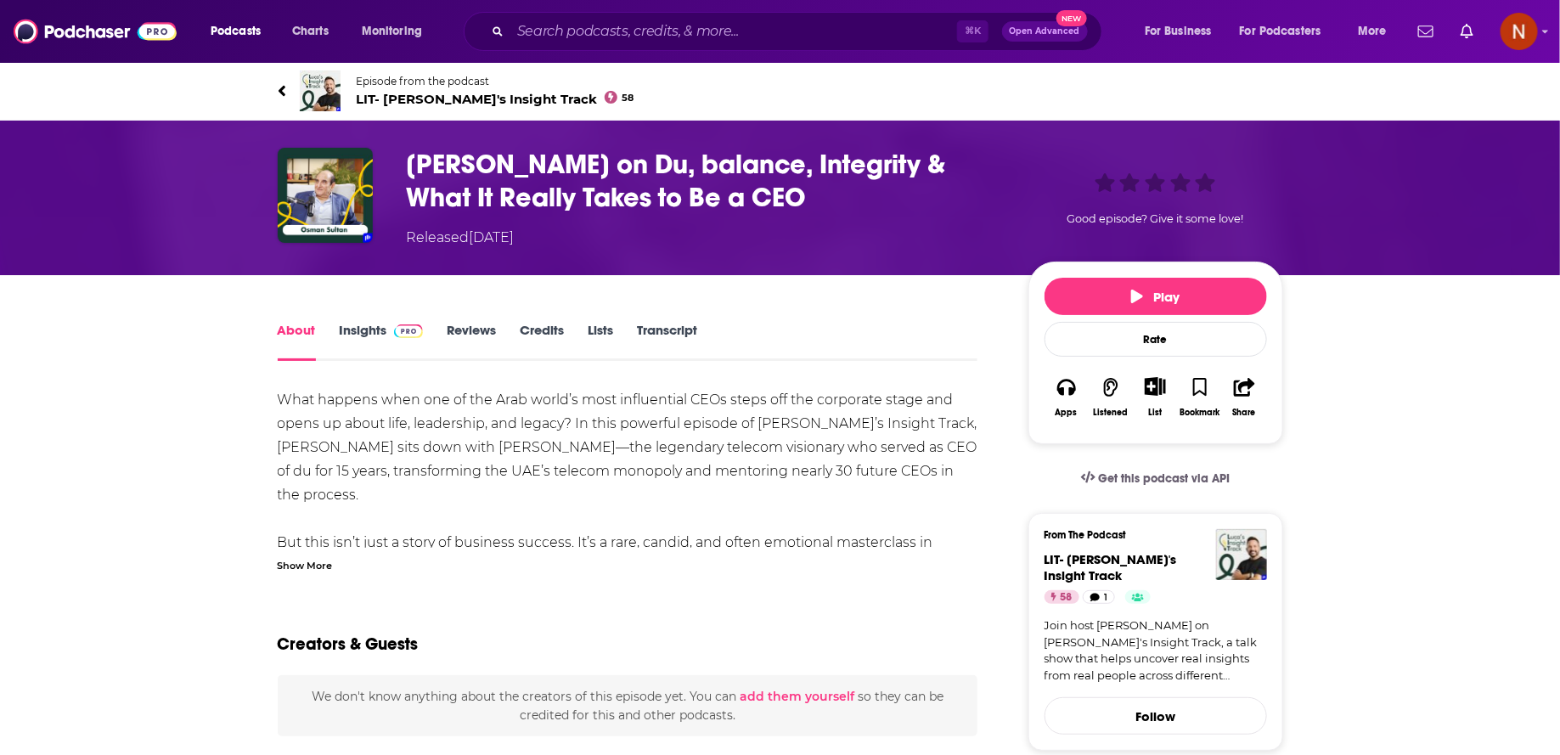
click at [321, 571] on div "Show More" at bounding box center [305, 564] width 55 height 16
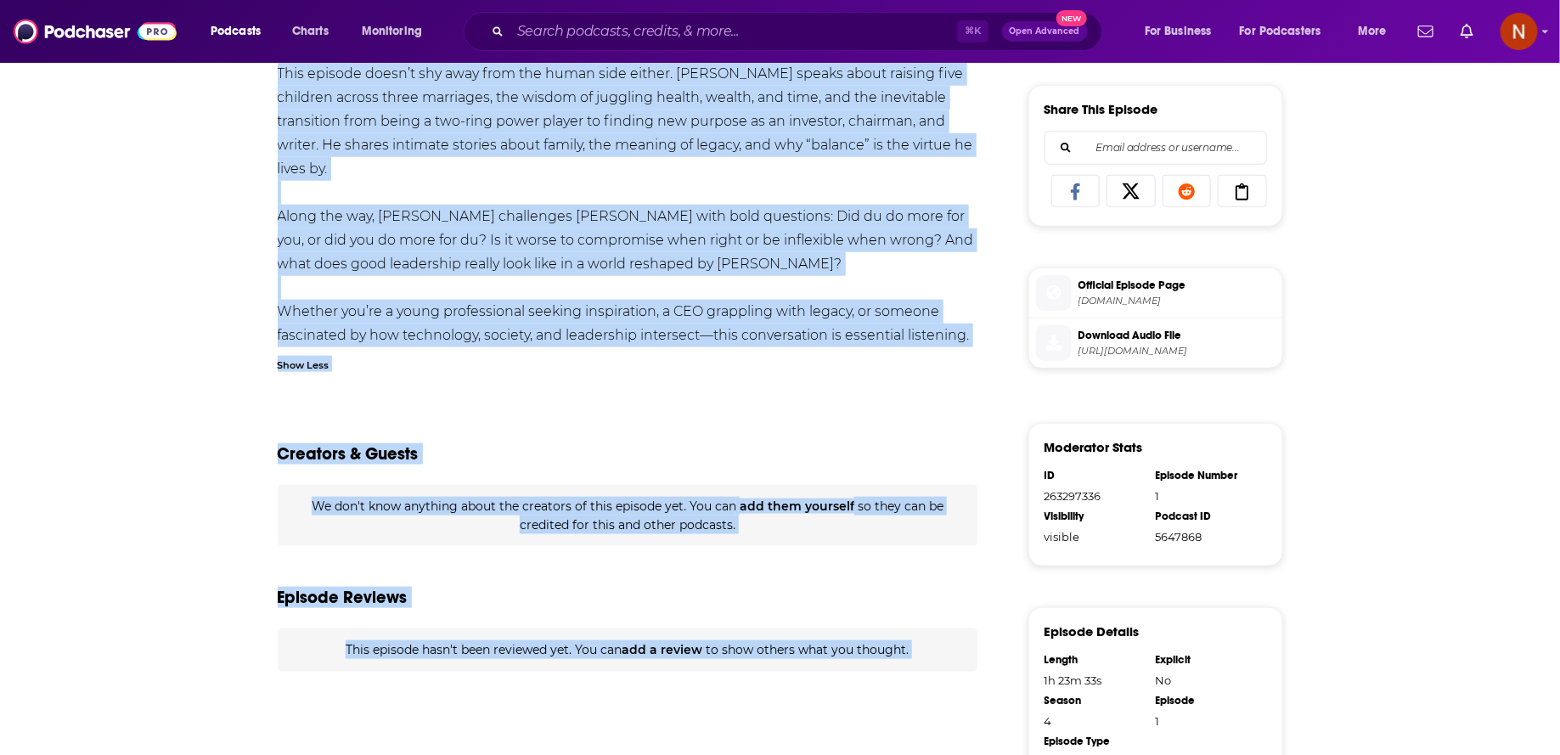
scroll to position [886, 0]
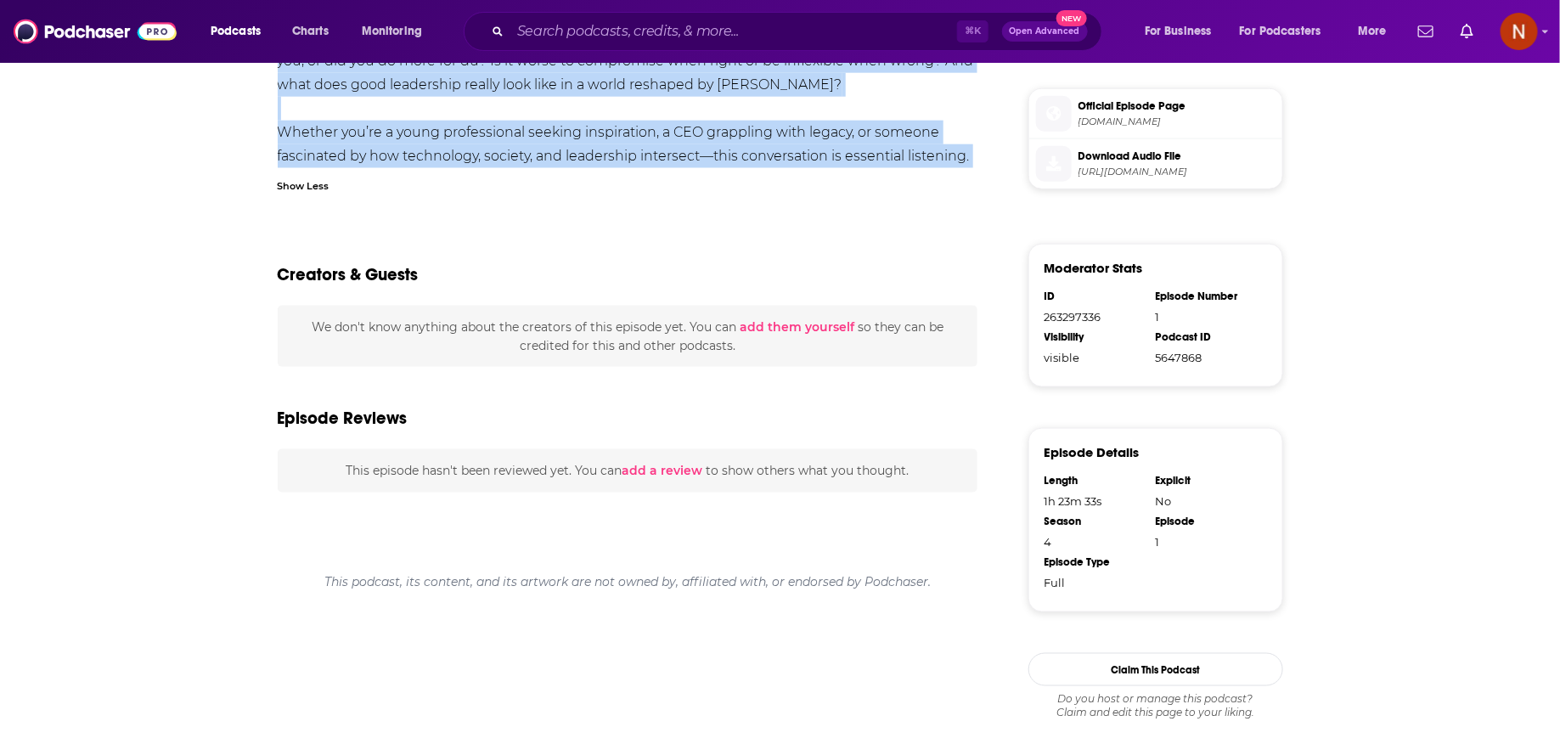
drag, startPoint x: 269, startPoint y: 390, endPoint x: 966, endPoint y: 161, distance: 733.0
click at [966, 161] on div "About Insights Reviews Credits Lists Transcript What happens when one of the Ar…" at bounding box center [640, 105] width 778 height 1344
copy div "Lore ipsumdo sita con ad eli Sedd eiusm’t inci utlaboreetd MAGn aliqu eni adm v…"
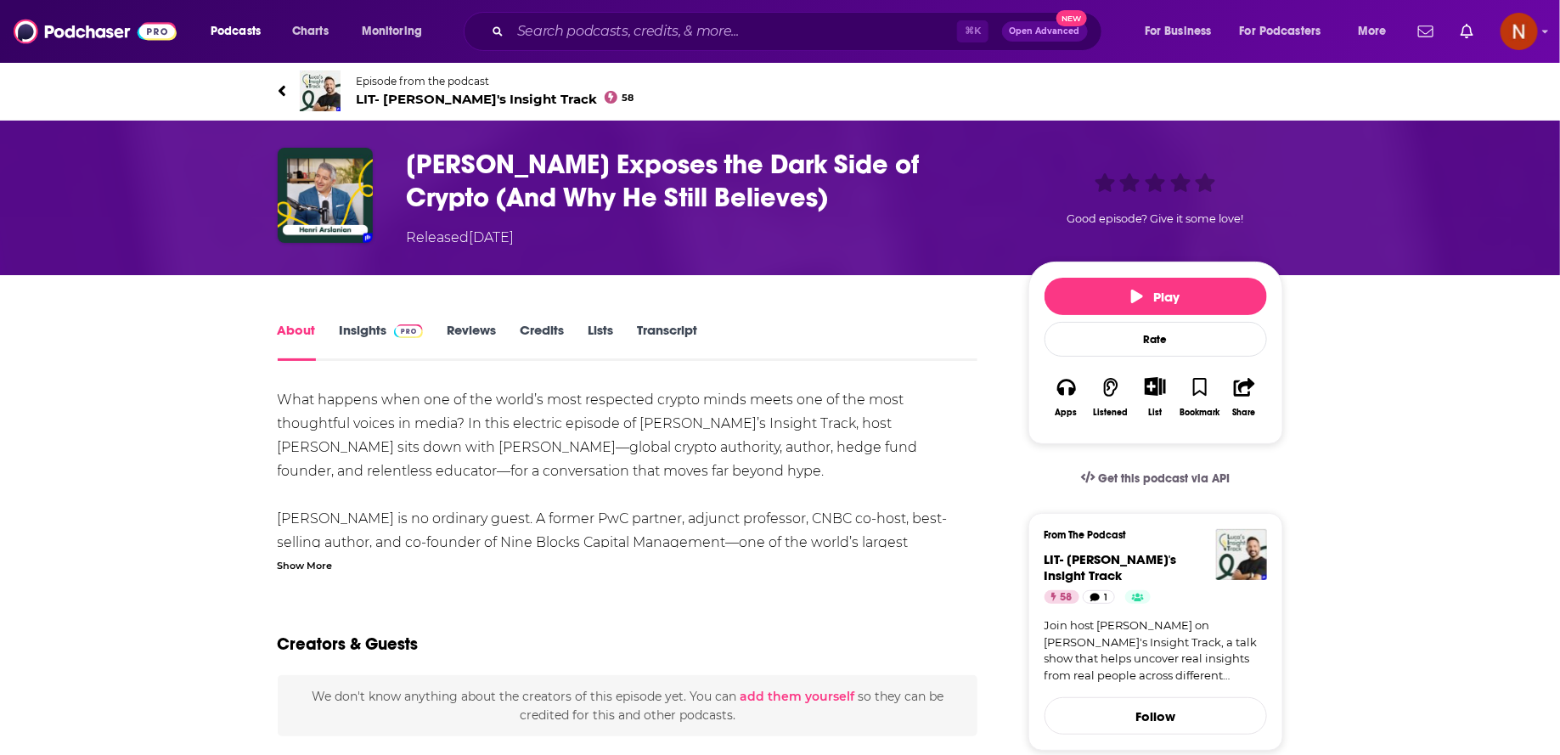
click at [326, 570] on div "Show More" at bounding box center [305, 564] width 55 height 16
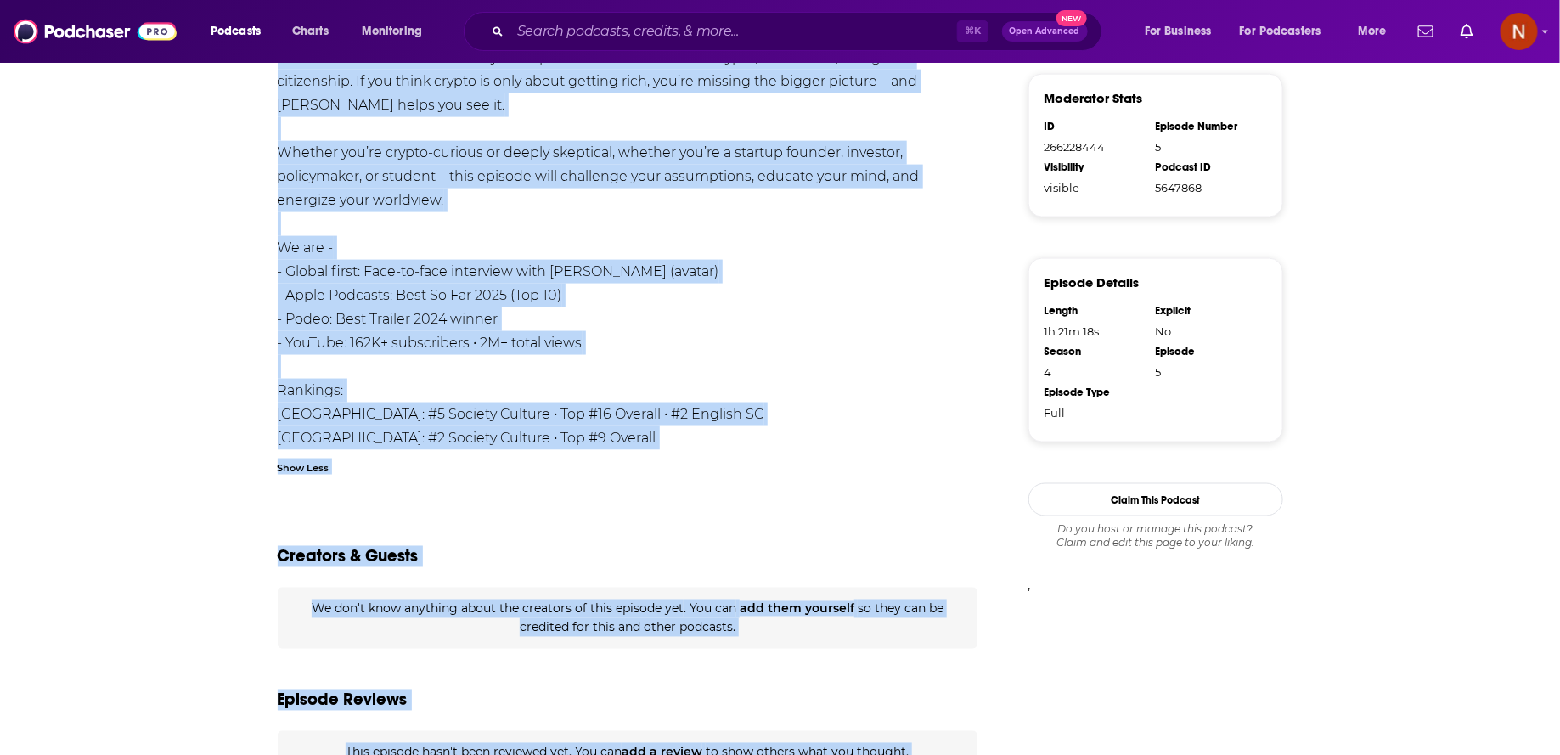
scroll to position [1184, 0]
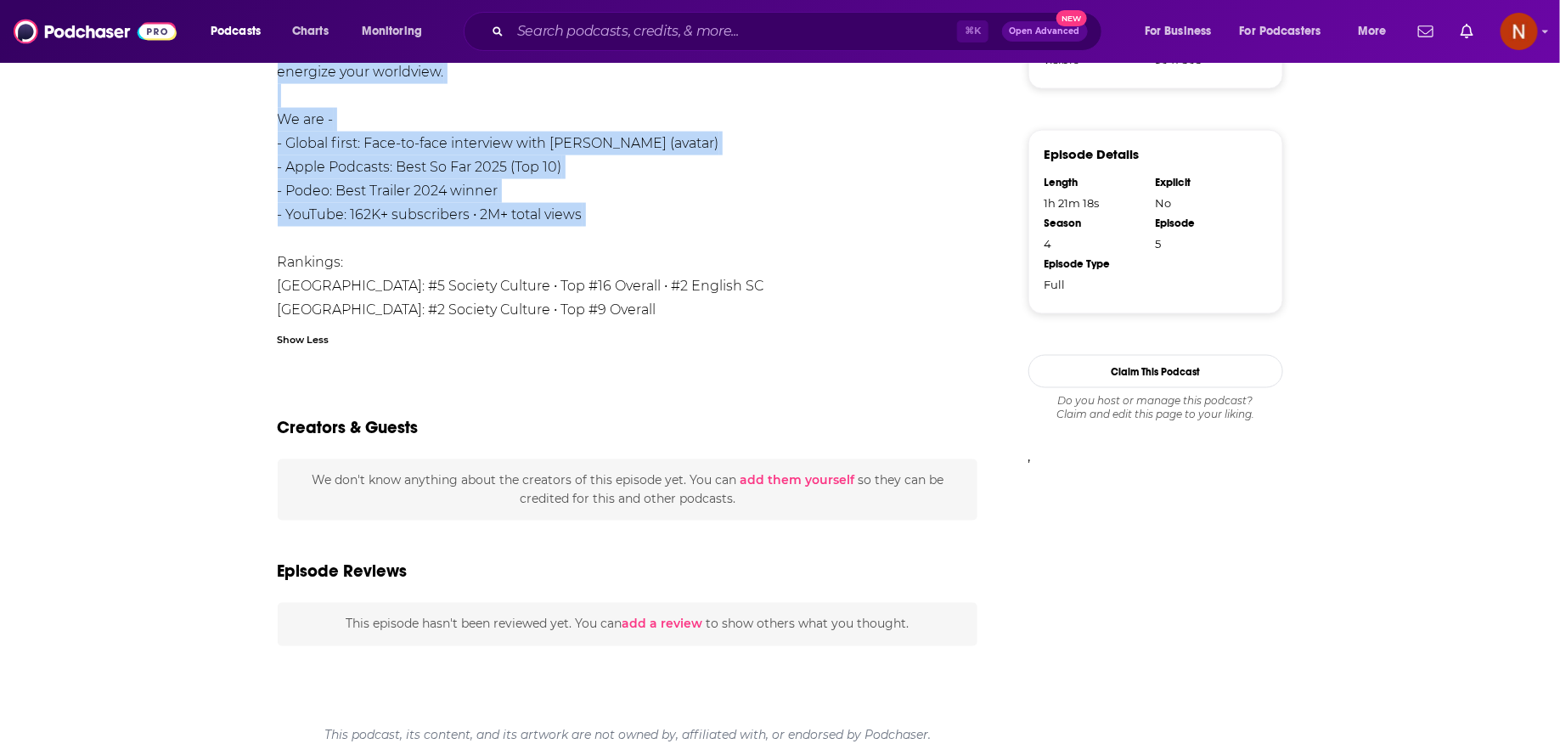
drag, startPoint x: 273, startPoint y: 391, endPoint x: 514, endPoint y: 189, distance: 314.2
copy div "Lore ipsumdo sita con ad eli seddo’e temp incididun utlabo etdol magna ali en a…"
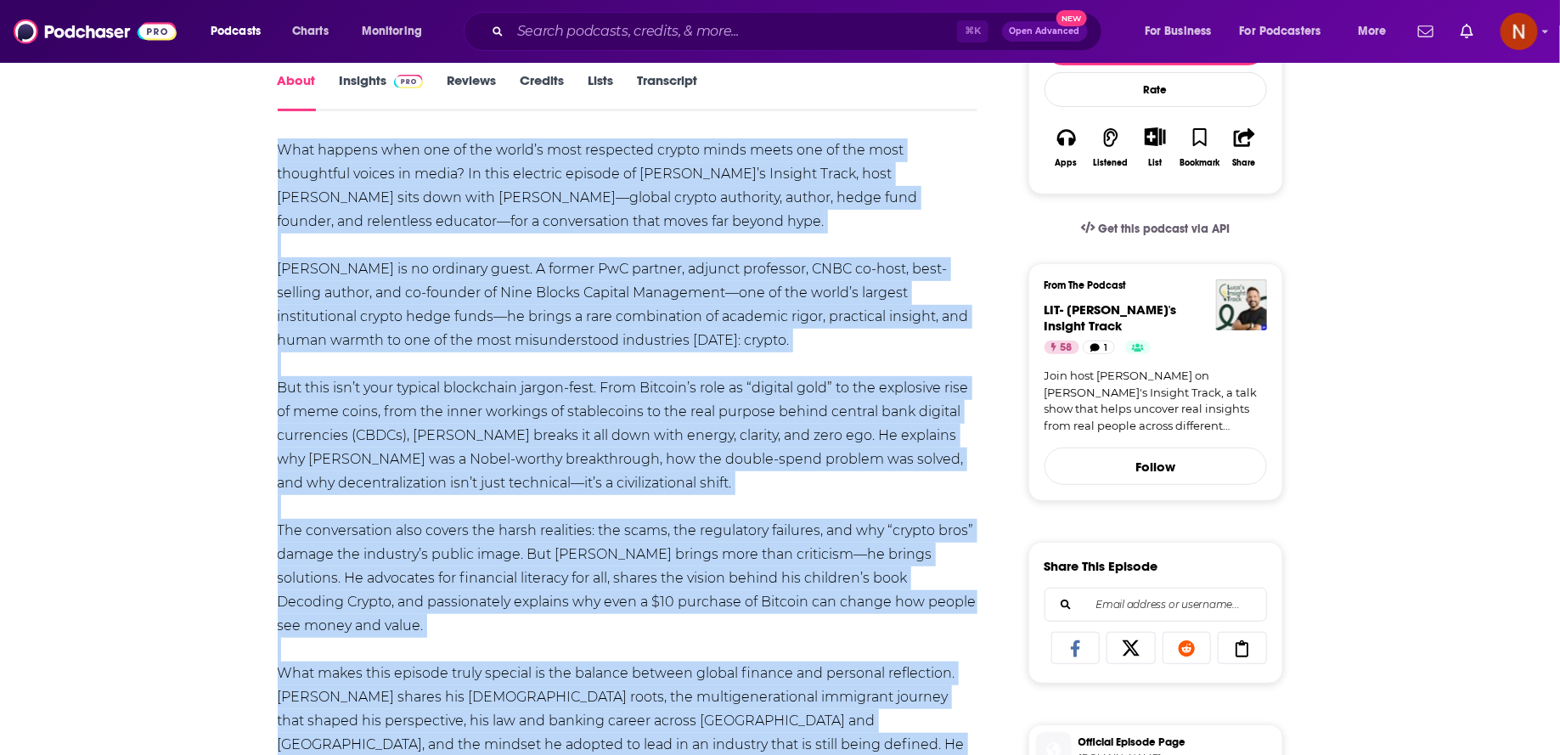
scroll to position [0, 0]
